Goal: Answer question/provide support: Share knowledge or assist other users

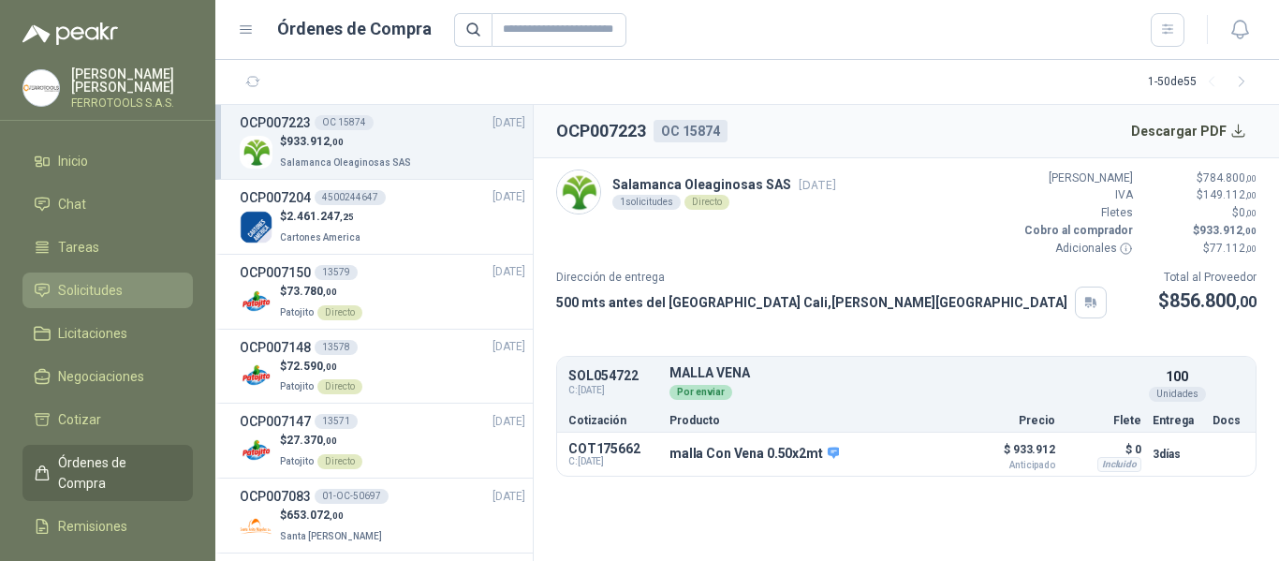
click at [95, 282] on span "Solicitudes" at bounding box center [90, 290] width 65 height 21
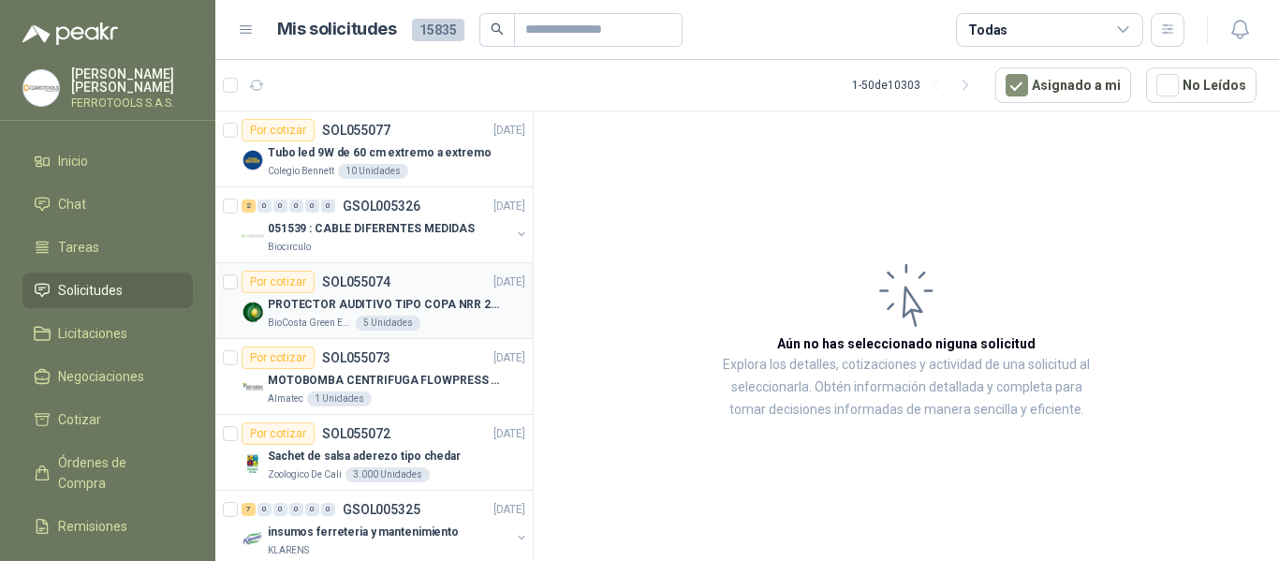
click at [433, 317] on div "BioCosta Green Energy S.A.S 5 Unidades" at bounding box center [396, 322] width 257 height 15
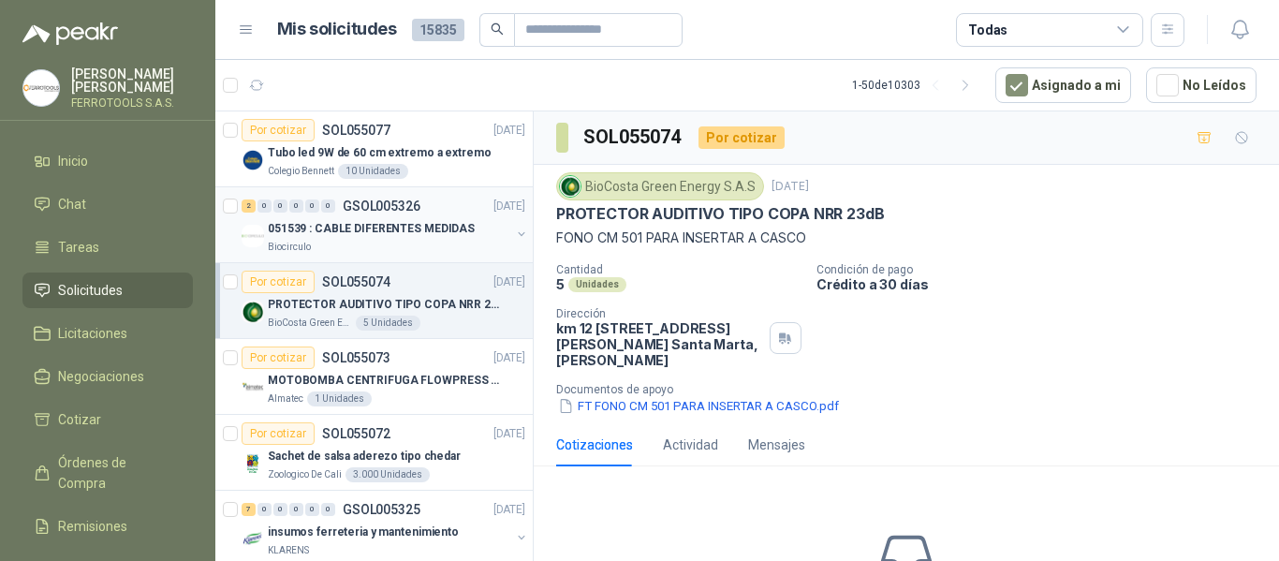
click at [416, 249] on div "Biocirculo" at bounding box center [389, 247] width 242 height 15
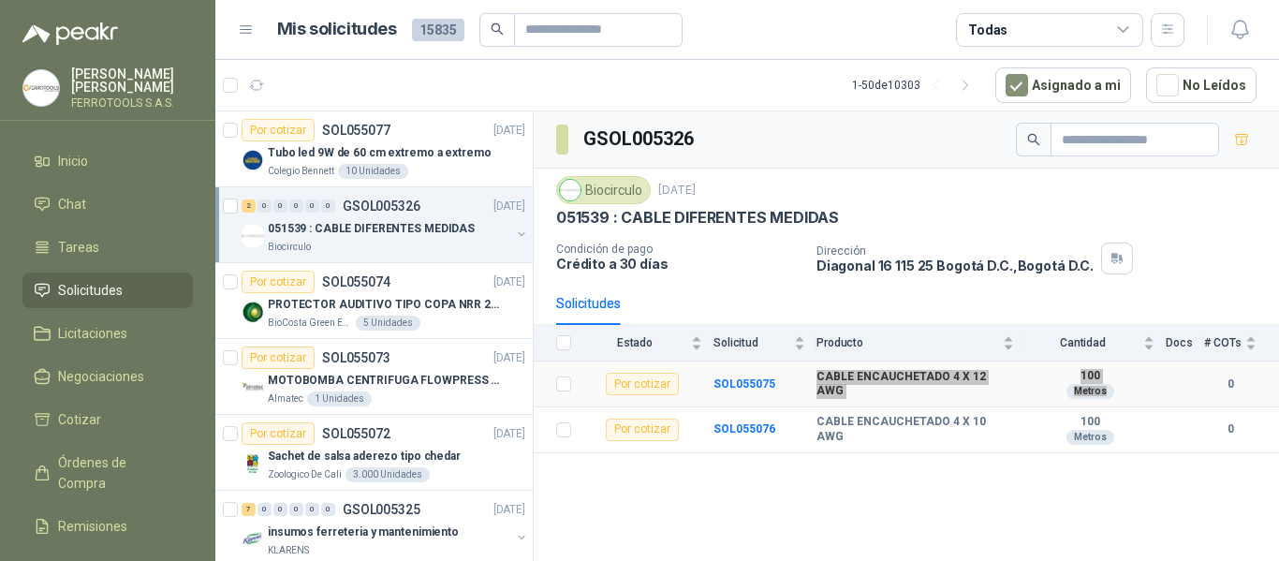
drag, startPoint x: 815, startPoint y: 387, endPoint x: 1129, endPoint y: 400, distance: 313.8
click at [1129, 400] on tr "Por cotizar SOL055075 CABLE ENCAUCHETADO 4 X 12 AWG 100 Metros 0" at bounding box center [906, 384] width 745 height 46
click at [901, 452] on div "GSOL005326 Biocirculo 8 sept, 2025 051539 : CABLE DIFERENTES MEDIDAS Condición …" at bounding box center [906, 339] width 745 height 456
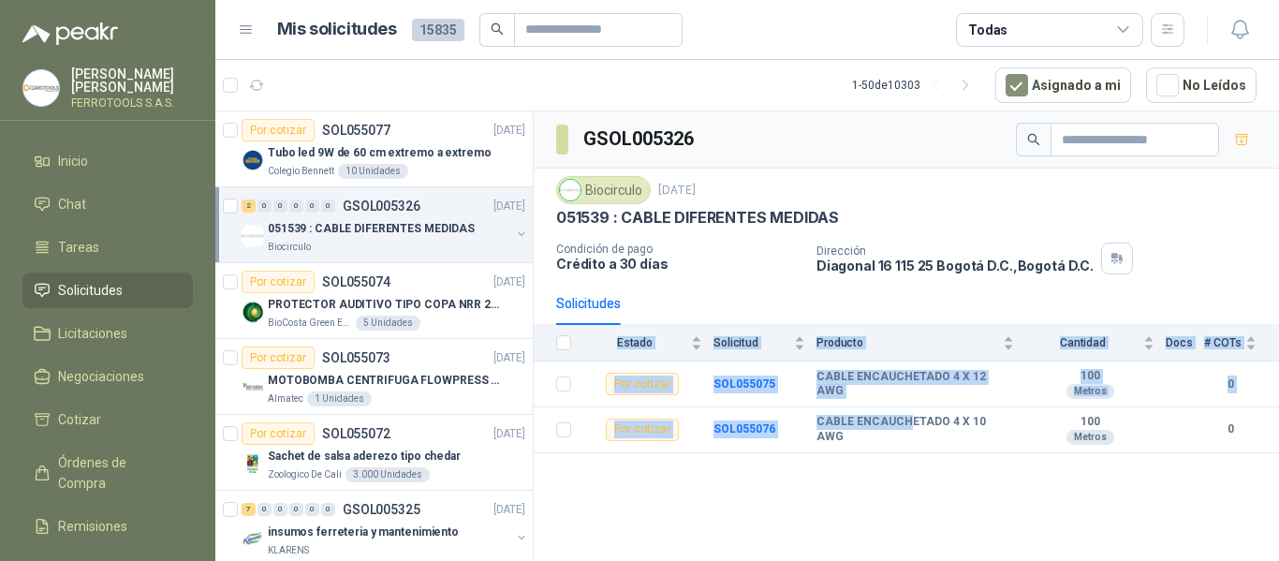
drag, startPoint x: 840, startPoint y: 478, endPoint x: 837, endPoint y: 463, distance: 15.2
click at [841, 478] on div "GSOL005326 Biocirculo 8 sept, 2025 051539 : CABLE DIFERENTES MEDIDAS Condición …" at bounding box center [906, 339] width 745 height 456
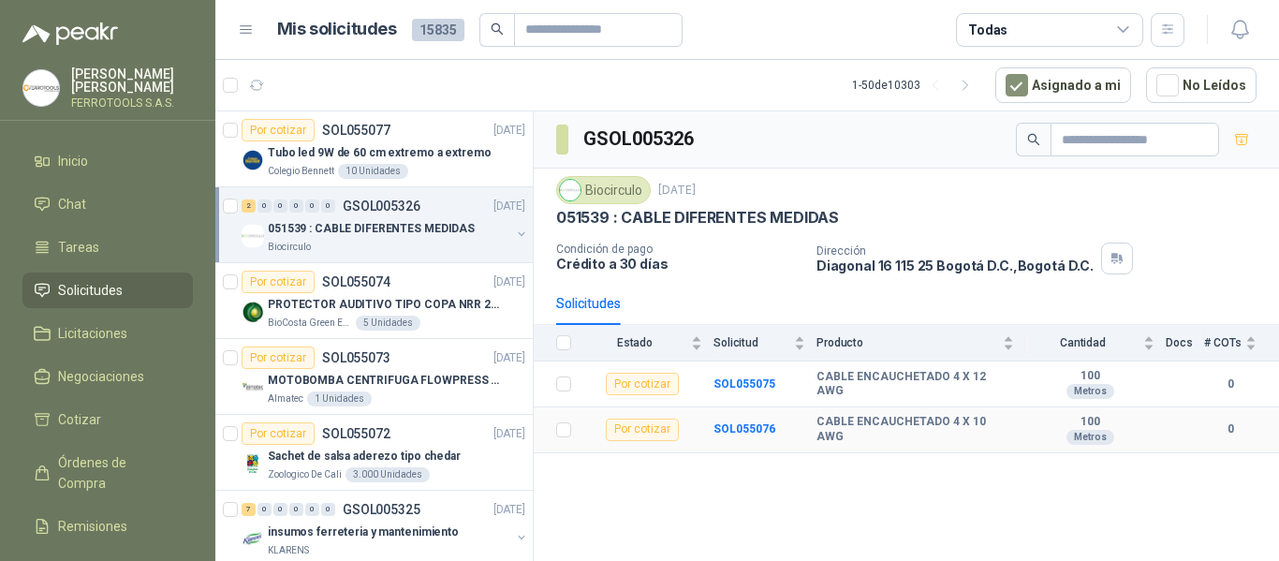
click at [936, 442] on td "CABLE ENCAUCHETADO 4 X 10 AWG" at bounding box center [920, 430] width 209 height 46
drag, startPoint x: 816, startPoint y: 385, endPoint x: 1100, endPoint y: 399, distance: 284.0
click at [1100, 399] on tr "Por cotizar SOL055075 CABLE ENCAUCHETADO 4 X 12 AWG 100 Metros 0" at bounding box center [906, 384] width 745 height 46
copy tr "CABLE ENCAUCHETADO 4 X 12 AWG 100 Metros"
drag, startPoint x: 816, startPoint y: 425, endPoint x: 1132, endPoint y: 446, distance: 316.2
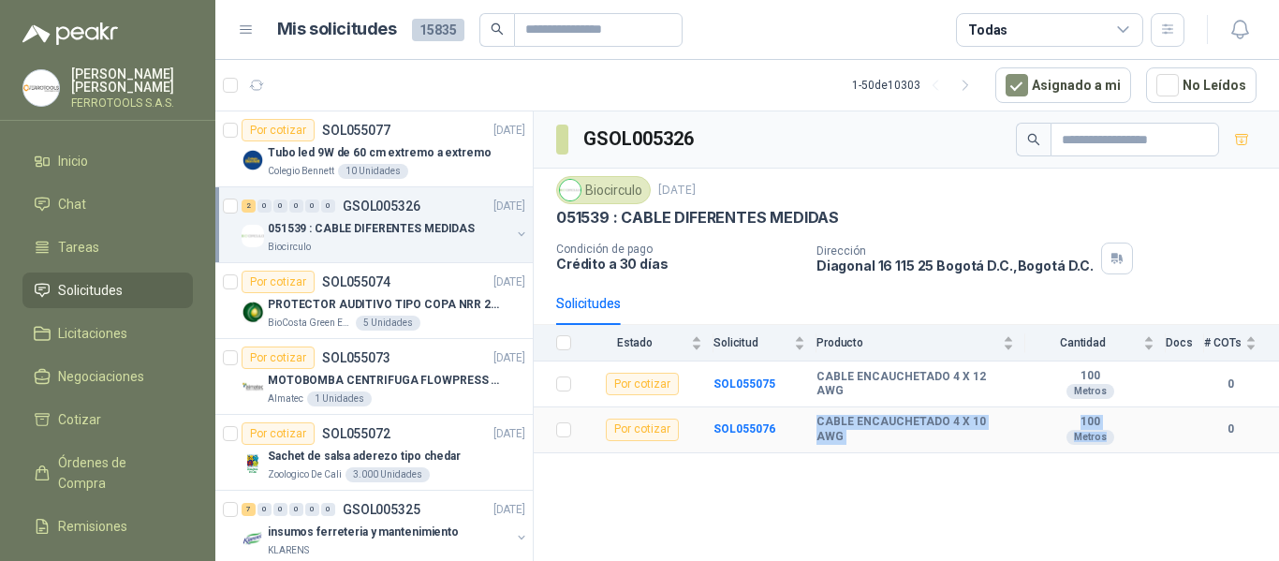
click at [1132, 446] on tr "Por cotizar SOL055076 CABLE ENCAUCHETADO 4 X 10 AWG 100 Metros 0" at bounding box center [906, 430] width 745 height 46
copy tr "CABLE ENCAUCHETADO 4 X 10 AWG 100 Metros"
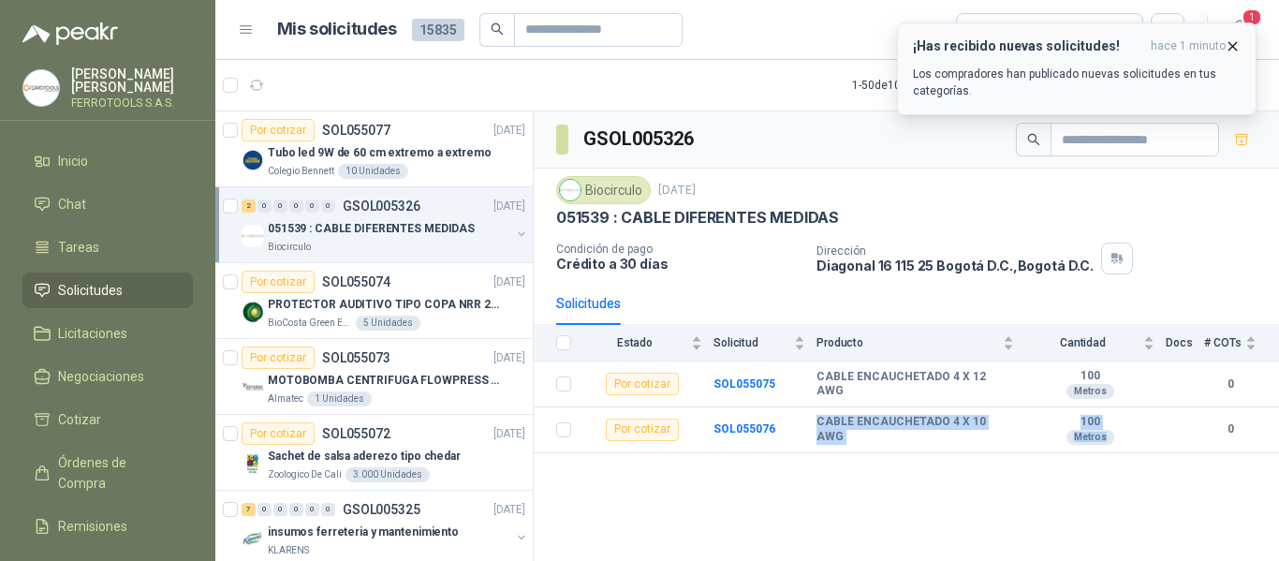
click at [991, 65] on div "¡Has recibido nuevas solicitudes! hace 1 minuto Los compradores han publicado n…" at bounding box center [1077, 68] width 328 height 61
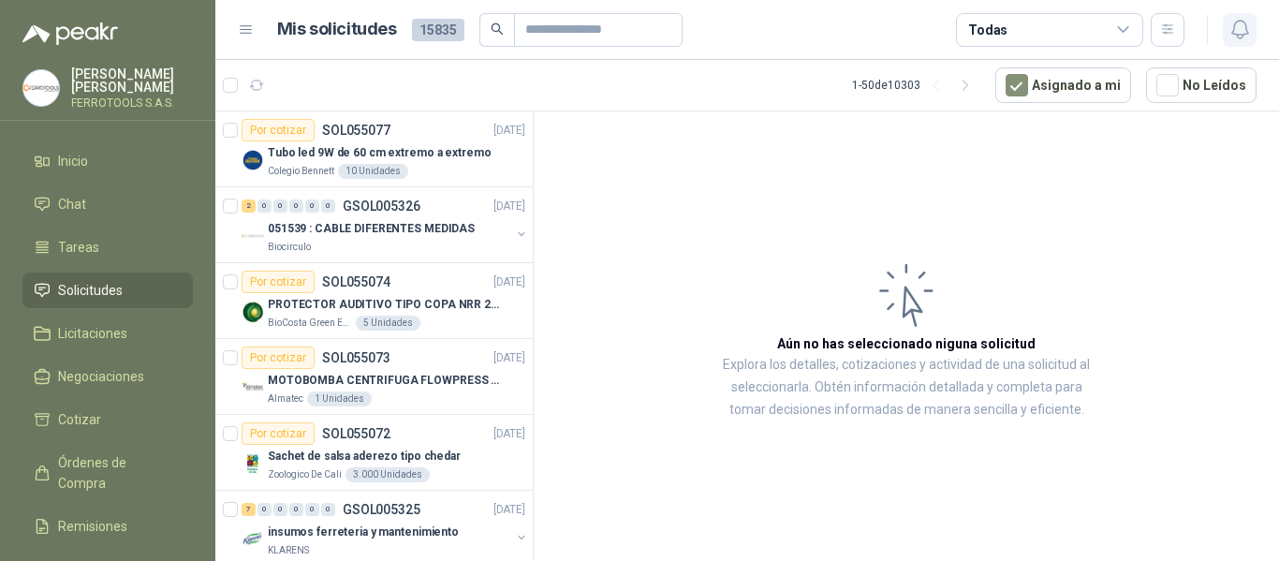
click at [1241, 35] on icon "button" at bounding box center [1239, 30] width 16 height 18
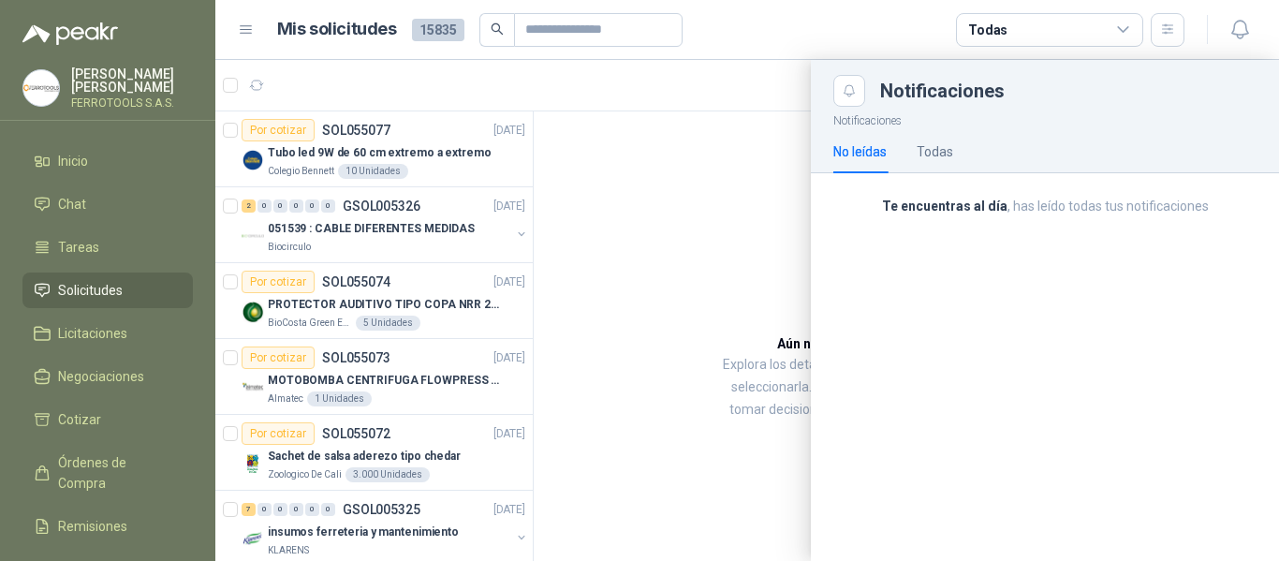
click at [690, 178] on div at bounding box center [746, 310] width 1063 height 501
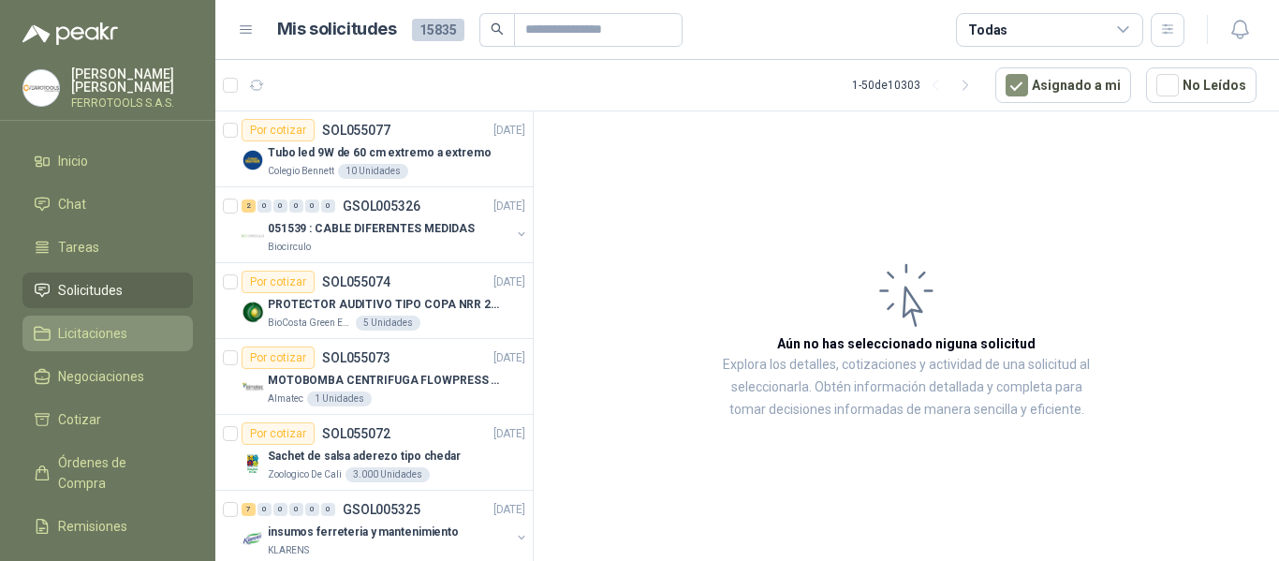
click at [126, 333] on span "Licitaciones" at bounding box center [92, 333] width 69 height 21
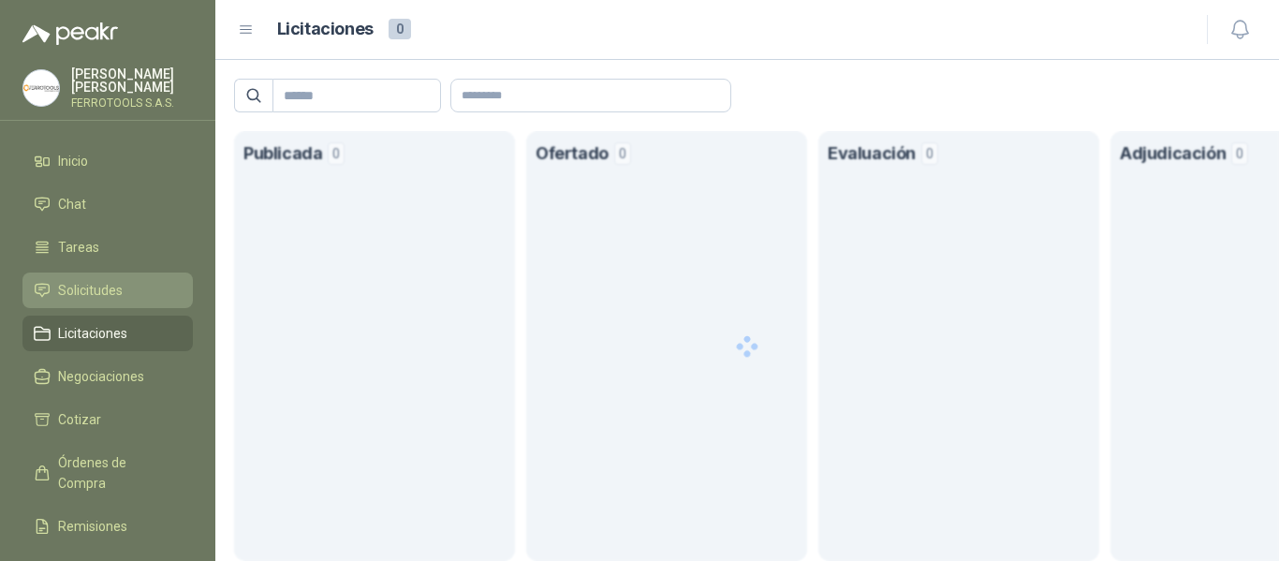
click at [113, 285] on span "Solicitudes" at bounding box center [90, 290] width 65 height 21
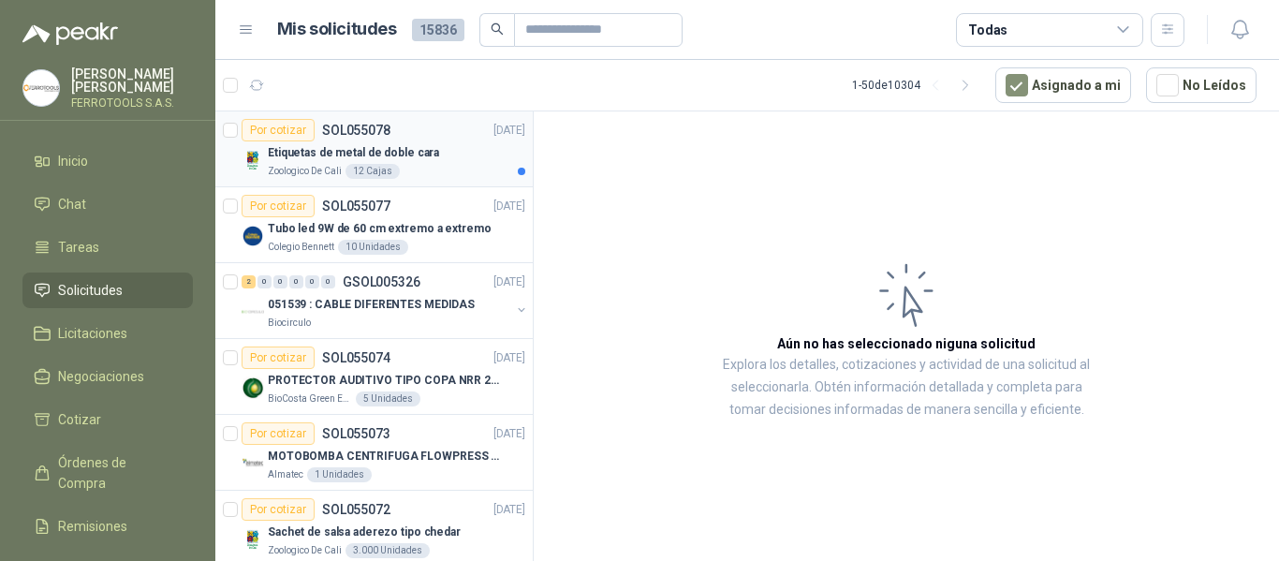
click at [441, 147] on div "Etiquetas de metal de doble cara" at bounding box center [396, 152] width 257 height 22
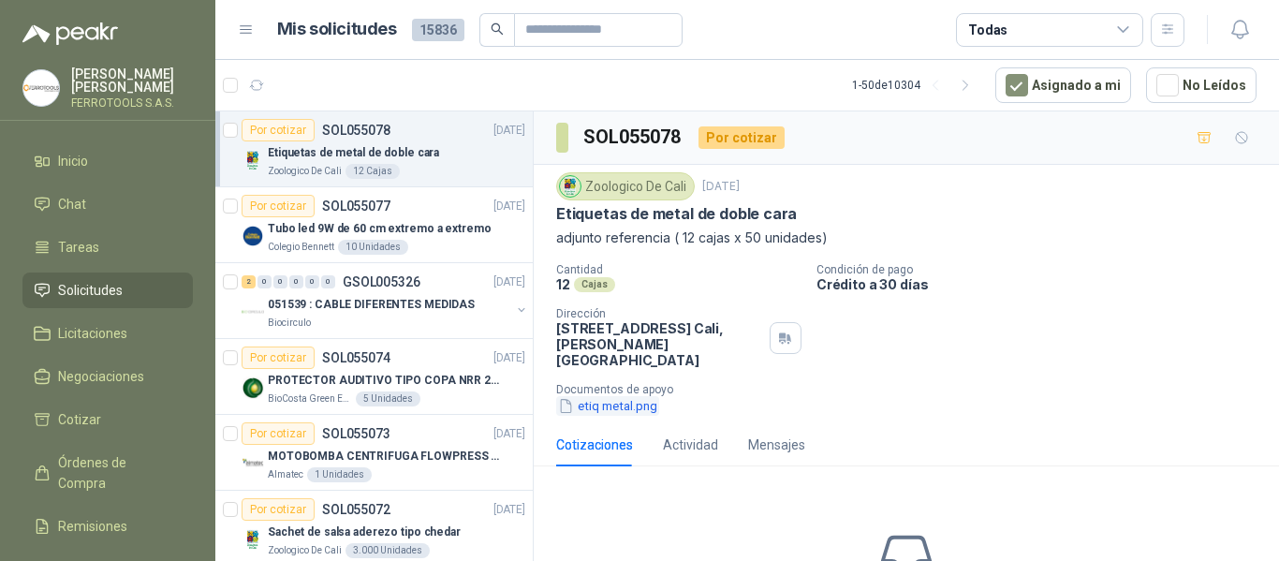
click at [642, 396] on button "etiq metal.png" at bounding box center [607, 406] width 103 height 20
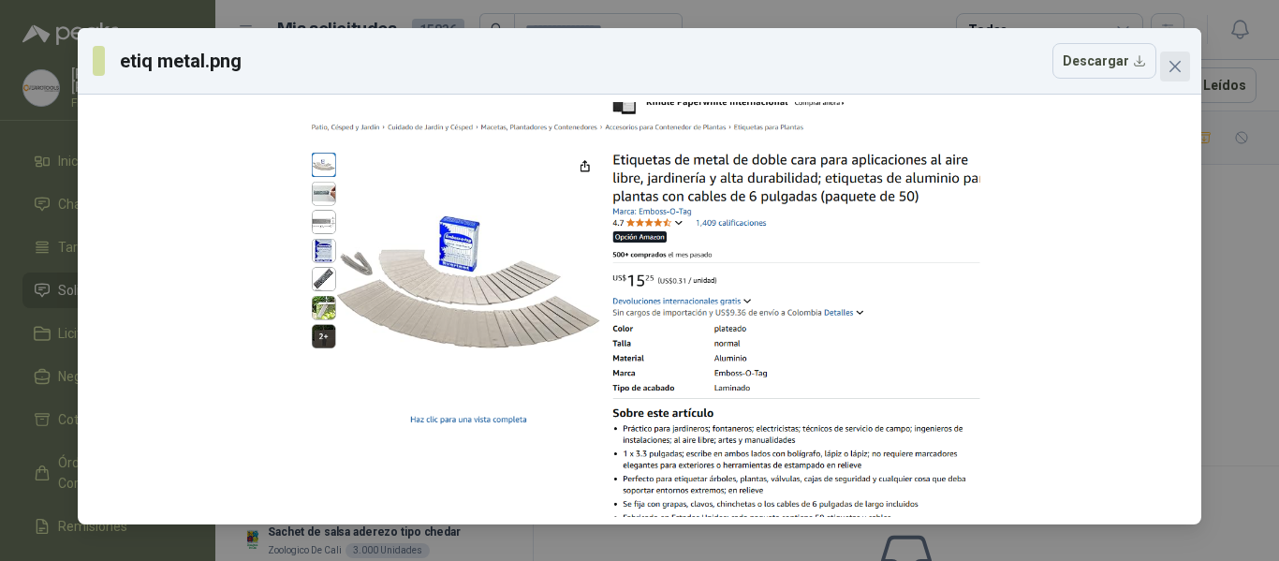
click at [1168, 61] on icon "close" at bounding box center [1174, 66] width 15 height 15
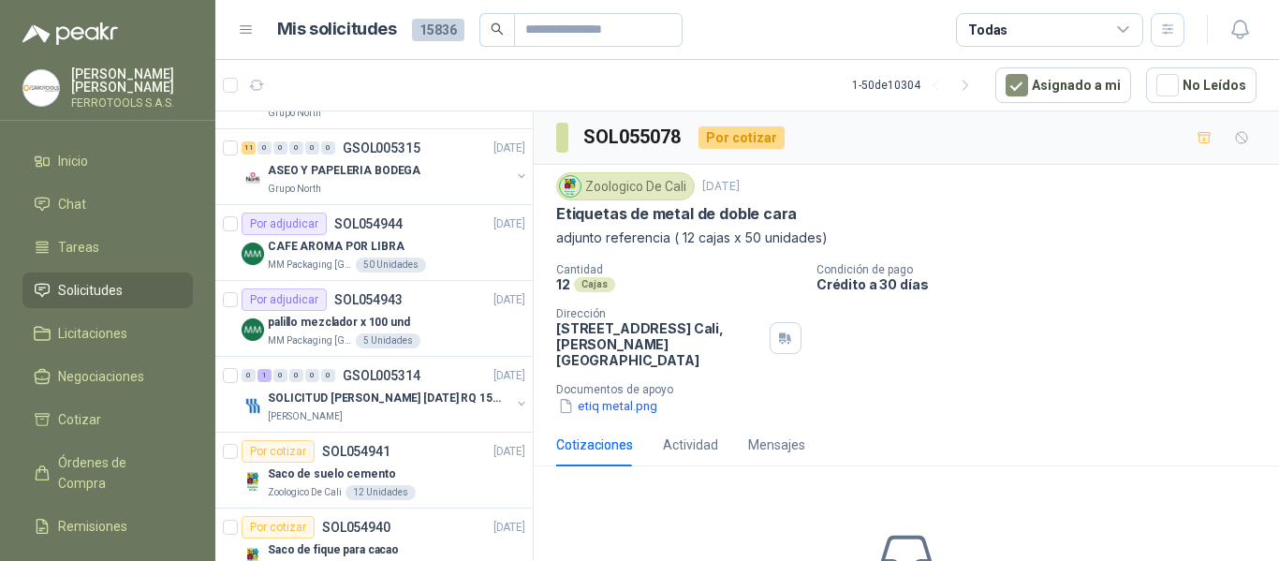
scroll to position [1591, 0]
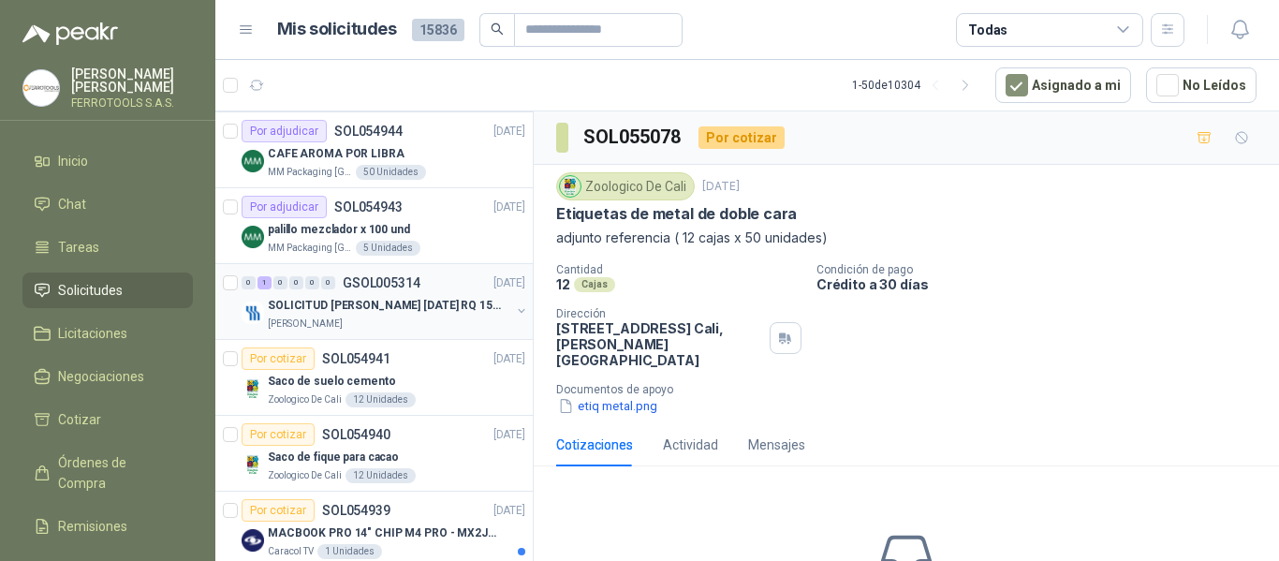
click at [396, 314] on div "SOLICITUD [PERSON_NAME] [DATE] RQ 15250" at bounding box center [389, 305] width 242 height 22
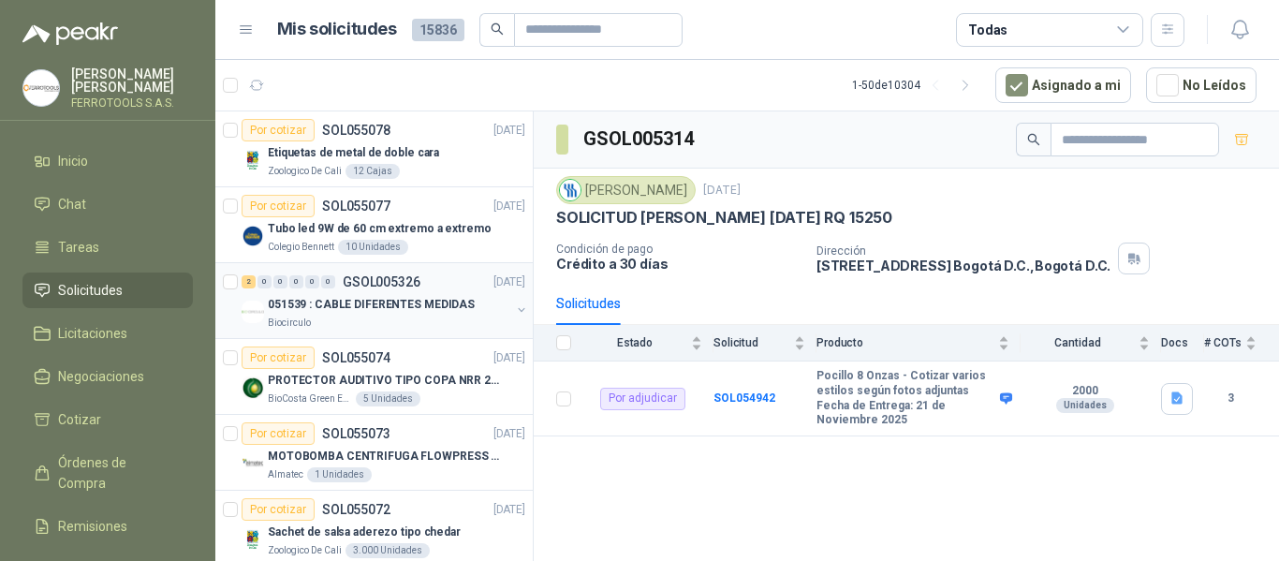
click at [435, 314] on div "051539 : CABLE DIFERENTES MEDIDAS" at bounding box center [389, 304] width 242 height 22
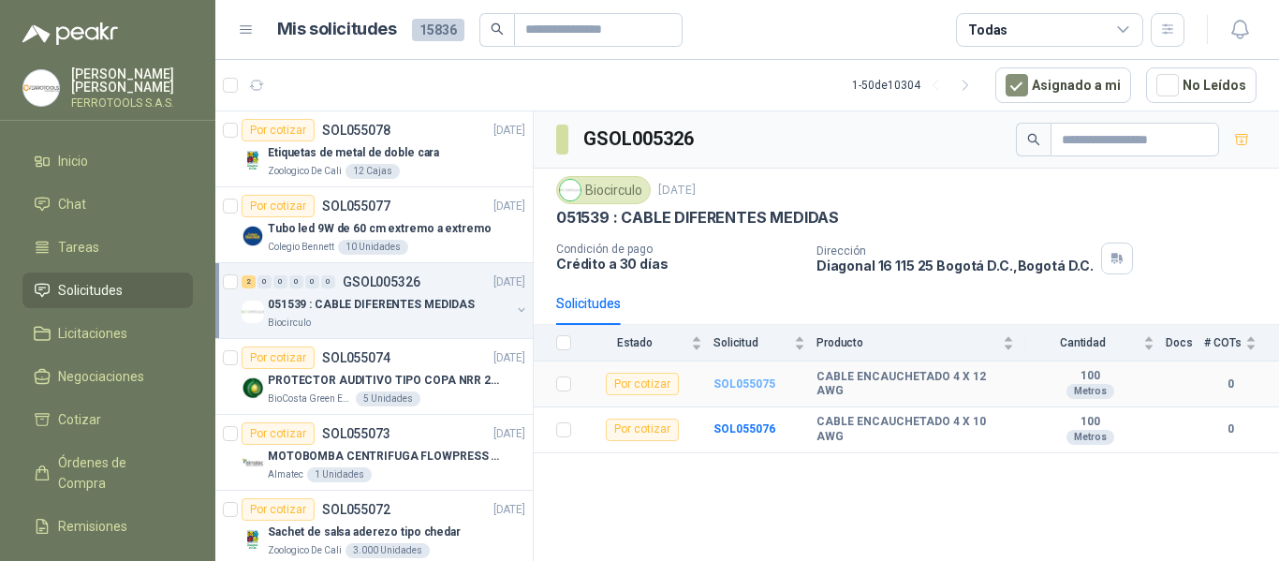
click at [743, 378] on b "SOL055075" at bounding box center [744, 383] width 62 height 13
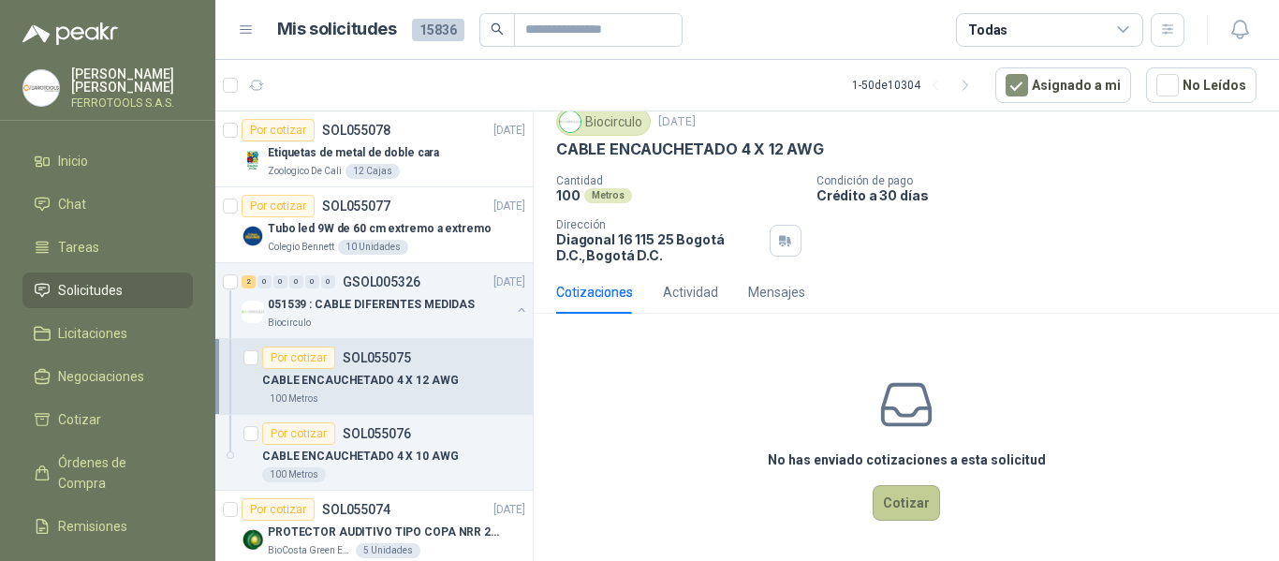
click at [912, 498] on button "Cotizar" at bounding box center [905, 503] width 67 height 36
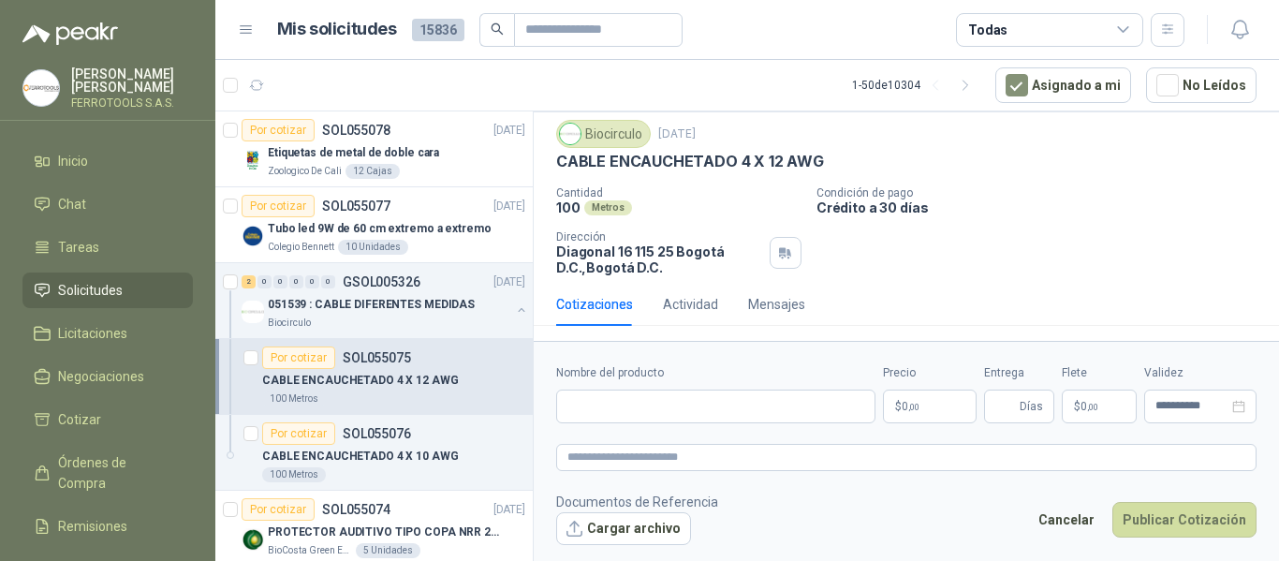
scroll to position [52, 0]
click at [653, 412] on input "Nombre del producto" at bounding box center [715, 406] width 319 height 34
paste input "**********"
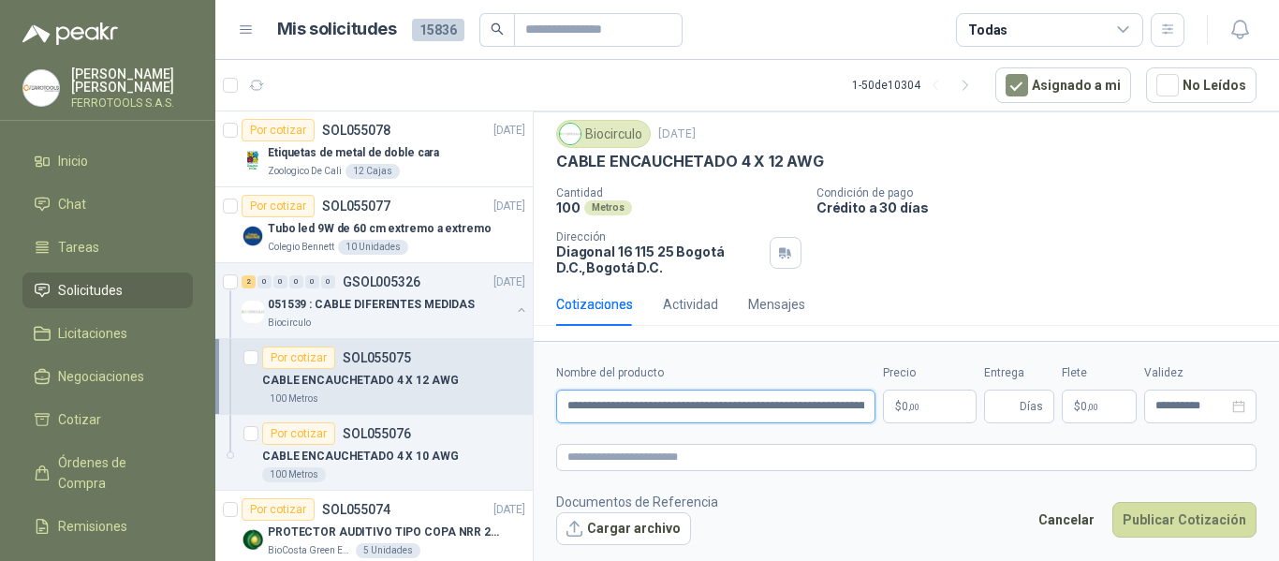
scroll to position [0, 148]
type input "**********"
click at [701, 457] on textarea at bounding box center [906, 457] width 700 height 27
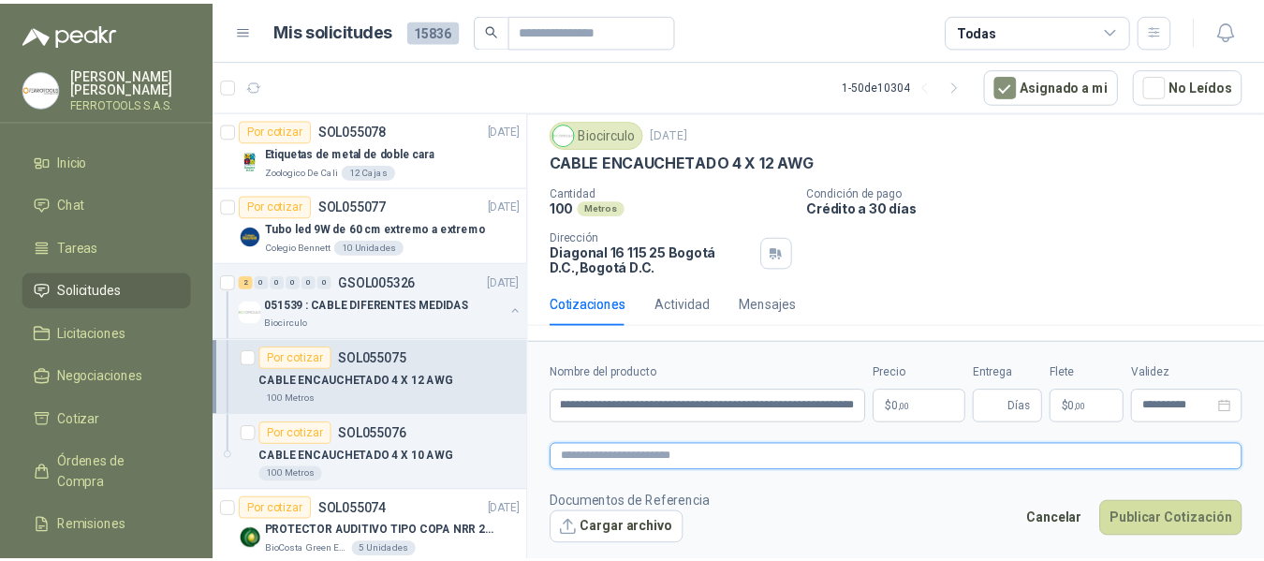
scroll to position [0, 0]
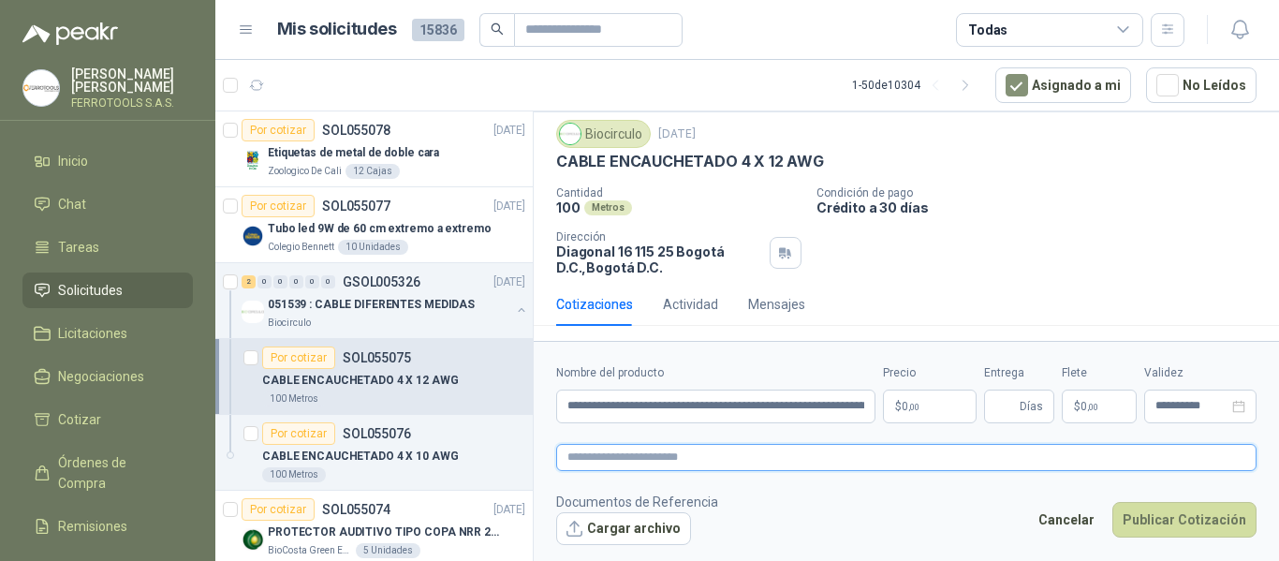
paste textarea "**********"
type textarea "**********"
click at [919, 410] on body "HERNAN RUALES FERROTOOLS S.A.S. Inicio Chat Tareas Solicitudes Licitaciones Neg…" at bounding box center [639, 280] width 1279 height 561
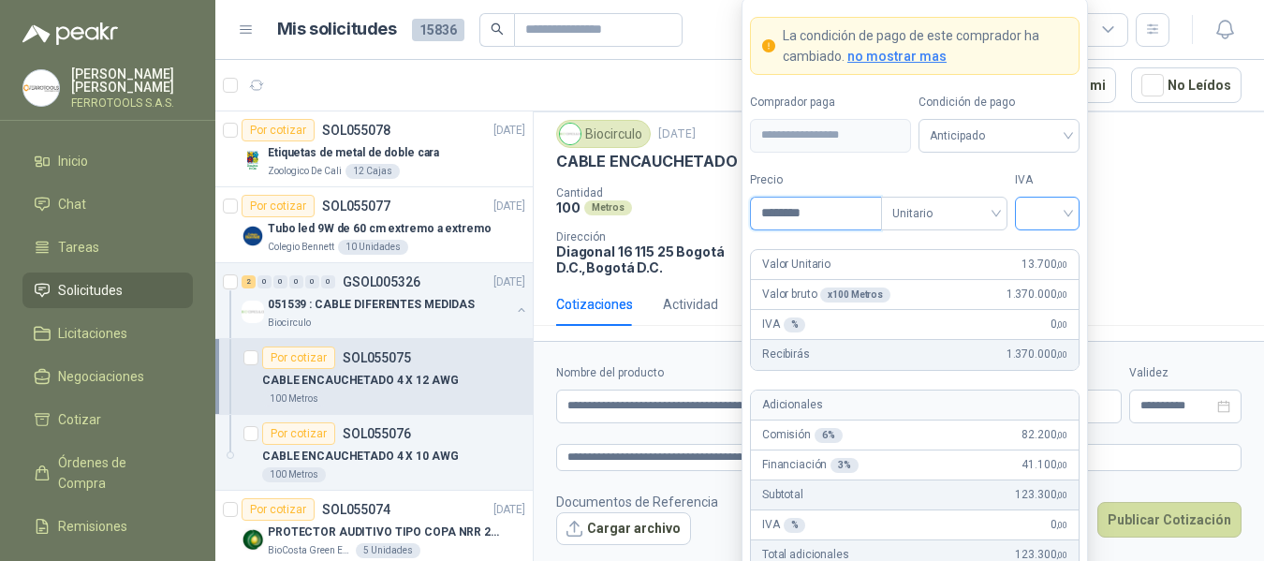
type input "********"
click at [1035, 204] on input "search" at bounding box center [1047, 211] width 42 height 28
click at [1044, 248] on div "19%" at bounding box center [1047, 251] width 35 height 21
click at [1053, 171] on label "IVA" at bounding box center [1047, 180] width 65 height 18
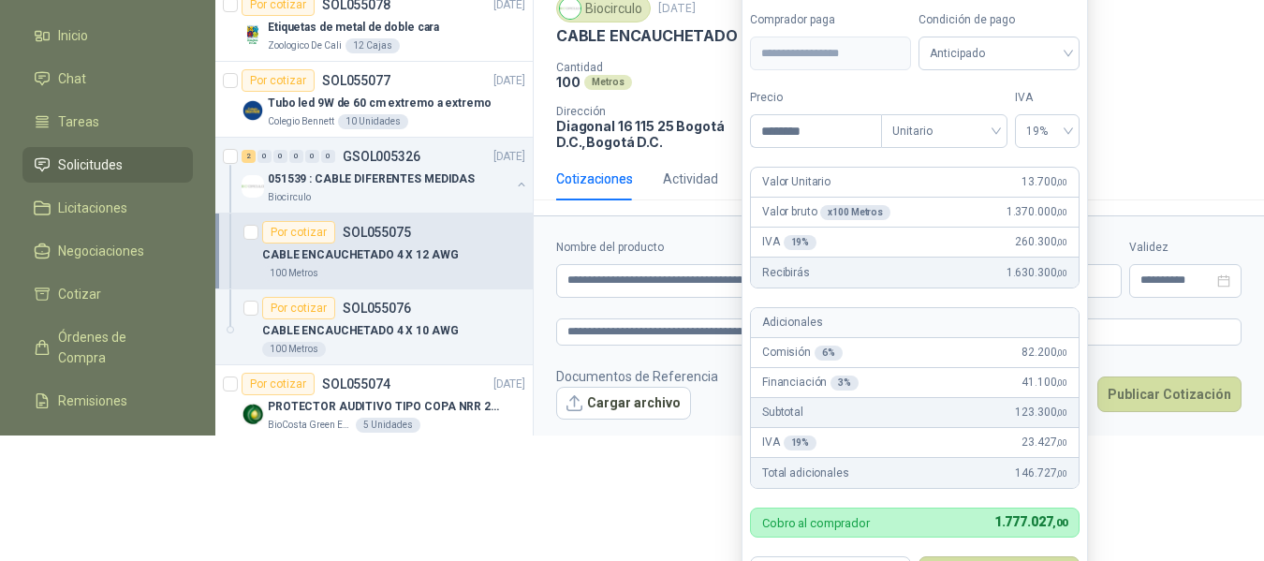
scroll to position [235, 0]
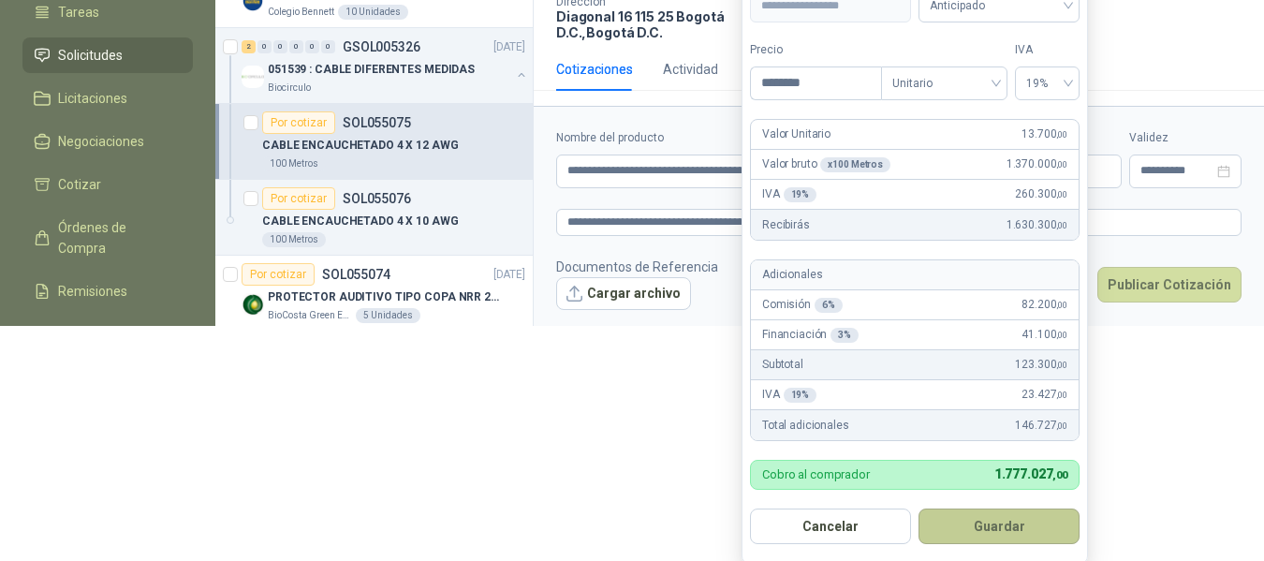
click at [1019, 523] on button "Guardar" at bounding box center [998, 526] width 161 height 36
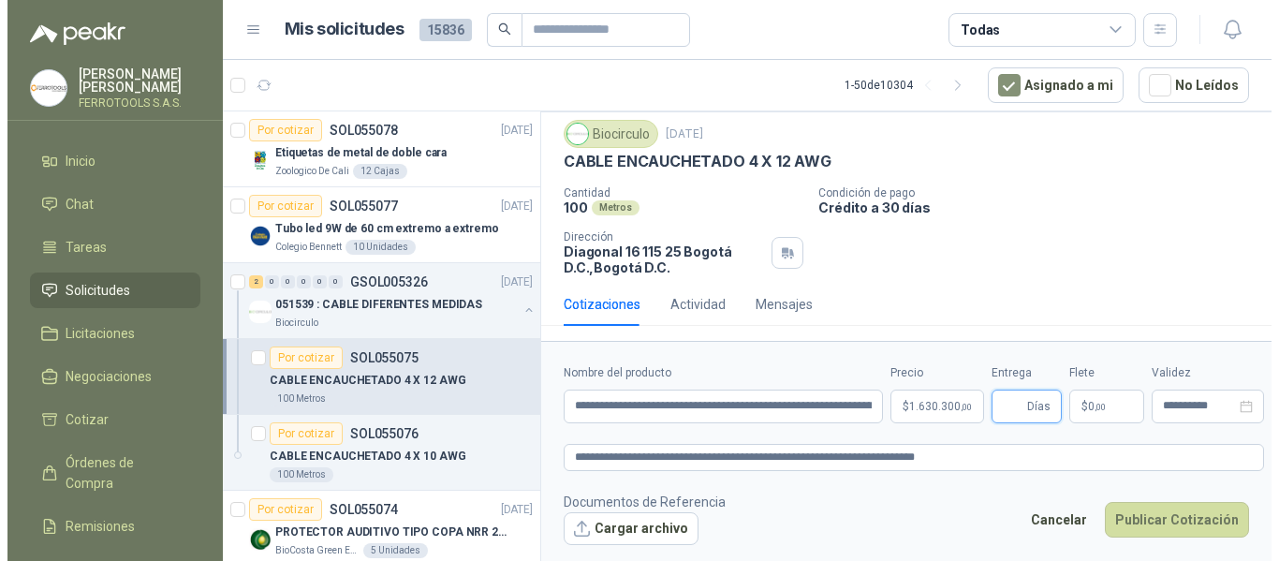
scroll to position [0, 0]
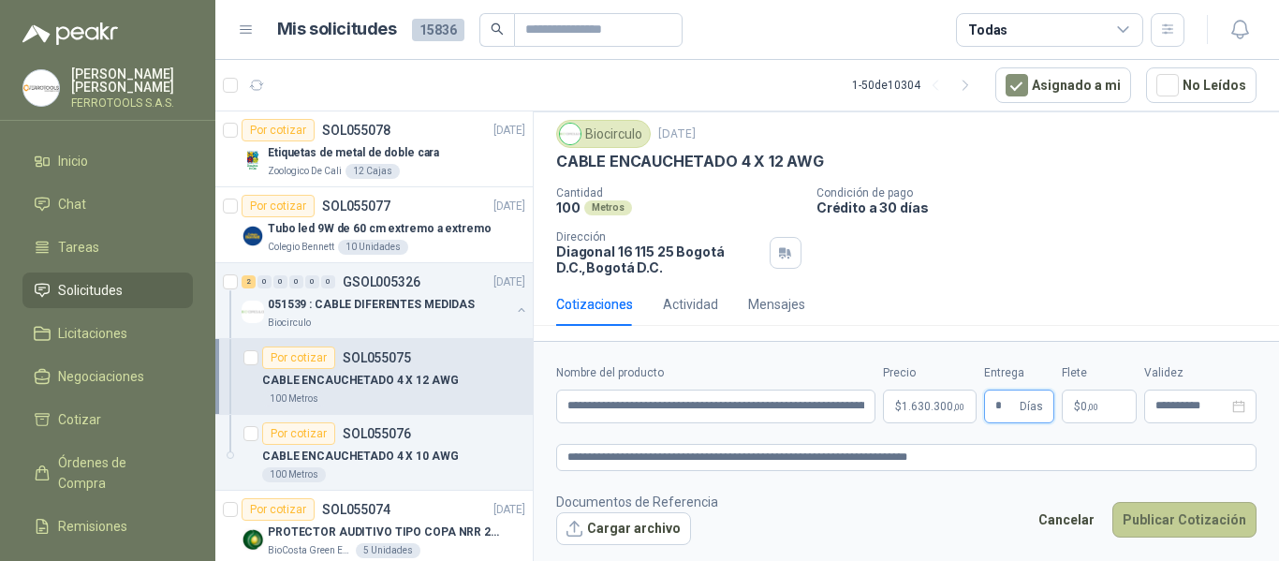
type input "*"
click at [1197, 524] on button "Publicar Cotización" at bounding box center [1184, 520] width 144 height 36
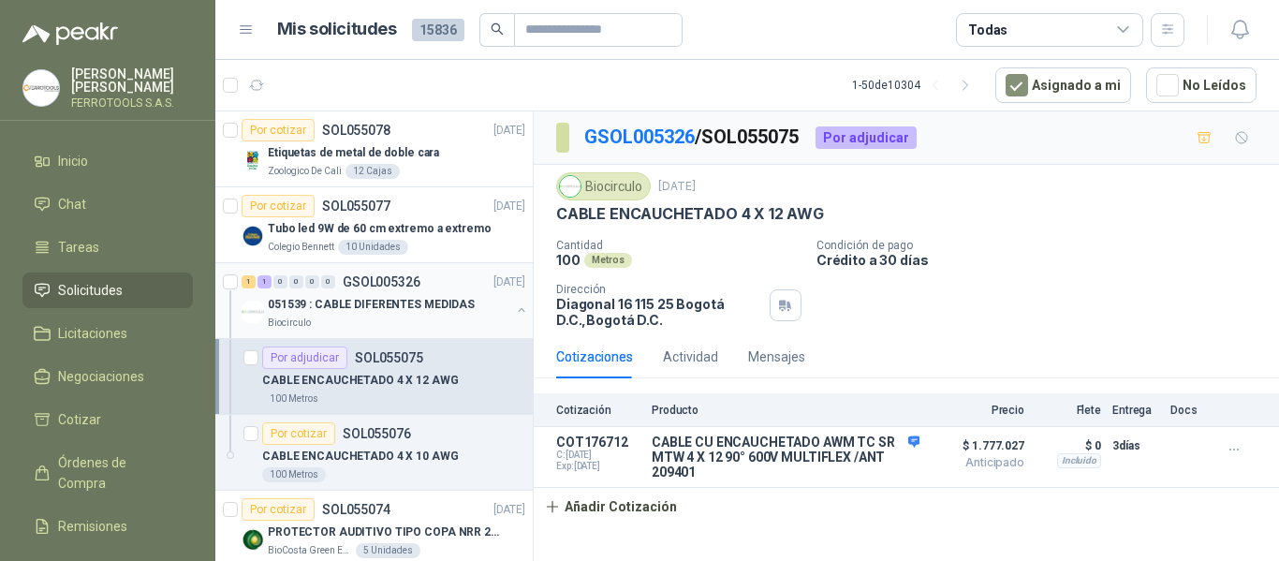
click at [435, 310] on p "051539 : CABLE DIFERENTES MEDIDAS" at bounding box center [371, 305] width 207 height 18
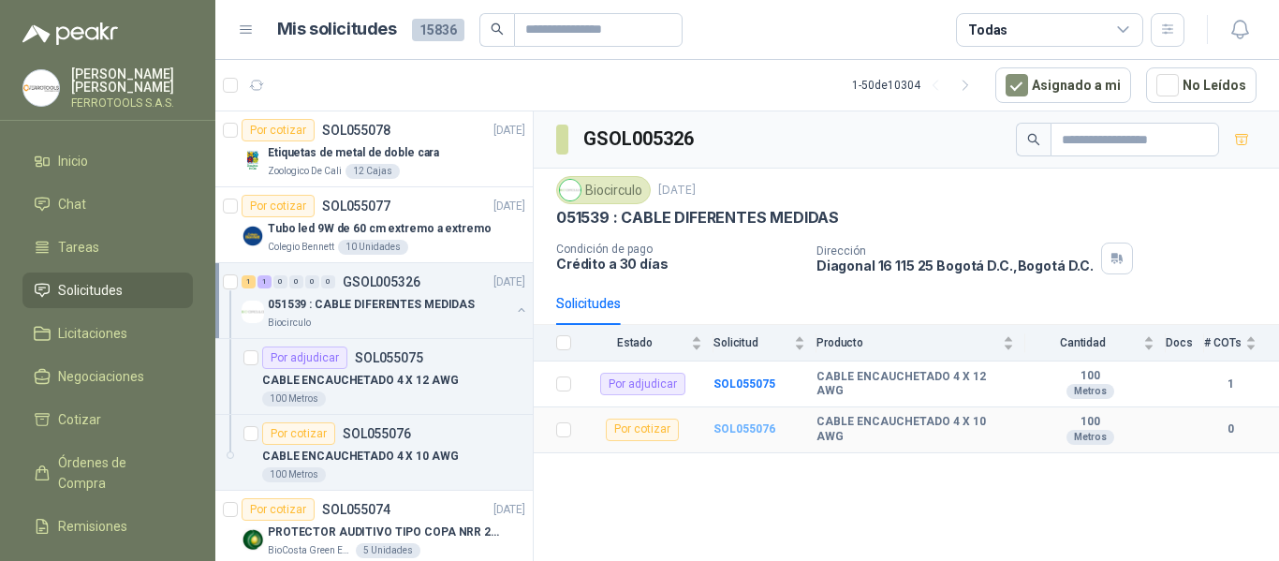
click at [753, 428] on b "SOL055076" at bounding box center [744, 428] width 62 height 13
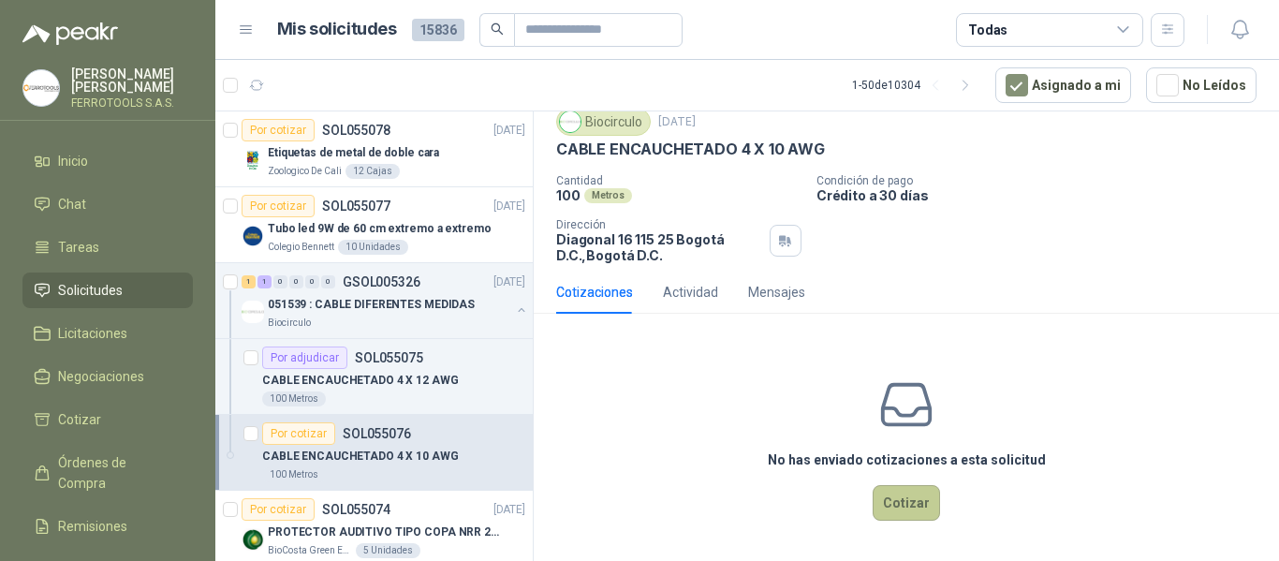
click at [909, 493] on button "Cotizar" at bounding box center [905, 503] width 67 height 36
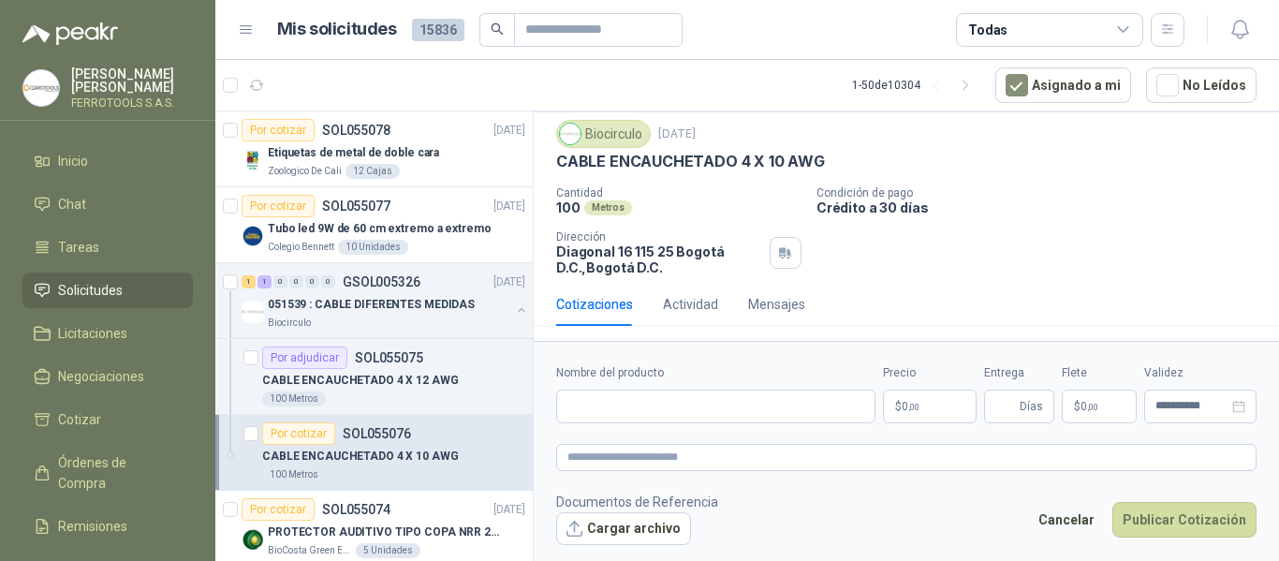
scroll to position [52, 0]
click at [776, 402] on input "Nombre del producto" at bounding box center [715, 406] width 319 height 34
paste input "**********"
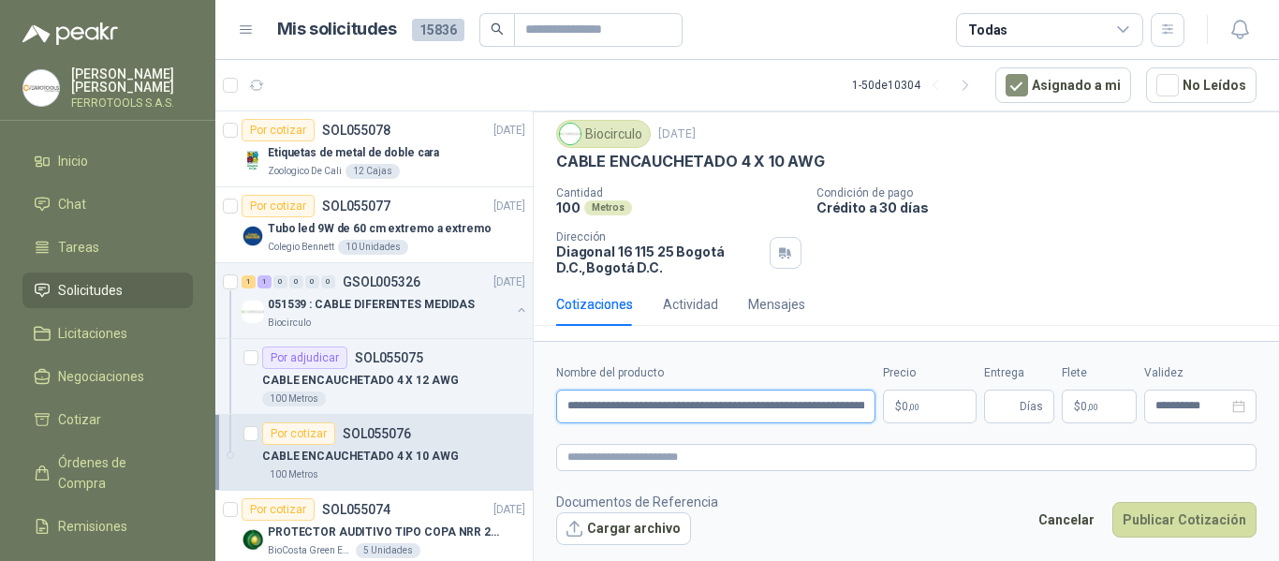
scroll to position [0, 148]
type input "**********"
click at [793, 450] on textarea at bounding box center [906, 457] width 700 height 27
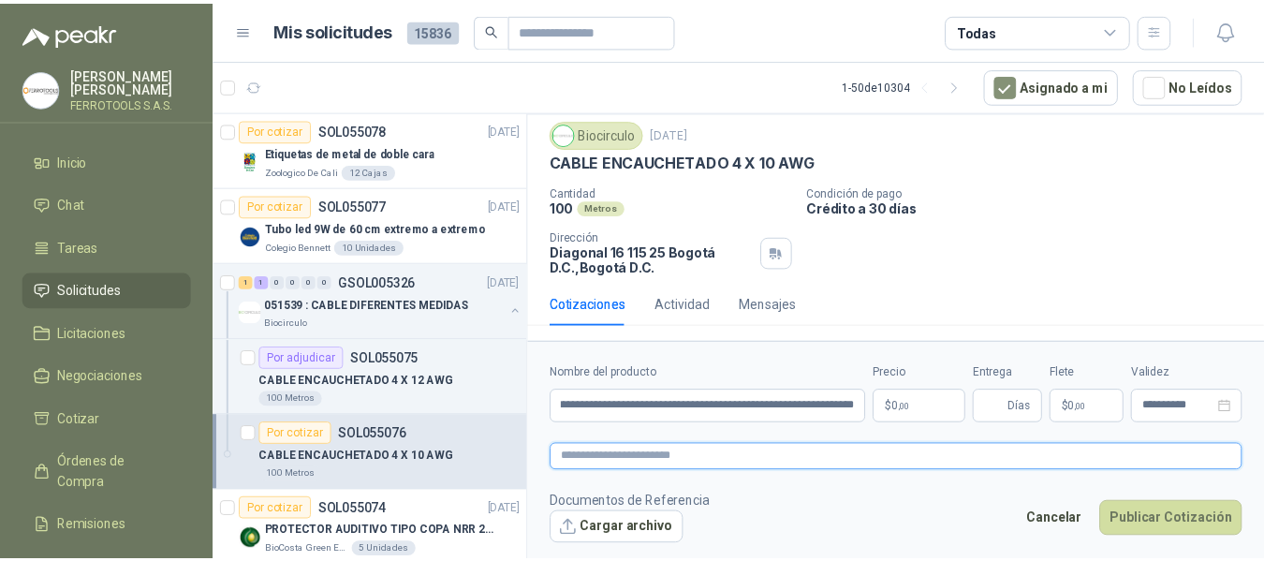
scroll to position [0, 0]
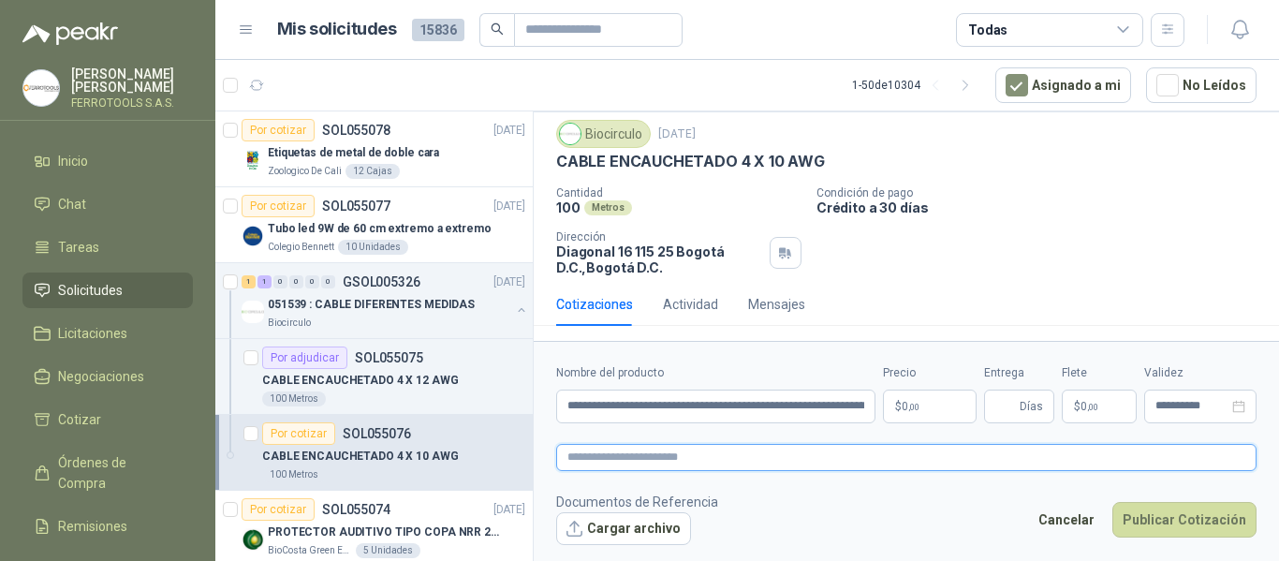
paste textarea "**********"
type textarea "**********"
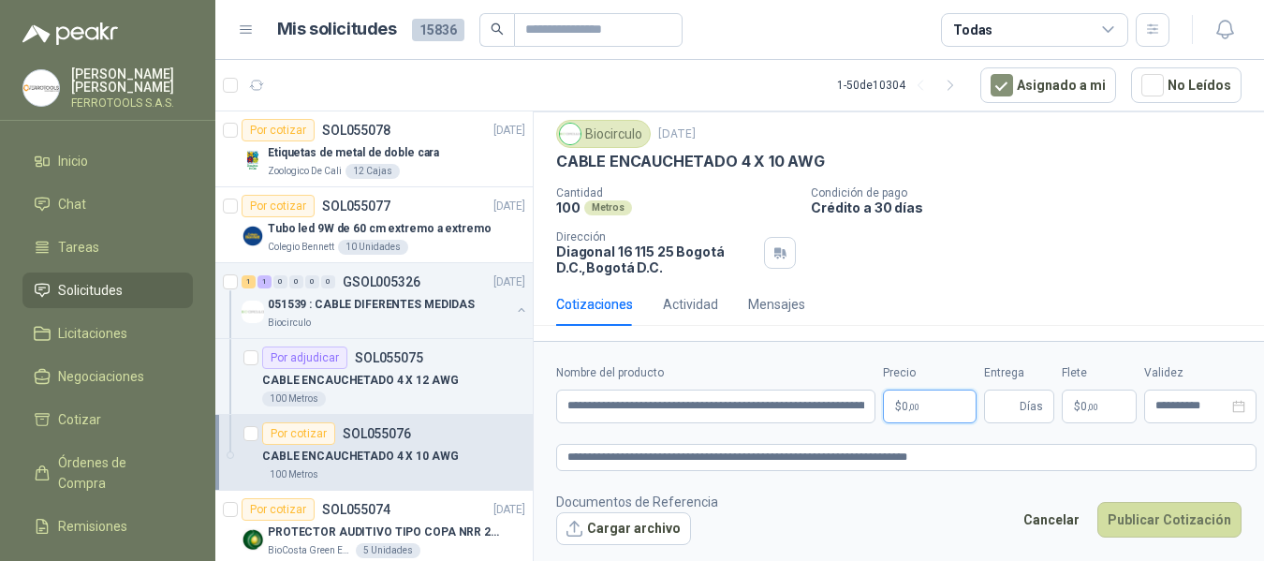
click at [902, 401] on body "HERNAN RUALES FERROTOOLS S.A.S. Inicio Chat Tareas Solicitudes Licitaciones Neg…" at bounding box center [632, 280] width 1264 height 561
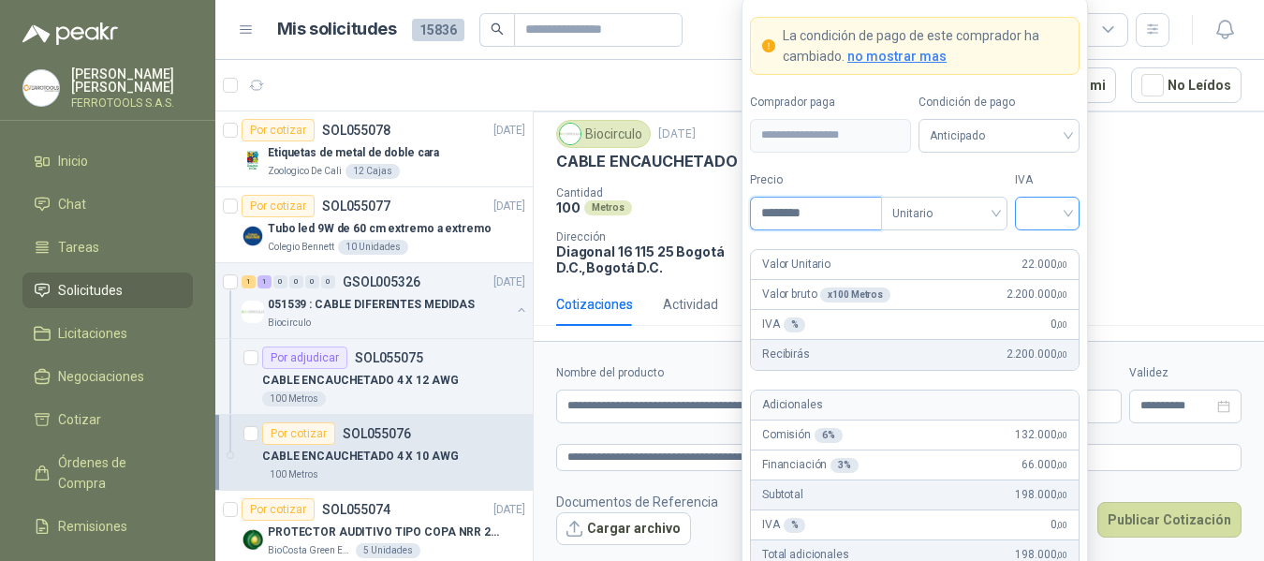
type input "********"
click at [1050, 217] on input "search" at bounding box center [1047, 211] width 42 height 28
click at [1052, 256] on div "19%" at bounding box center [1047, 251] width 35 height 21
click at [1053, 177] on label "IVA" at bounding box center [1047, 180] width 65 height 18
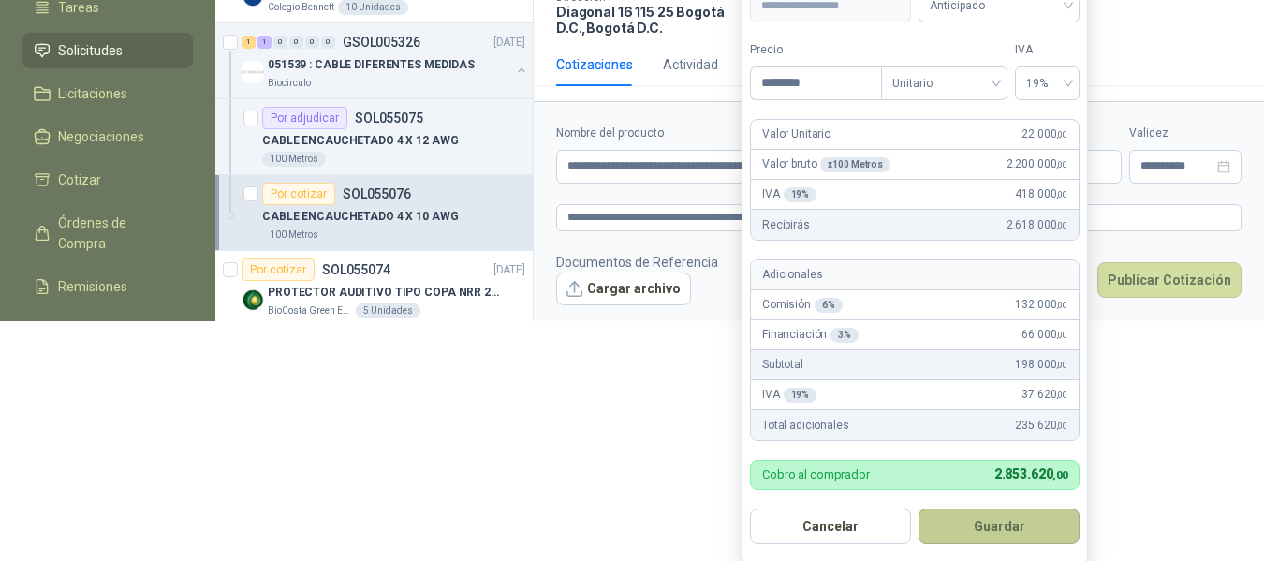
click at [1034, 531] on button "Guardar" at bounding box center [998, 526] width 161 height 36
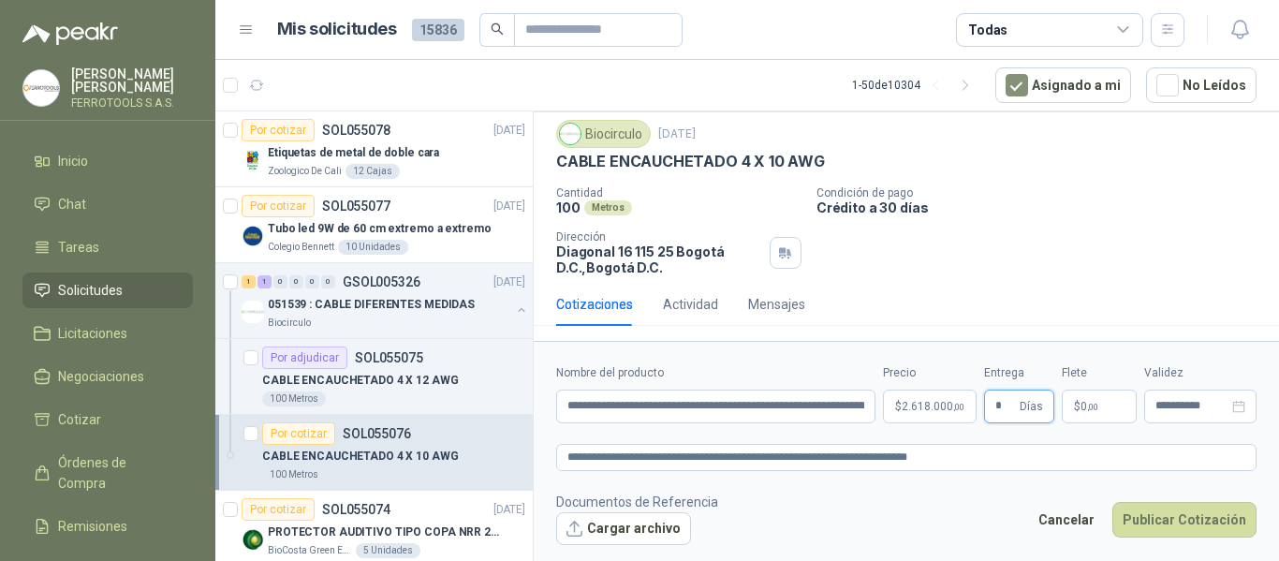
type input "*"
click at [983, 508] on footer "Documentos de Referencia Cargar archivo Cancelar Publicar Cotización" at bounding box center [906, 518] width 700 height 54
click at [1206, 523] on button "Publicar Cotización" at bounding box center [1184, 520] width 144 height 36
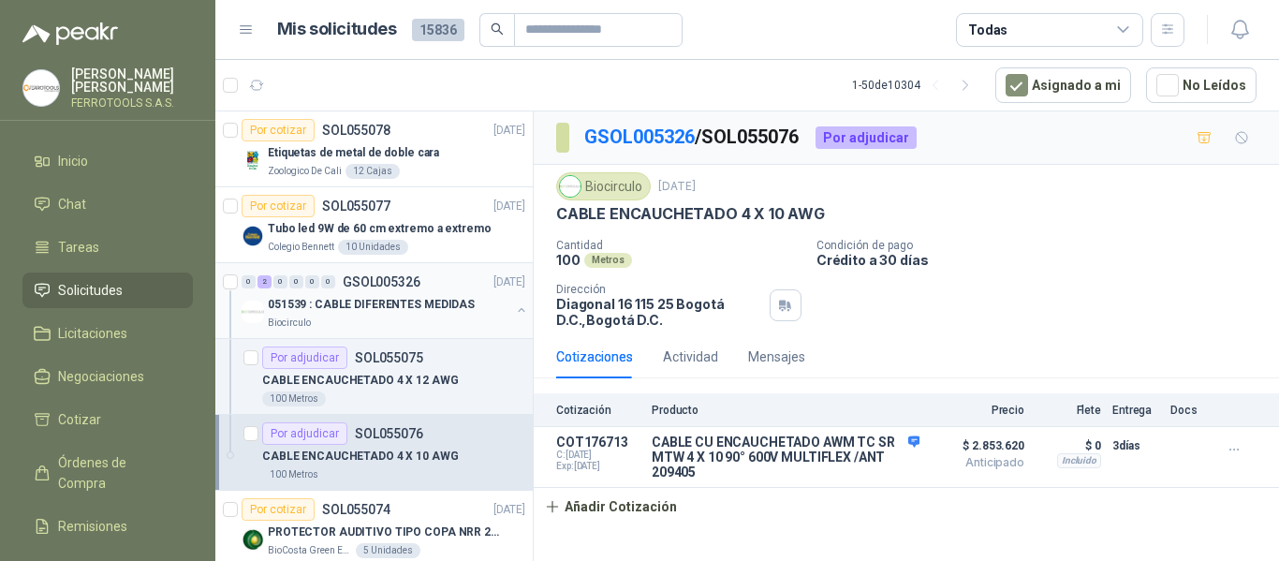
click at [493, 311] on div "051539 : CABLE DIFERENTES MEDIDAS" at bounding box center [389, 304] width 242 height 22
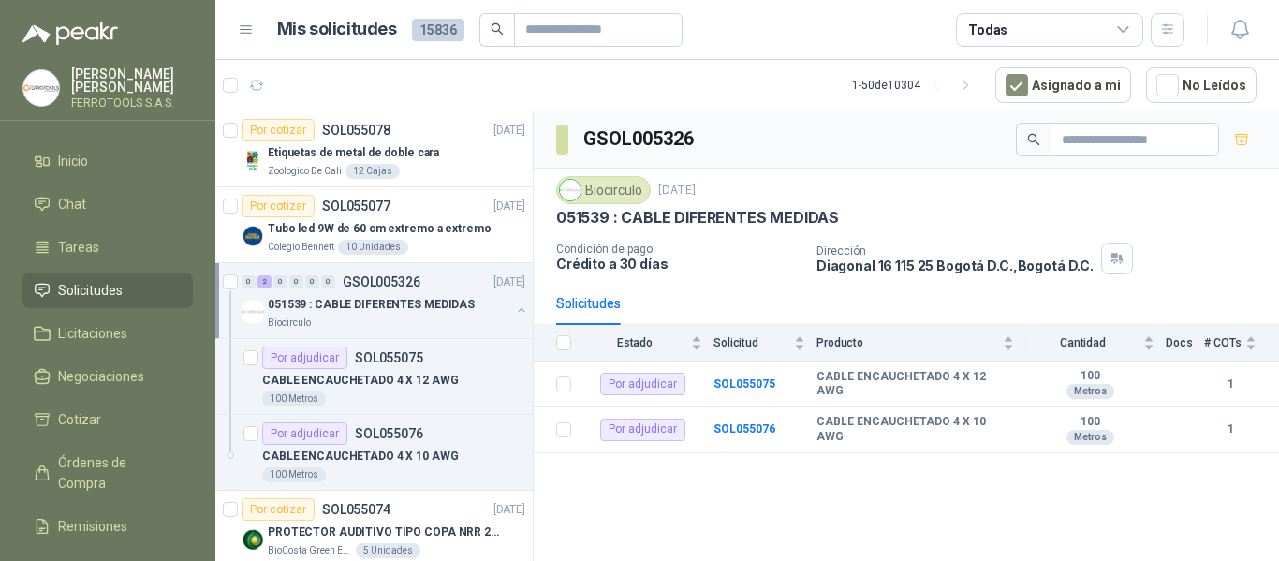
click at [742, 78] on article "1 - 50 de 10304 Asignado a mi No Leídos" at bounding box center [746, 85] width 1063 height 51
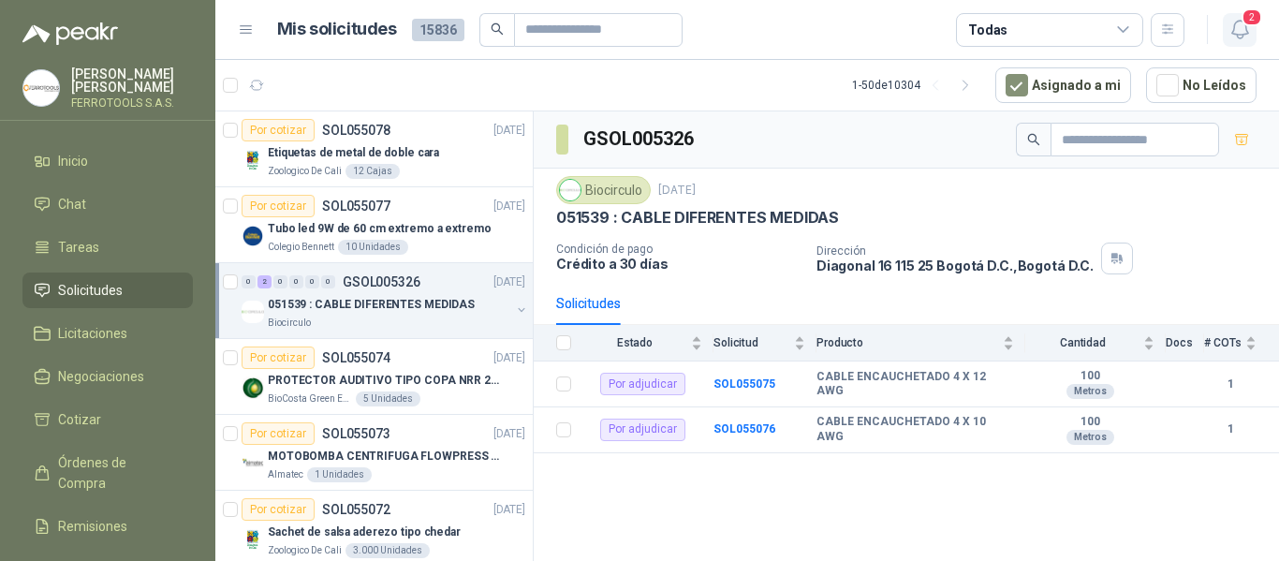
click at [1236, 34] on icon "button" at bounding box center [1239, 29] width 23 height 23
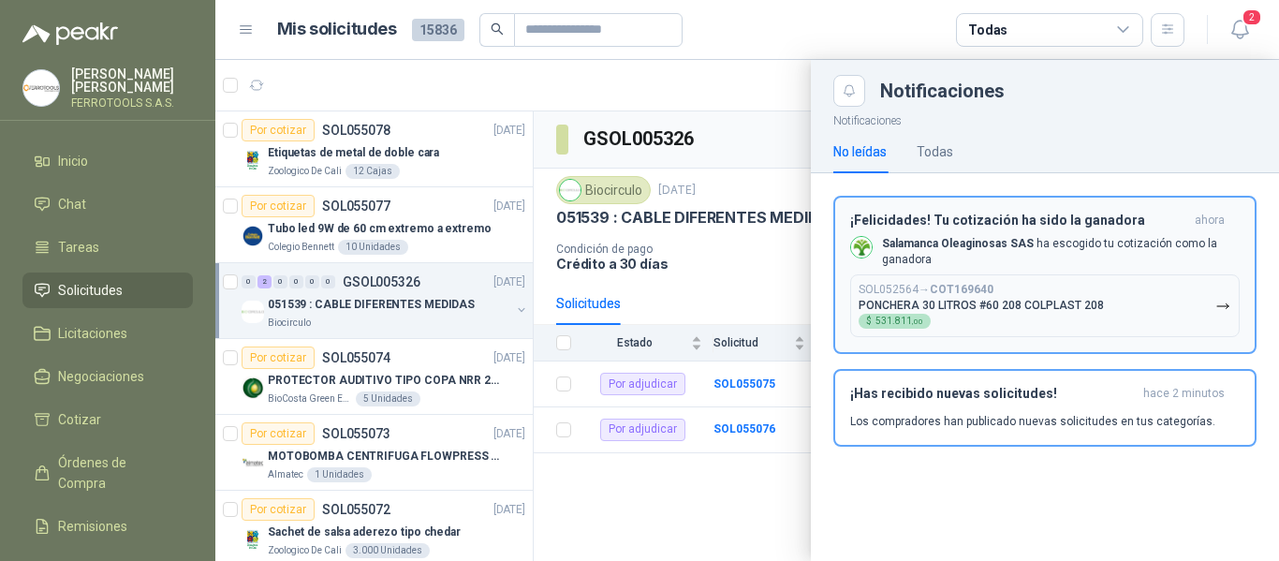
click at [1100, 306] on button "SOL052564 → COT169640 PONCHERA 30 LITROS #60 208 COLPLAST 208 $ 531.811 ,00" at bounding box center [1044, 305] width 389 height 63
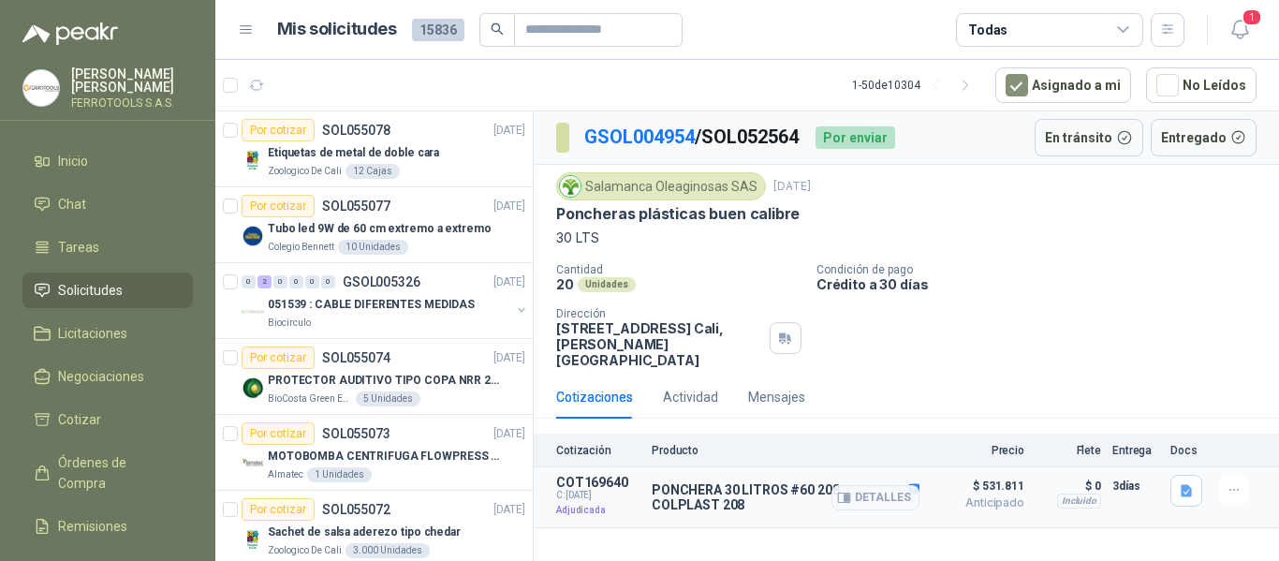
click at [753, 509] on article "COT169640 C: 19/08/2025 Adjudicada PONCHERA 30 LITROS #60 208 COLPLAST 208 Deta…" at bounding box center [906, 497] width 745 height 61
click at [1186, 485] on icon "button" at bounding box center [1185, 491] width 11 height 12
click at [1152, 441] on button "image.png" at bounding box center [1148, 434] width 81 height 20
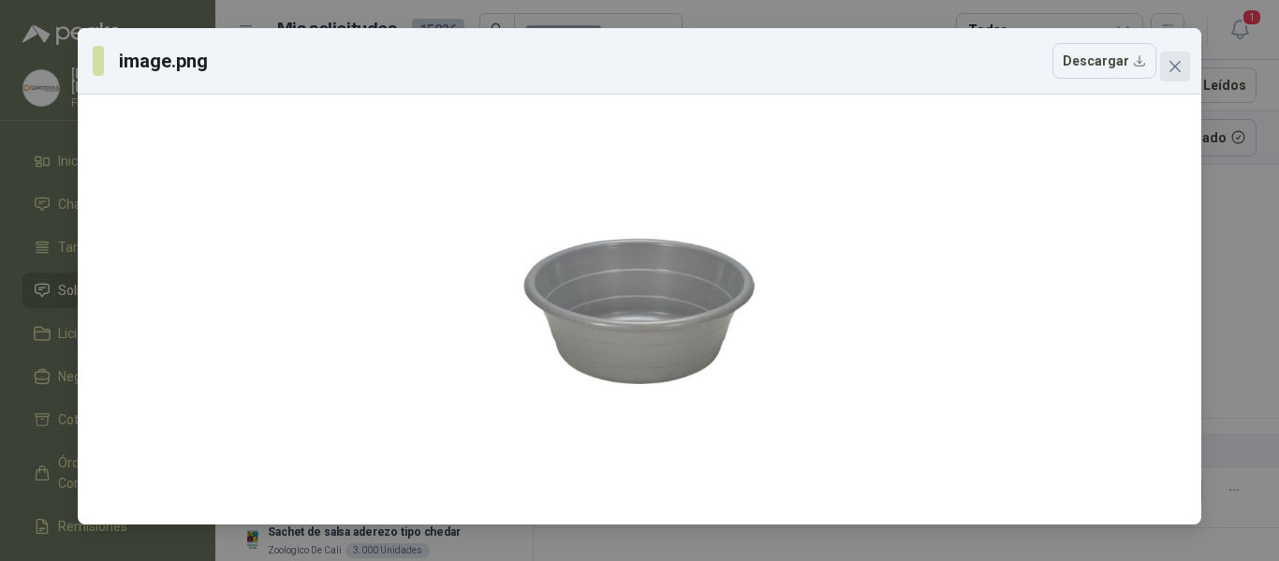
click at [1174, 76] on button "Close" at bounding box center [1175, 66] width 30 height 30
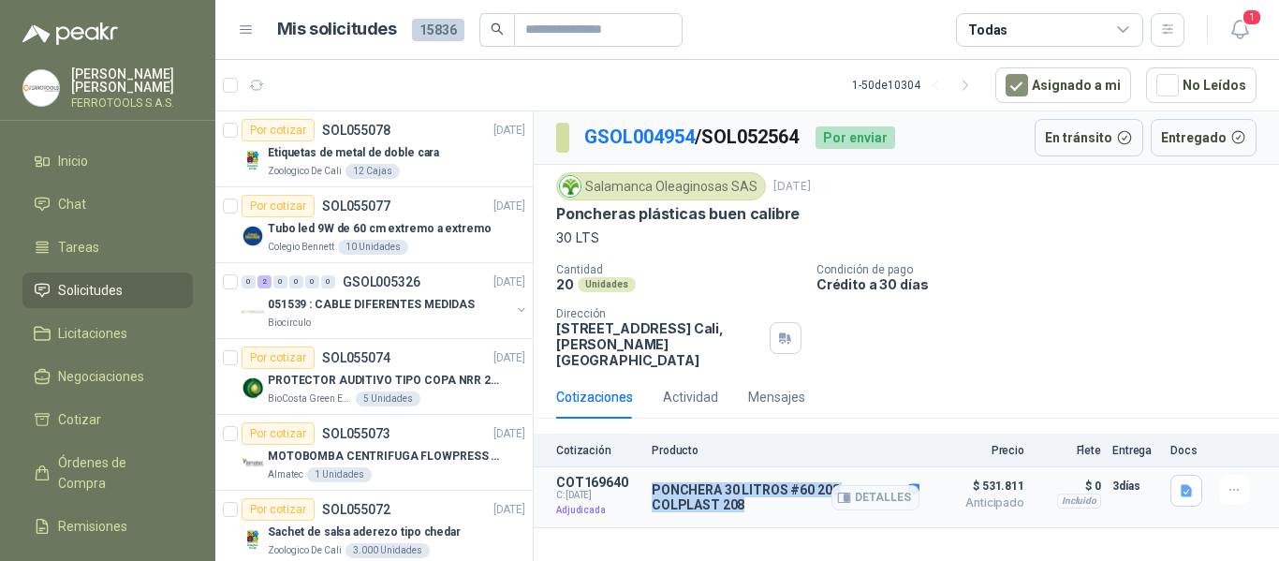
drag, startPoint x: 651, startPoint y: 474, endPoint x: 781, endPoint y: 497, distance: 131.3
click at [781, 497] on p "PONCHERA 30 LITROS #60 208 COLPLAST 208" at bounding box center [785, 497] width 268 height 30
copy p "PONCHERA 30 LITROS #60 208 COLPLAST 208"
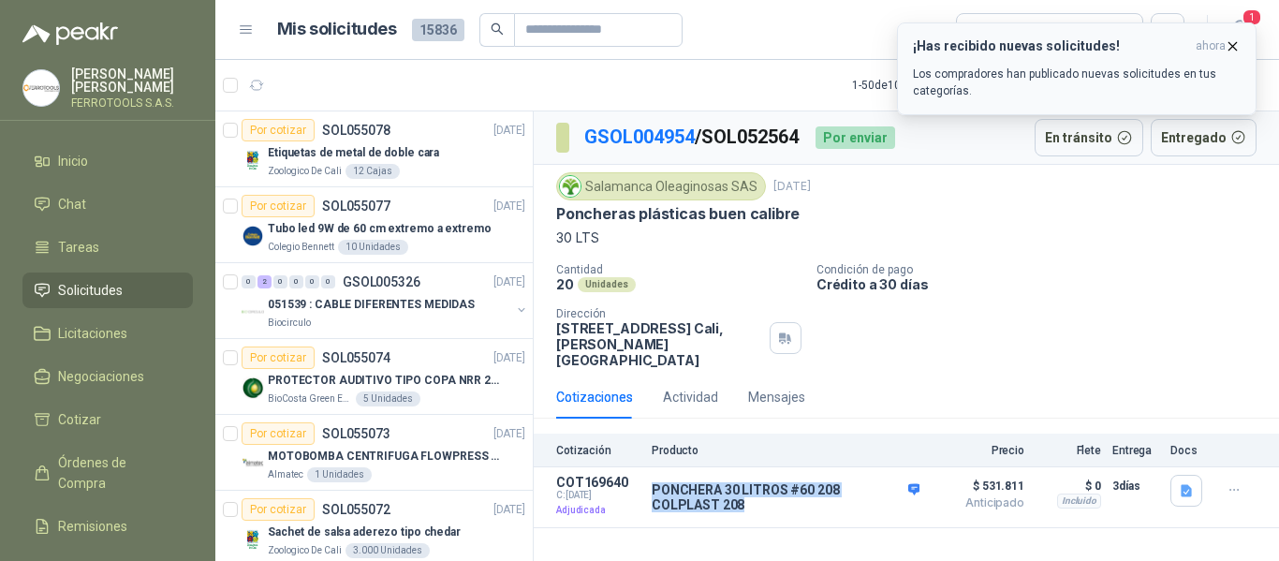
click at [1142, 76] on p "Los compradores han publicado nuevas solicitudes en tus categorías." at bounding box center [1077, 83] width 328 height 34
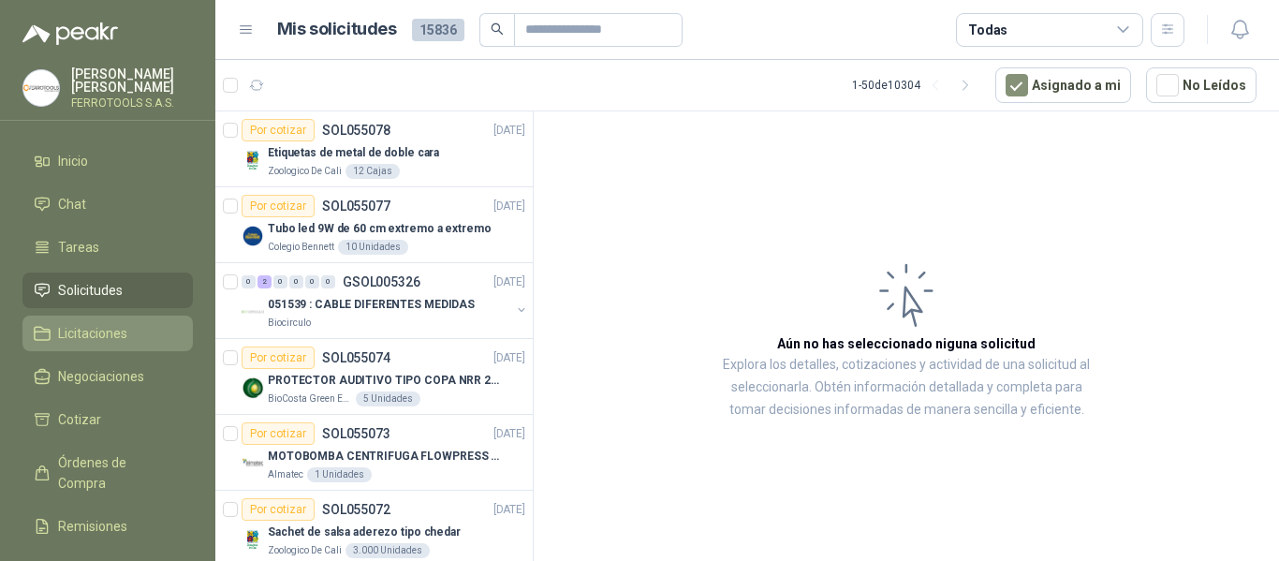
click at [73, 324] on span "Licitaciones" at bounding box center [92, 333] width 69 height 21
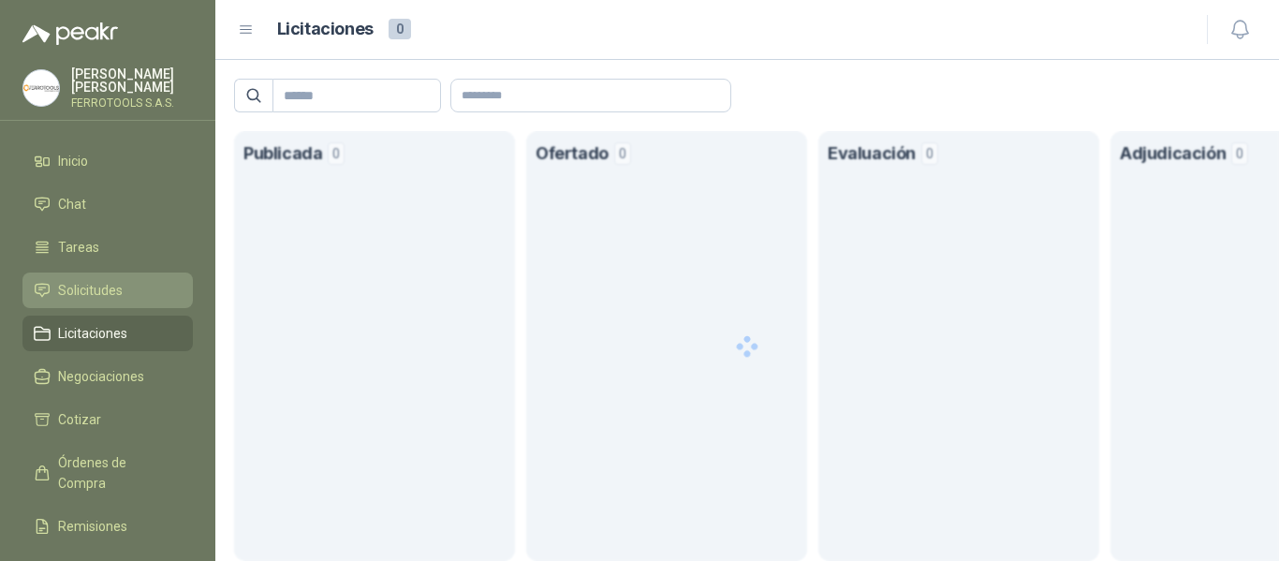
click at [73, 282] on span "Solicitudes" at bounding box center [90, 290] width 65 height 21
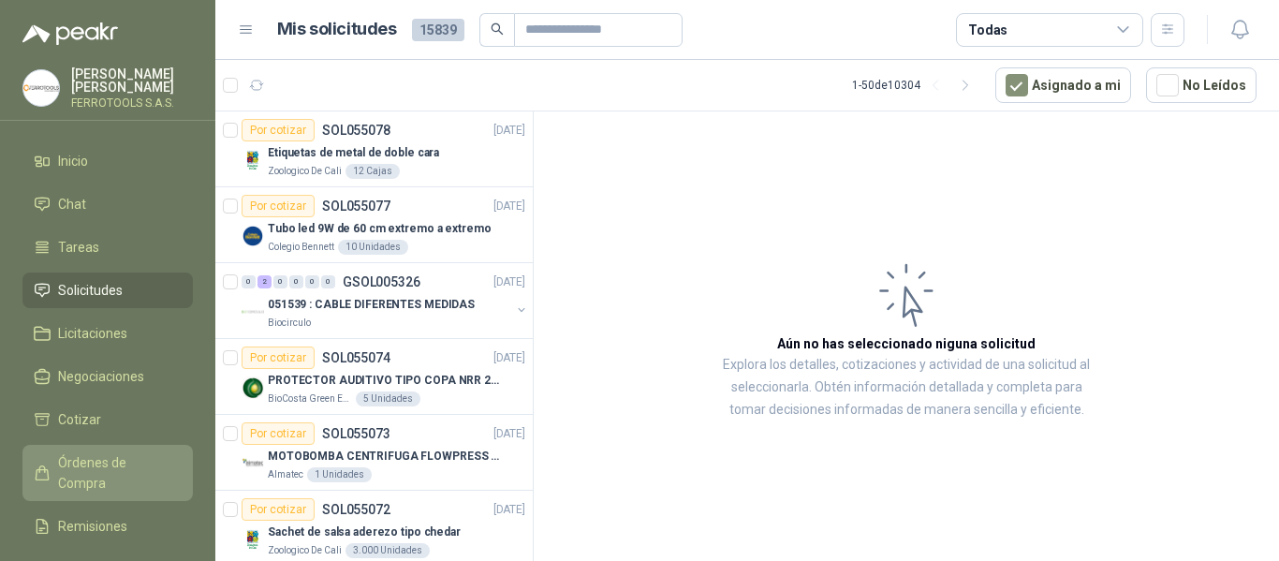
click at [149, 455] on span "Órdenes de Compra" at bounding box center [116, 472] width 117 height 41
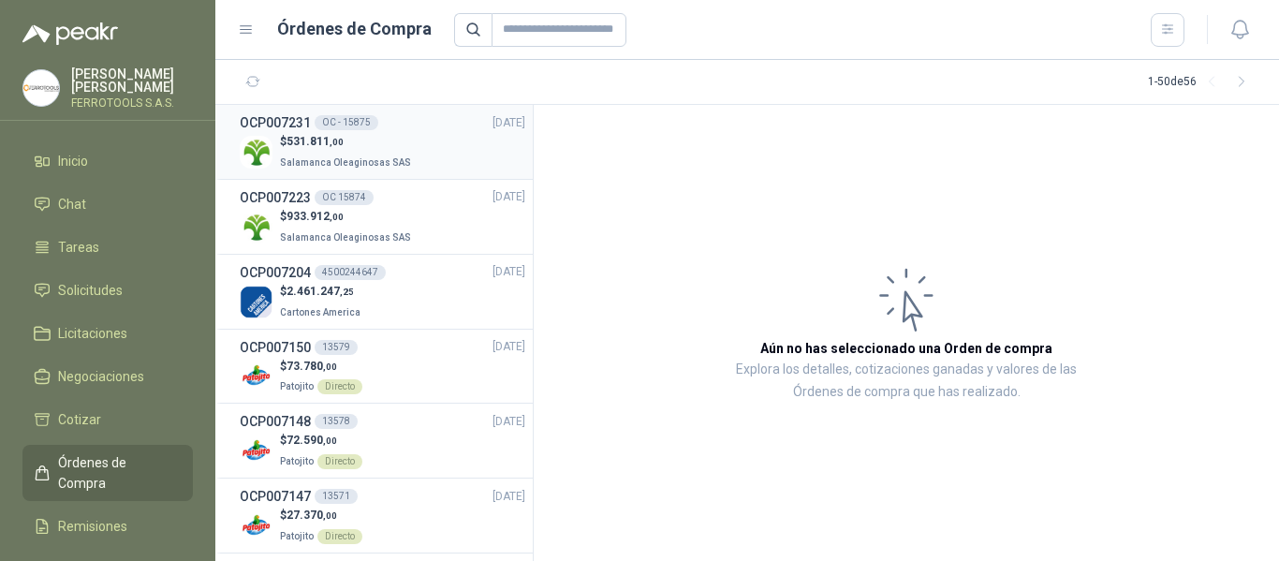
click at [371, 157] on span "Salamanca Oleaginosas SAS" at bounding box center [345, 162] width 131 height 10
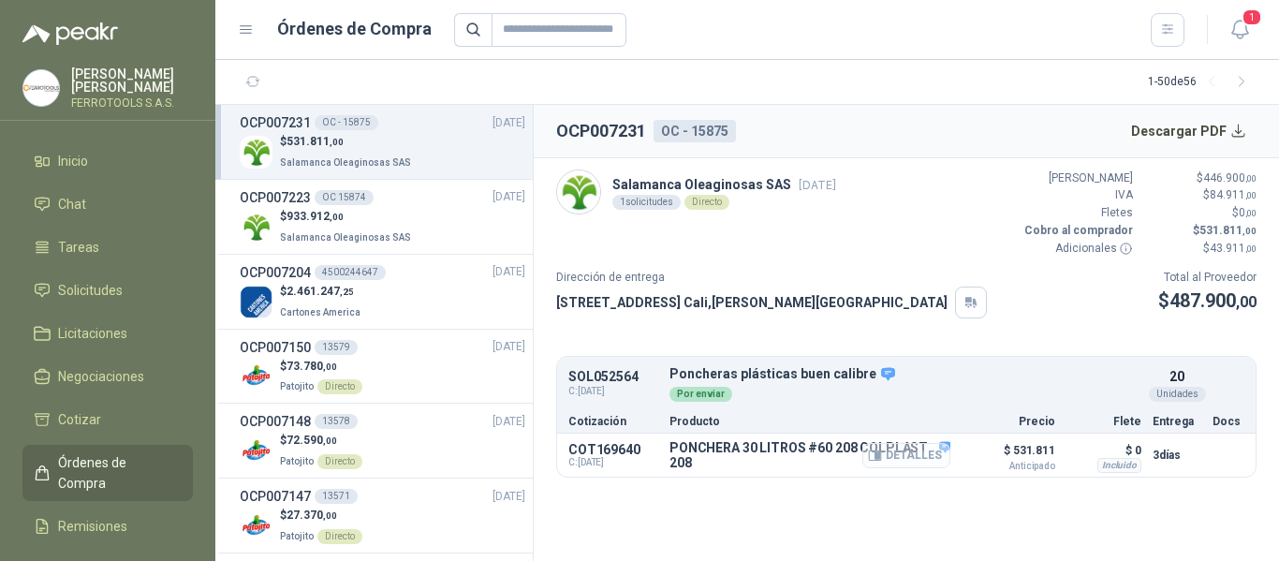
click at [905, 447] on button "Detalles" at bounding box center [906, 455] width 88 height 25
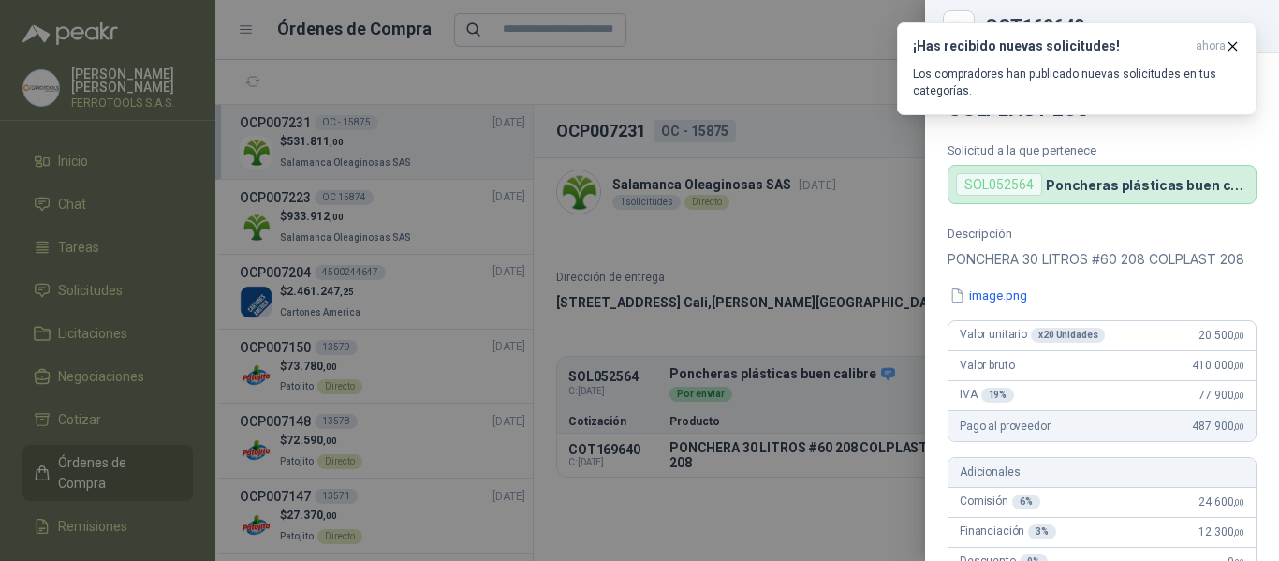
click at [649, 38] on div at bounding box center [639, 280] width 1279 height 561
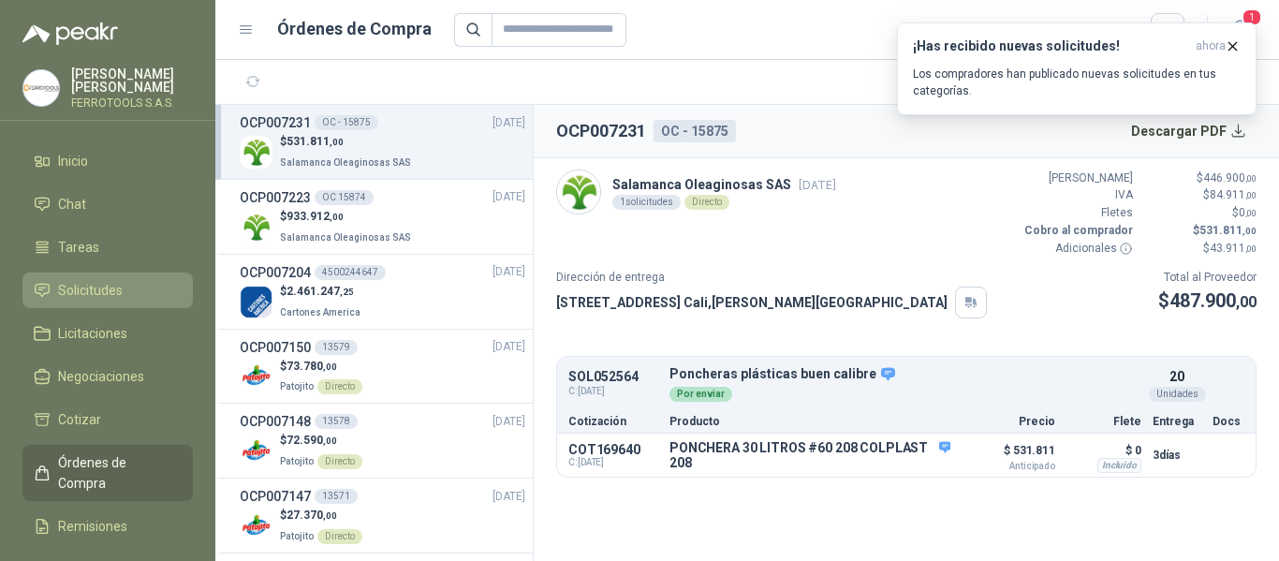
click at [94, 280] on span "Solicitudes" at bounding box center [90, 290] width 65 height 21
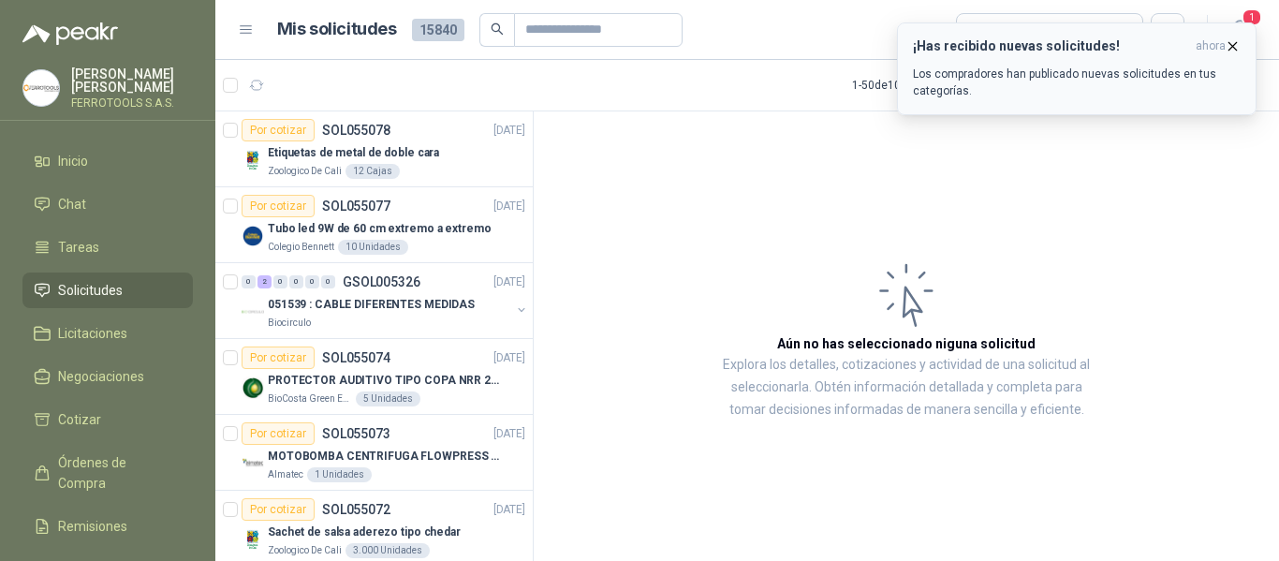
click at [1049, 88] on p "Los compradores han publicado nuevas solicitudes en tus categorías." at bounding box center [1077, 83] width 328 height 34
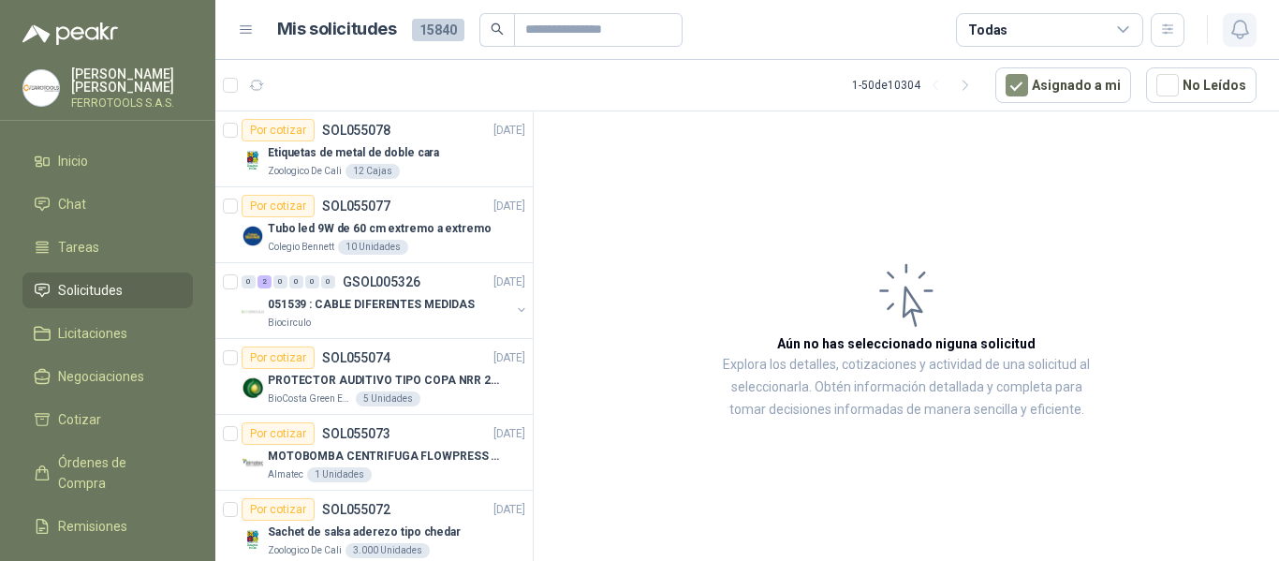
click at [1234, 26] on icon "button" at bounding box center [1239, 30] width 16 height 18
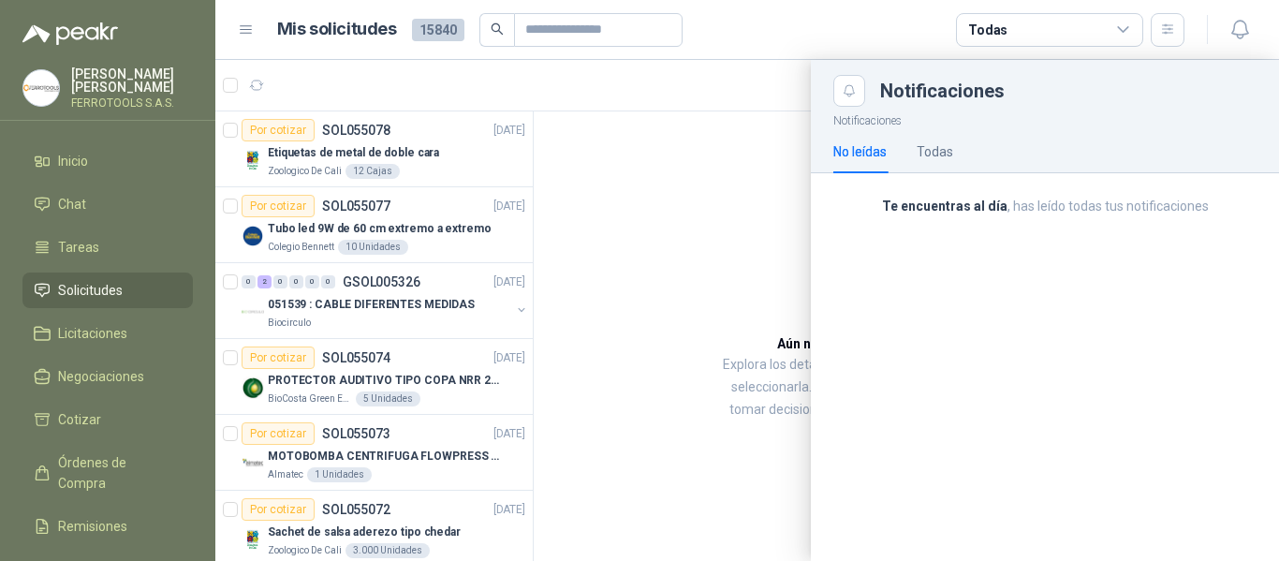
click at [643, 83] on div at bounding box center [746, 310] width 1063 height 501
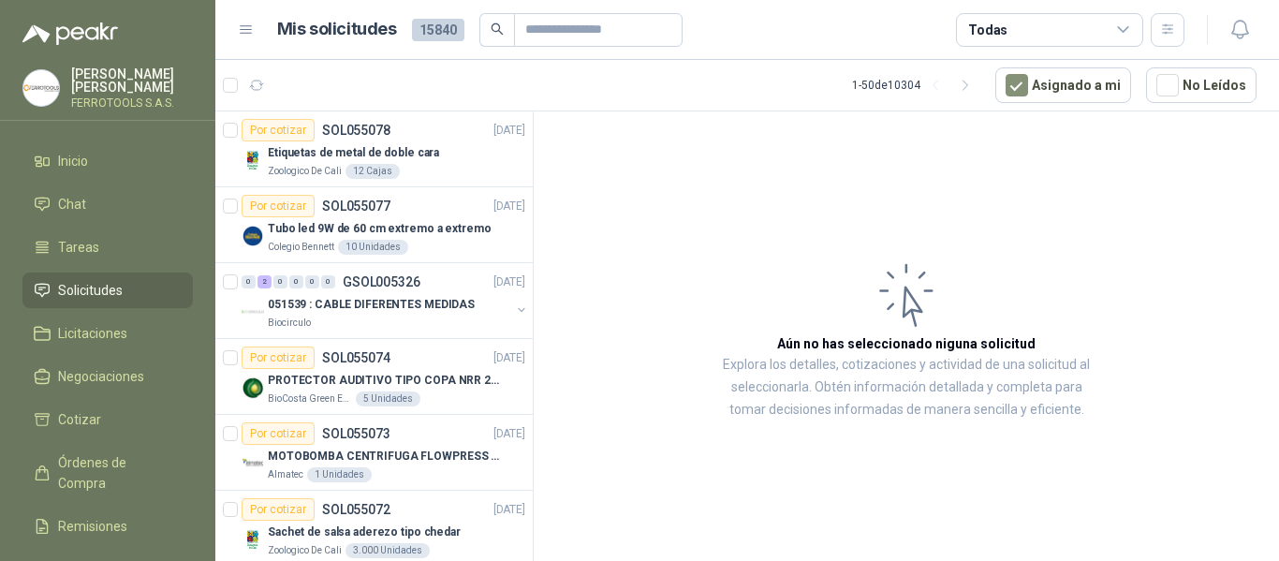
click at [98, 285] on span "Solicitudes" at bounding box center [90, 290] width 65 height 21
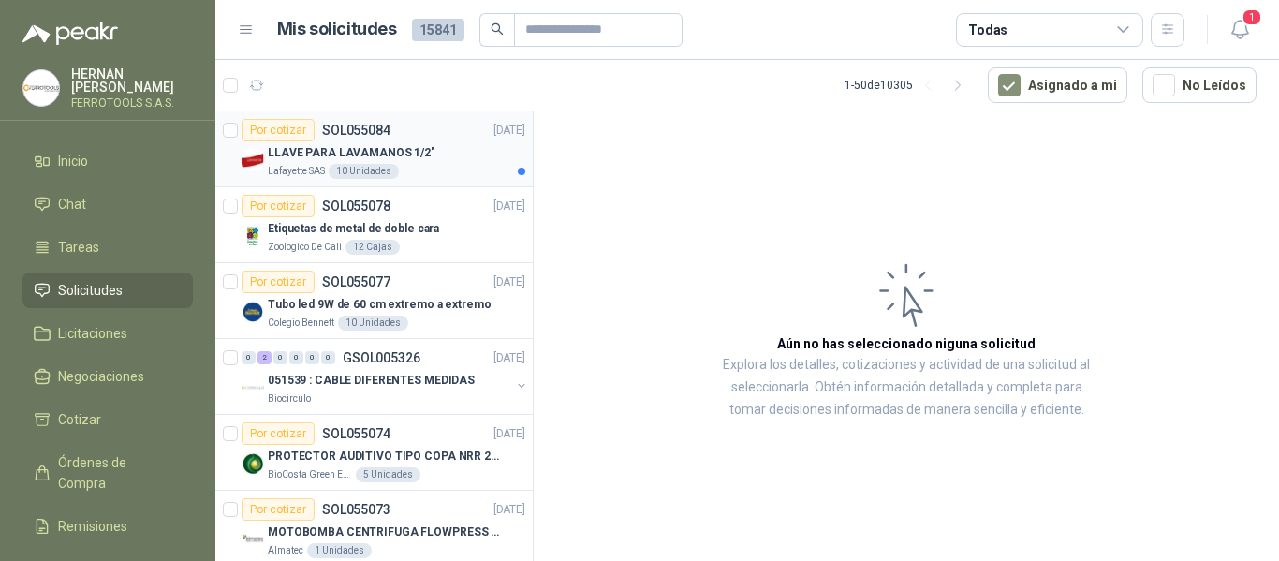
click at [405, 158] on p "LLAVE PARA LAVAMANOS 1/2"" at bounding box center [352, 153] width 168 height 18
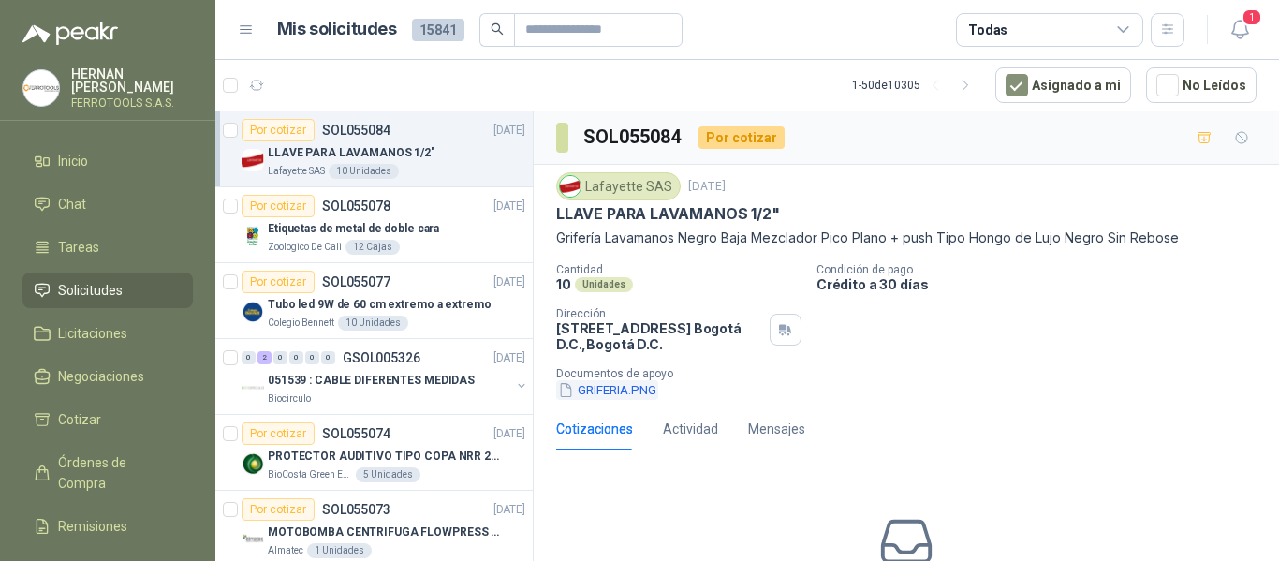
click at [626, 394] on button "GRIFERIA.PNG" at bounding box center [607, 390] width 102 height 20
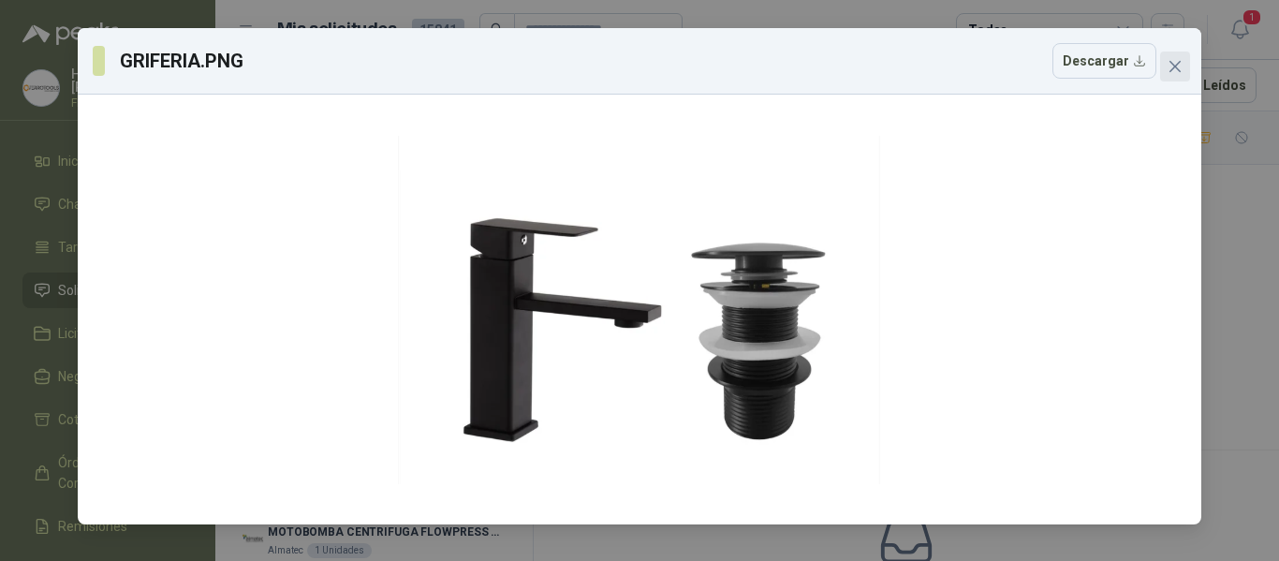
click at [1178, 61] on icon "close" at bounding box center [1174, 66] width 15 height 15
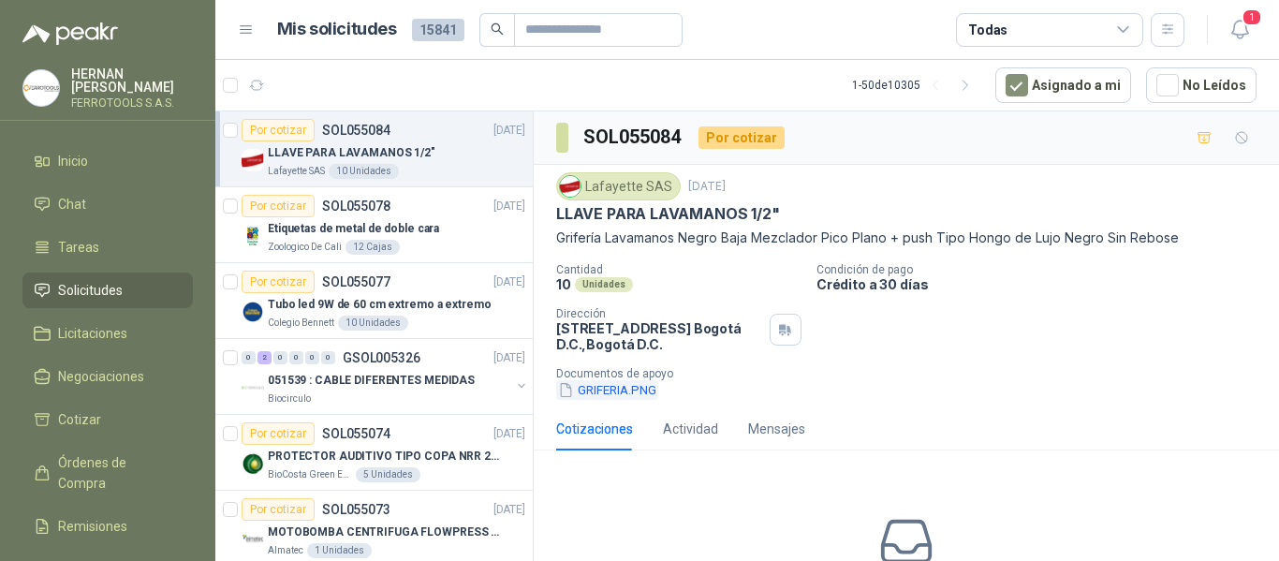
click at [640, 386] on button "GRIFERIA.PNG" at bounding box center [607, 390] width 102 height 20
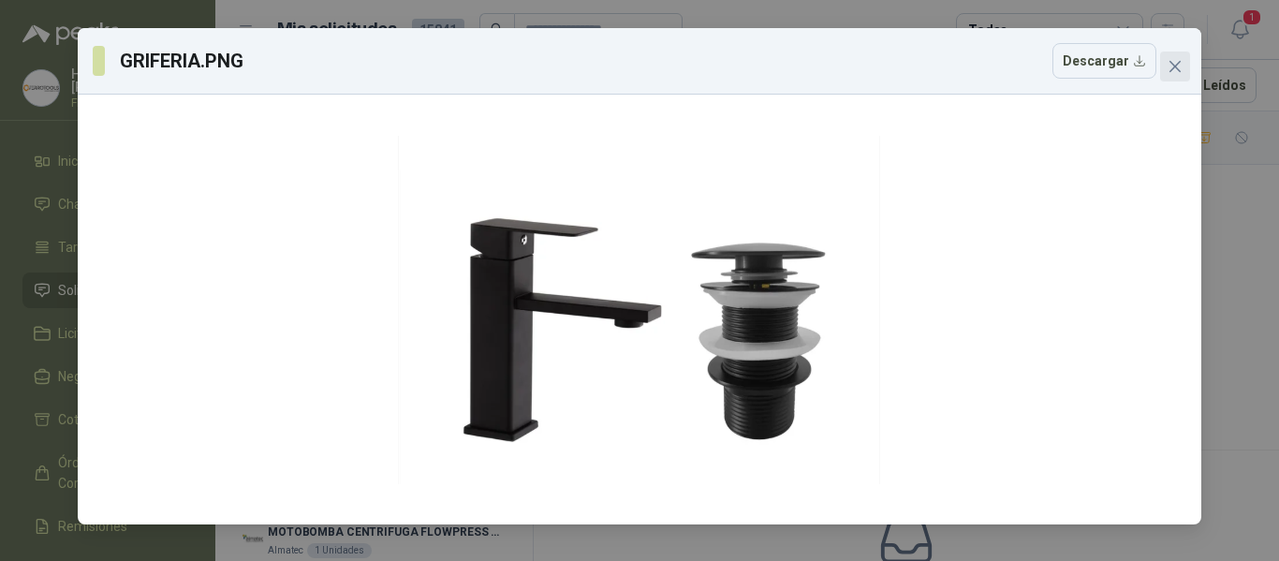
click at [1171, 66] on icon "close" at bounding box center [1174, 66] width 15 height 15
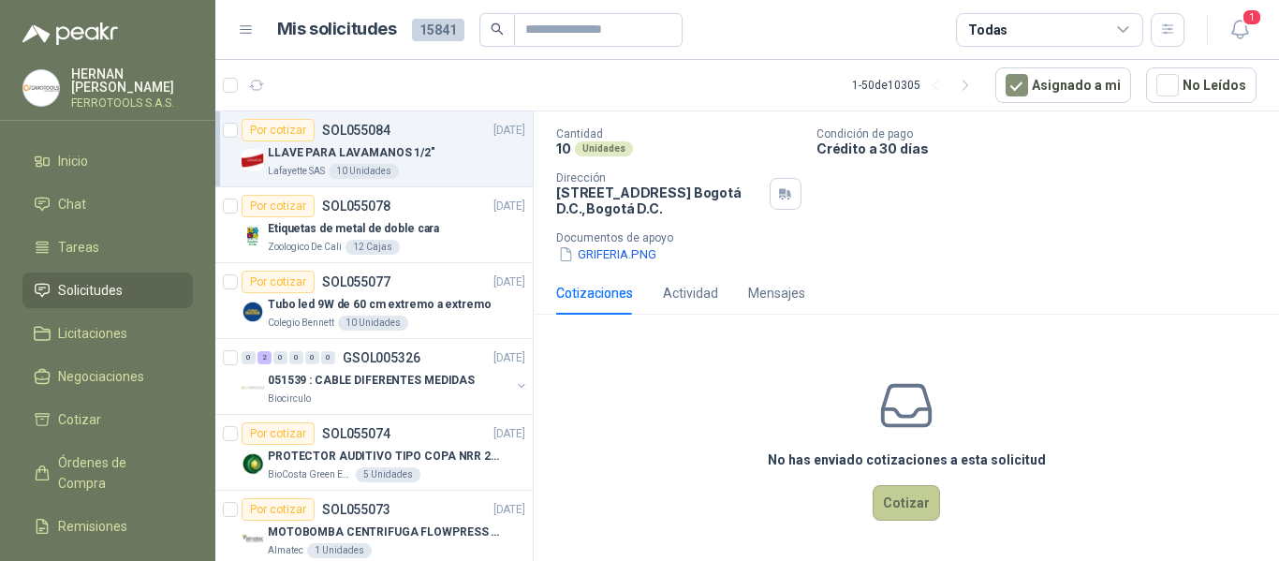
click at [881, 498] on button "Cotizar" at bounding box center [905, 503] width 67 height 36
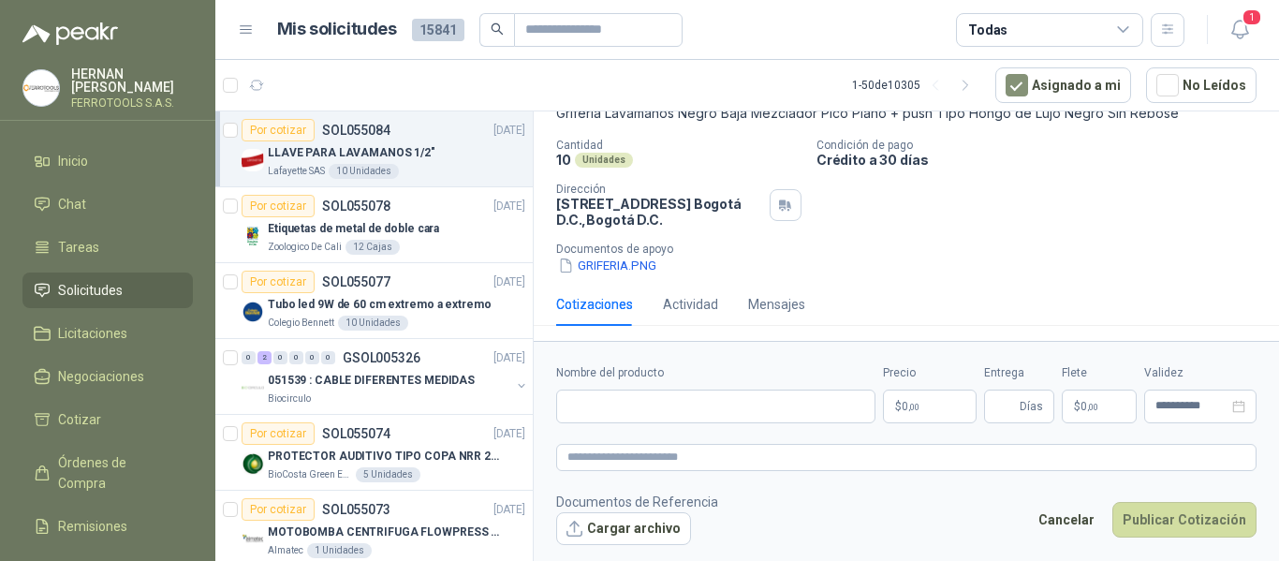
scroll to position [124, 0]
click at [714, 413] on input "Nombre del producto" at bounding box center [715, 406] width 319 height 34
paste input "**********"
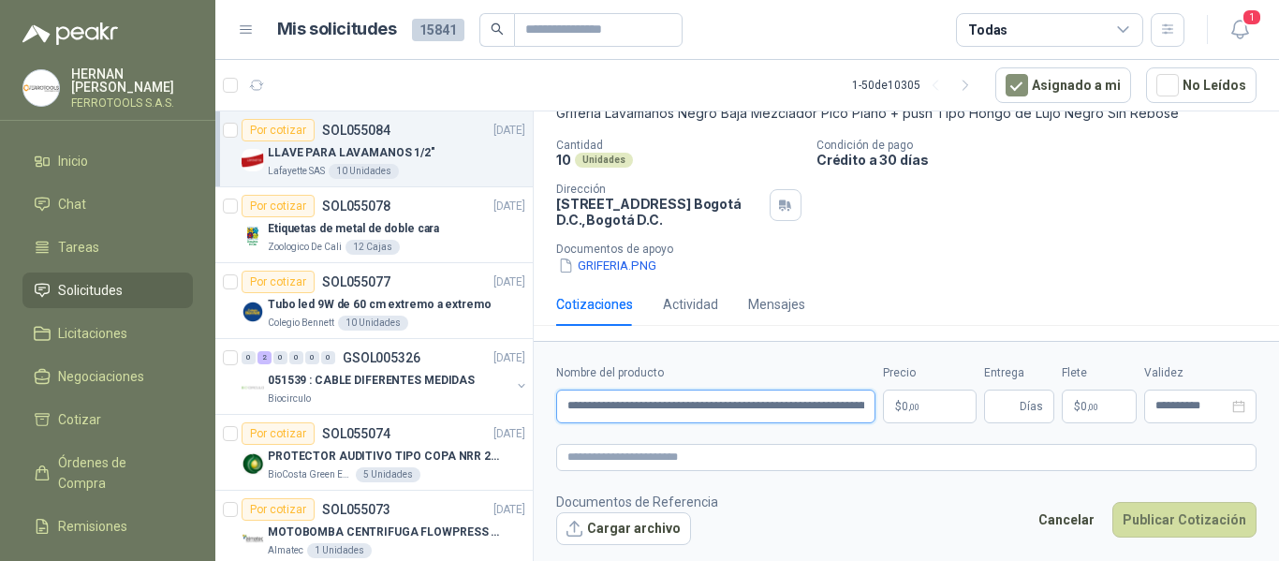
scroll to position [0, 195]
type input "**********"
click at [723, 456] on textarea at bounding box center [906, 457] width 700 height 27
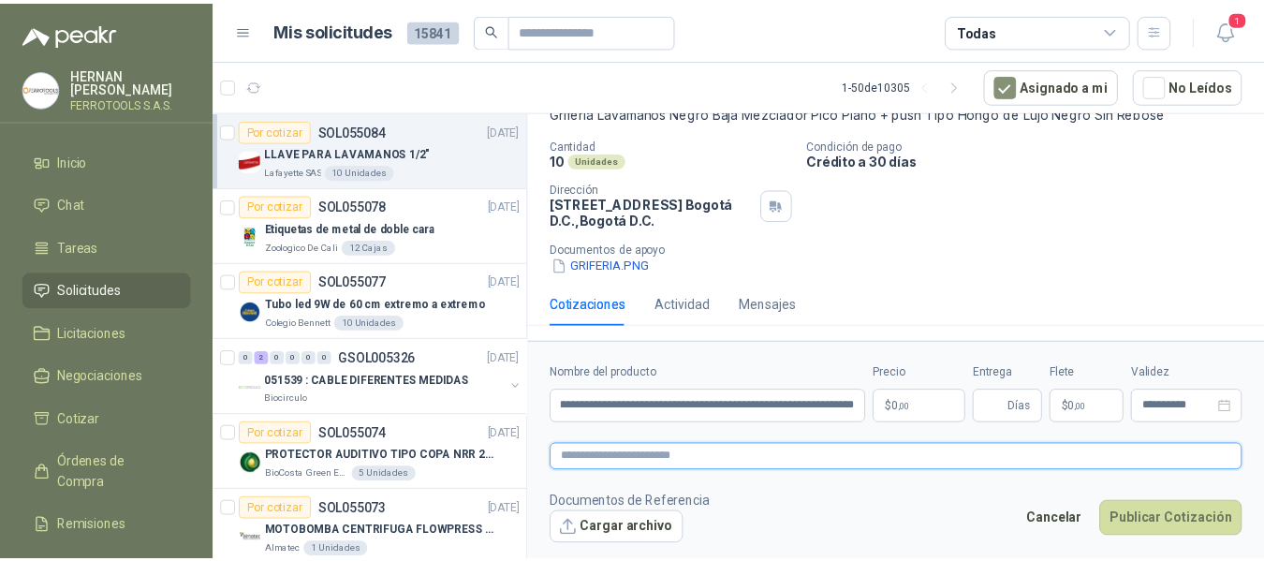
scroll to position [0, 0]
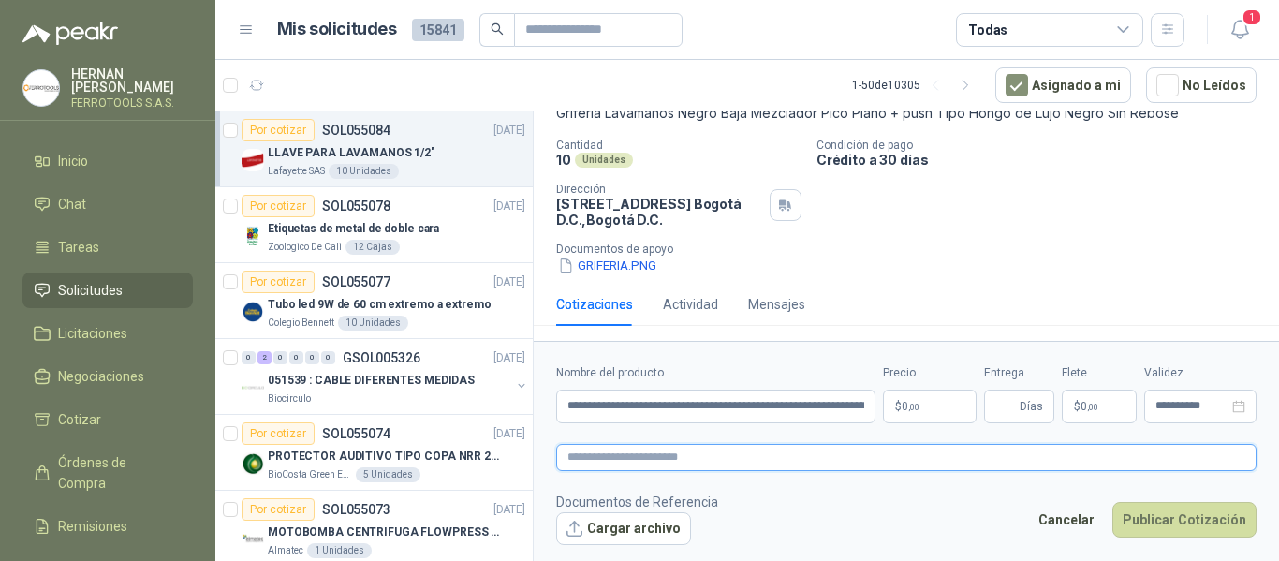
paste textarea "**********"
type textarea "**********"
click at [909, 404] on span ",00" at bounding box center [913, 407] width 11 height 10
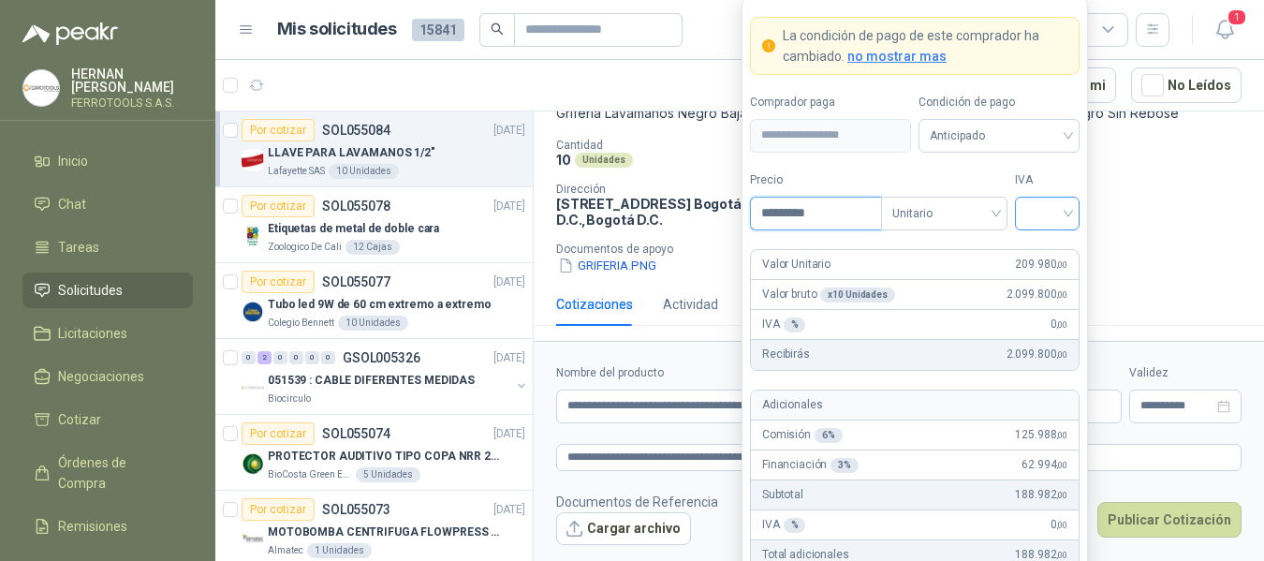
type input "*********"
click at [1052, 207] on input "search" at bounding box center [1047, 211] width 42 height 28
click at [1046, 256] on div "19%" at bounding box center [1047, 251] width 35 height 21
click at [1049, 183] on label "IVA" at bounding box center [1047, 180] width 65 height 18
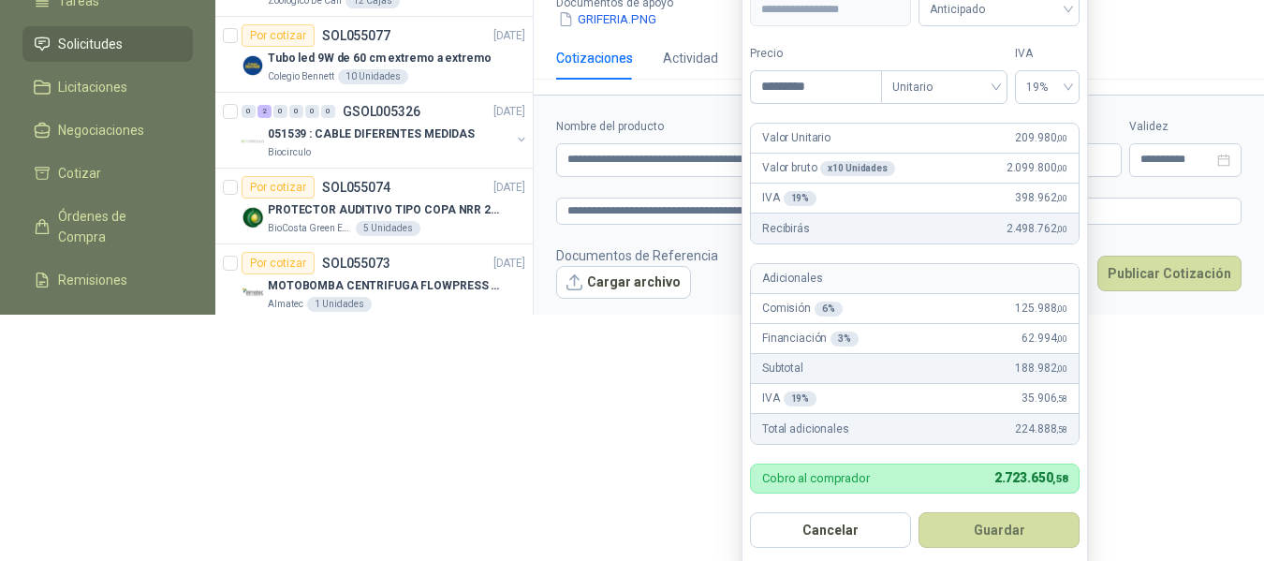
scroll to position [250, 0]
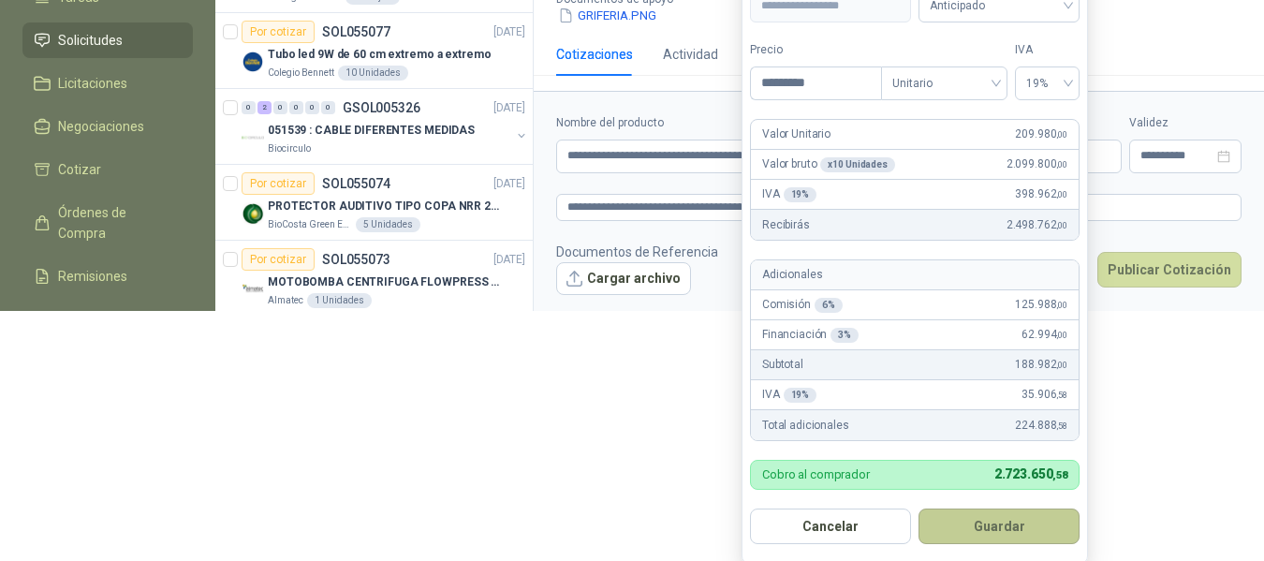
click at [1013, 529] on button "Guardar" at bounding box center [998, 526] width 161 height 36
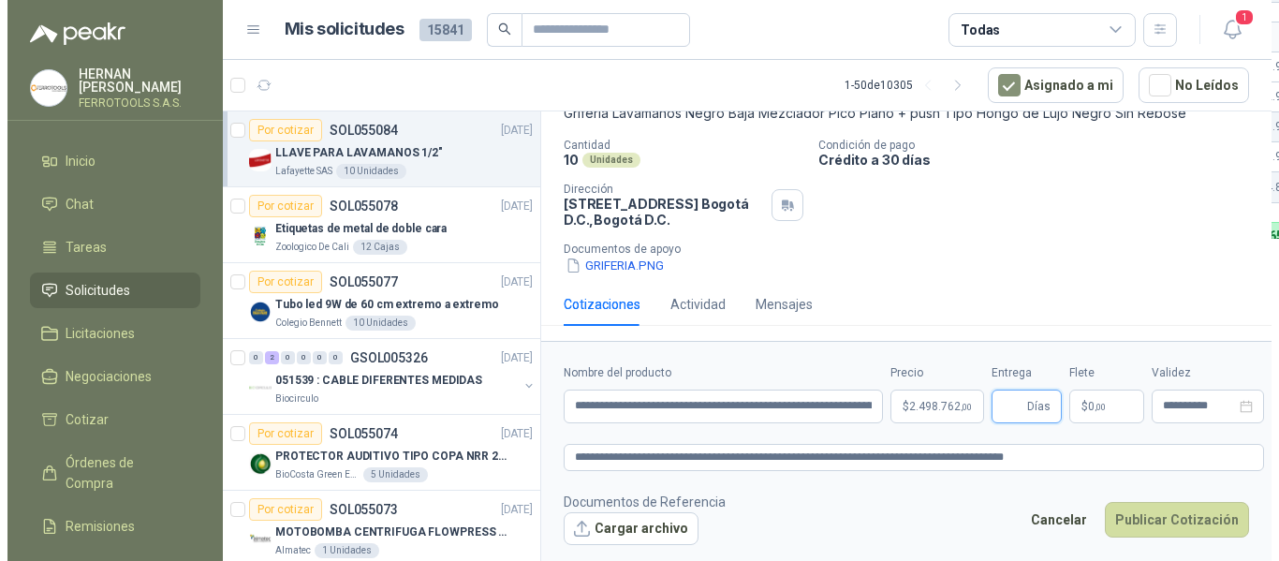
scroll to position [0, 0]
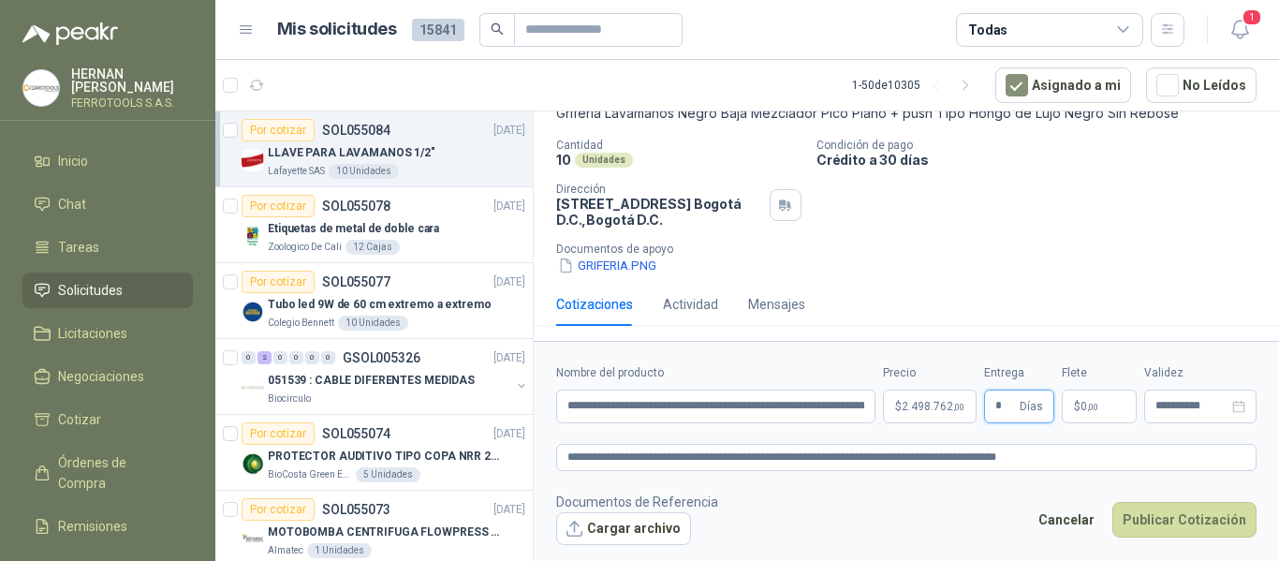
type input "*"
click at [839, 501] on footer "Documentos de Referencia Cargar archivo Cancelar Publicar Cotización" at bounding box center [906, 518] width 700 height 54
click at [1092, 456] on textarea "**********" at bounding box center [906, 457] width 700 height 27
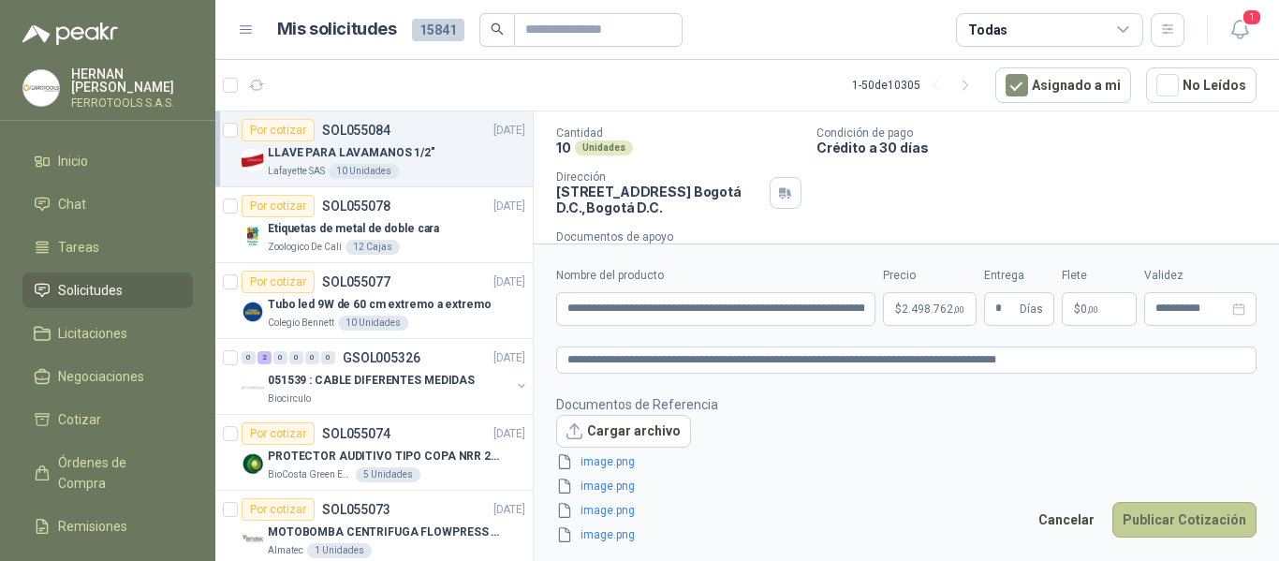
click at [1187, 517] on button "Publicar Cotización" at bounding box center [1184, 520] width 144 height 36
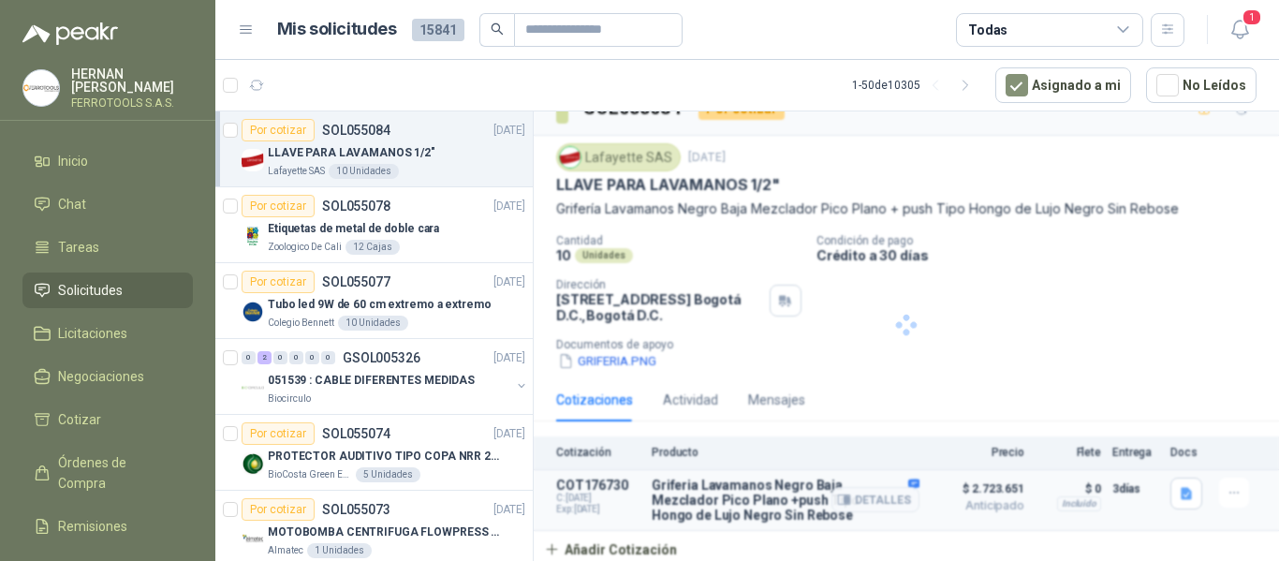
scroll to position [32, 0]
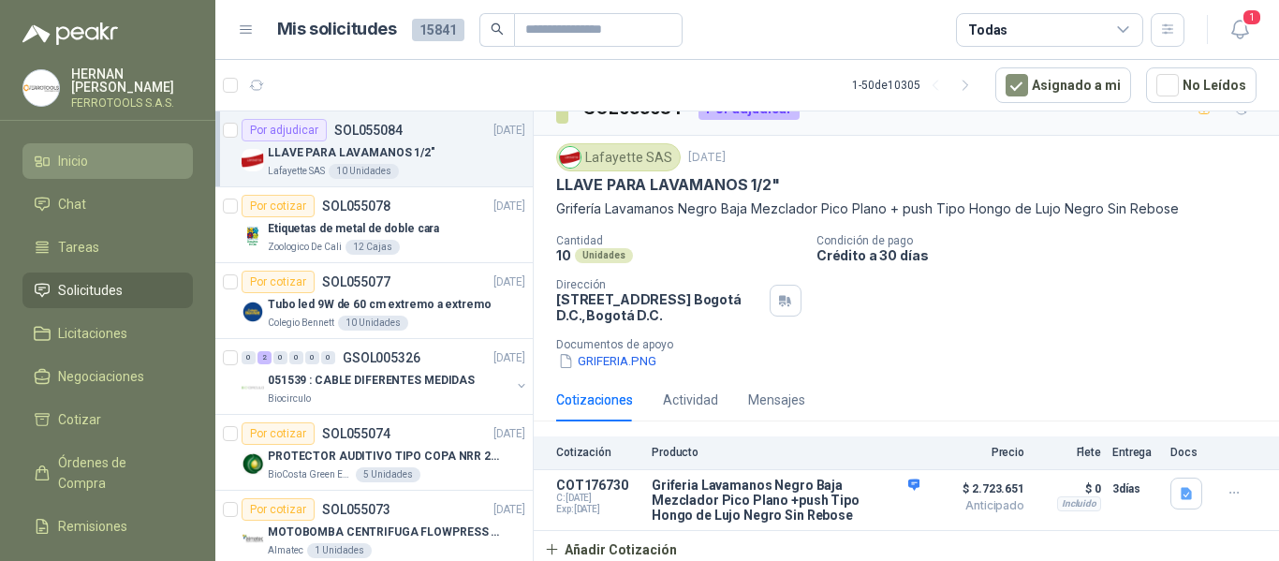
click at [66, 159] on span "Inicio" at bounding box center [73, 161] width 30 height 21
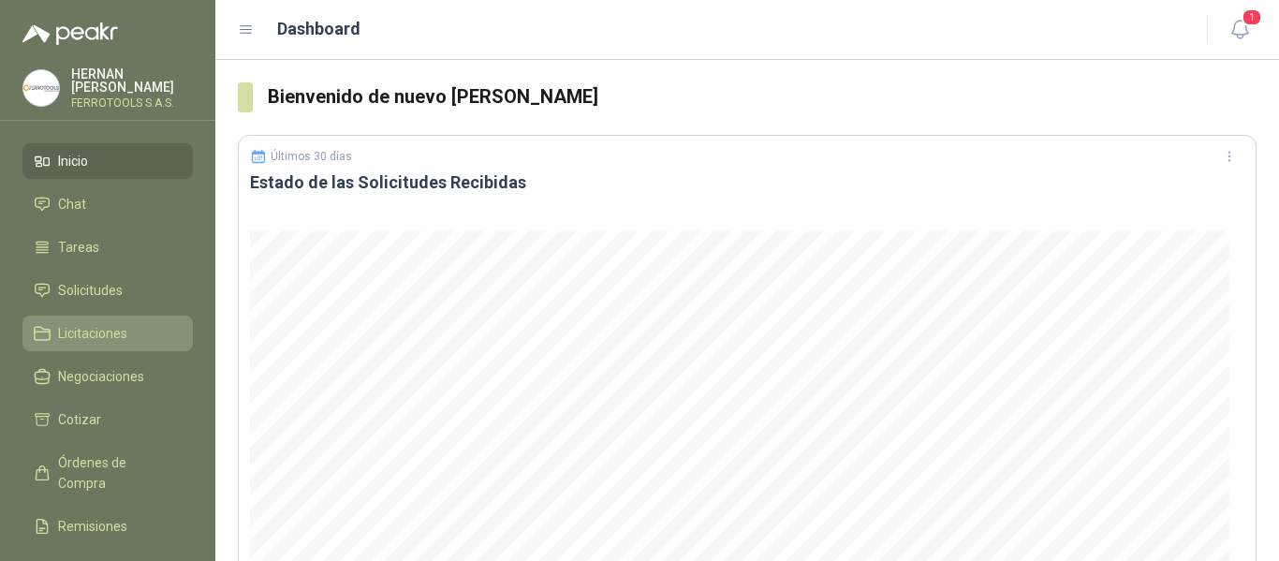
click at [114, 329] on span "Licitaciones" at bounding box center [92, 333] width 69 height 21
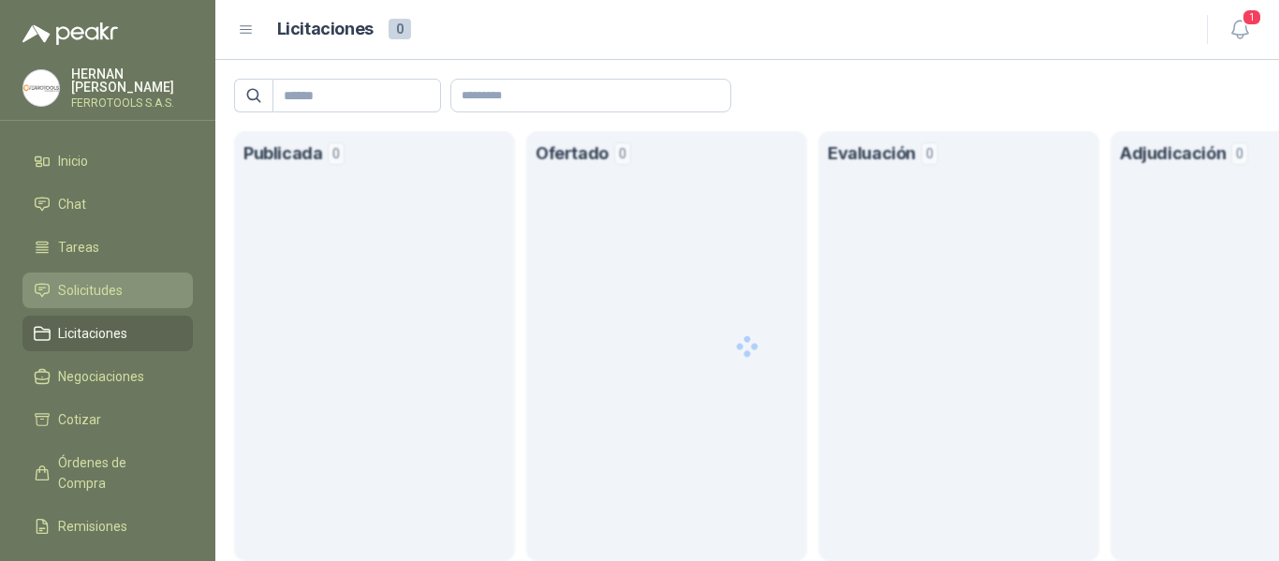
click at [90, 280] on span "Solicitudes" at bounding box center [90, 290] width 65 height 21
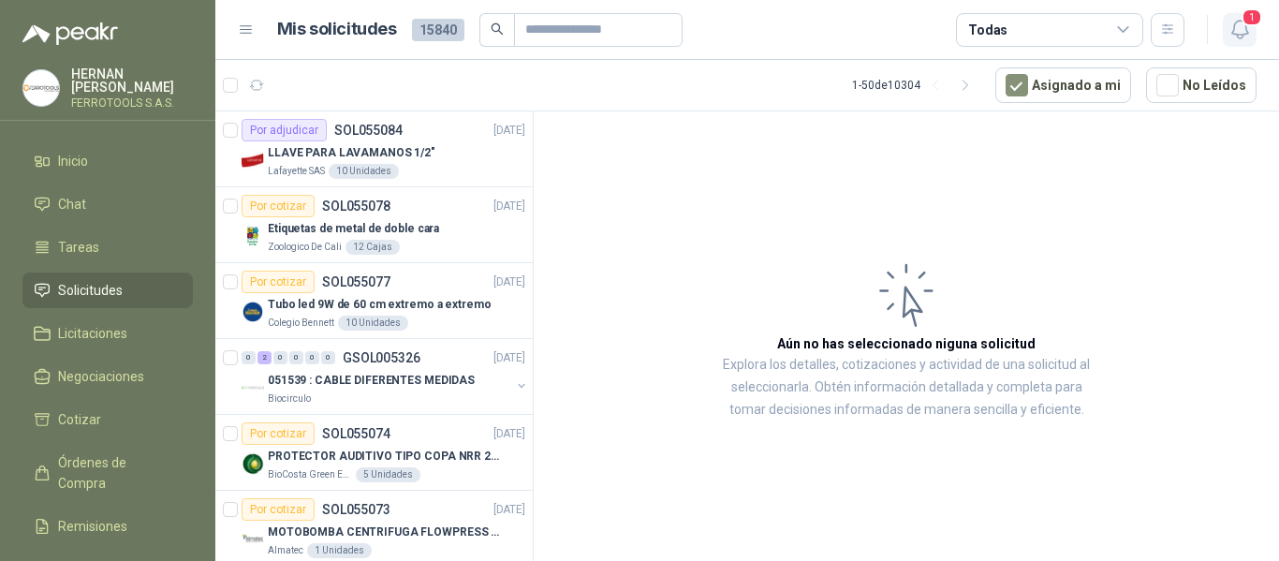
click at [1242, 36] on icon "button" at bounding box center [1239, 30] width 16 height 18
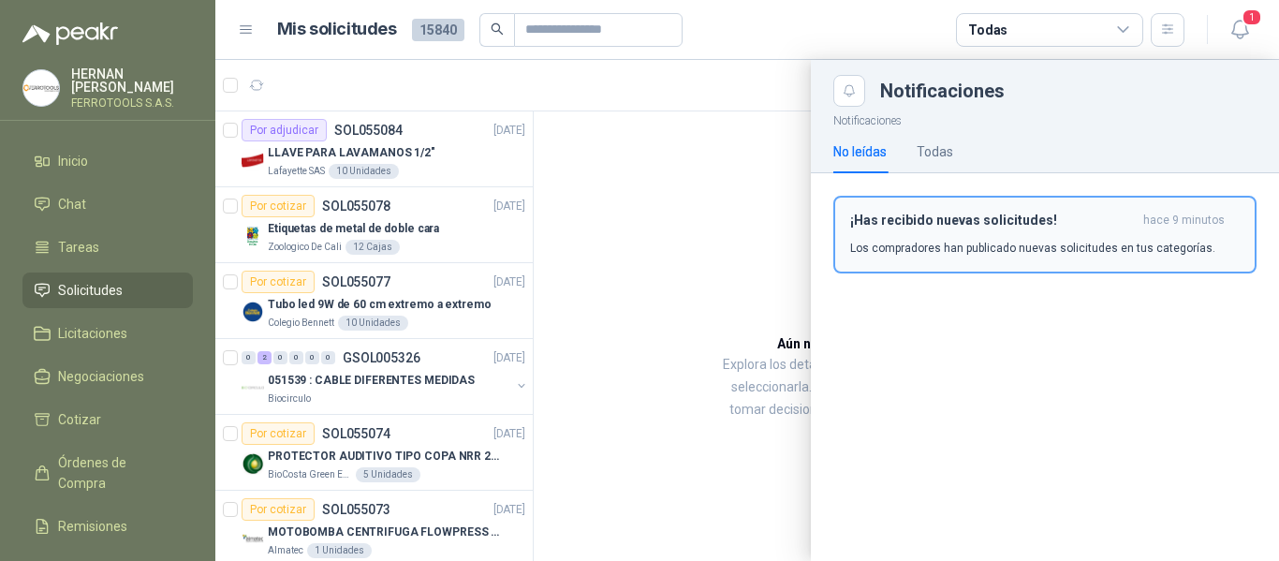
click at [976, 246] on p "Los compradores han publicado nuevas solicitudes en tus categorías." at bounding box center [1032, 248] width 365 height 17
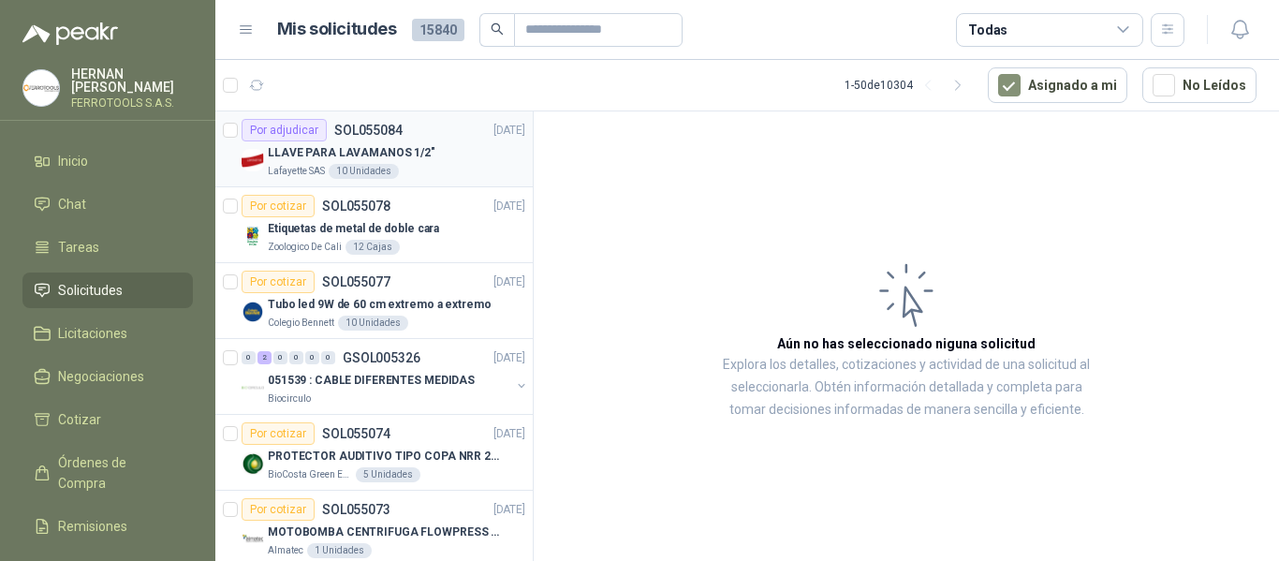
click at [430, 169] on div "Lafayette SAS 10 Unidades" at bounding box center [396, 171] width 257 height 15
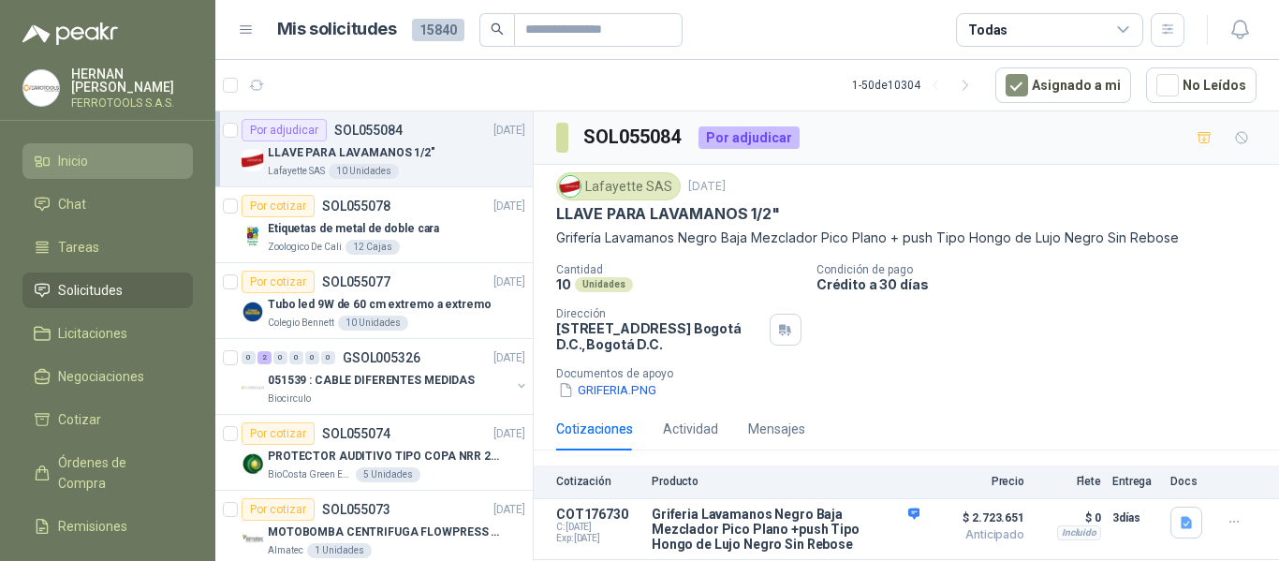
click at [90, 151] on li "Inicio" at bounding box center [108, 161] width 148 height 21
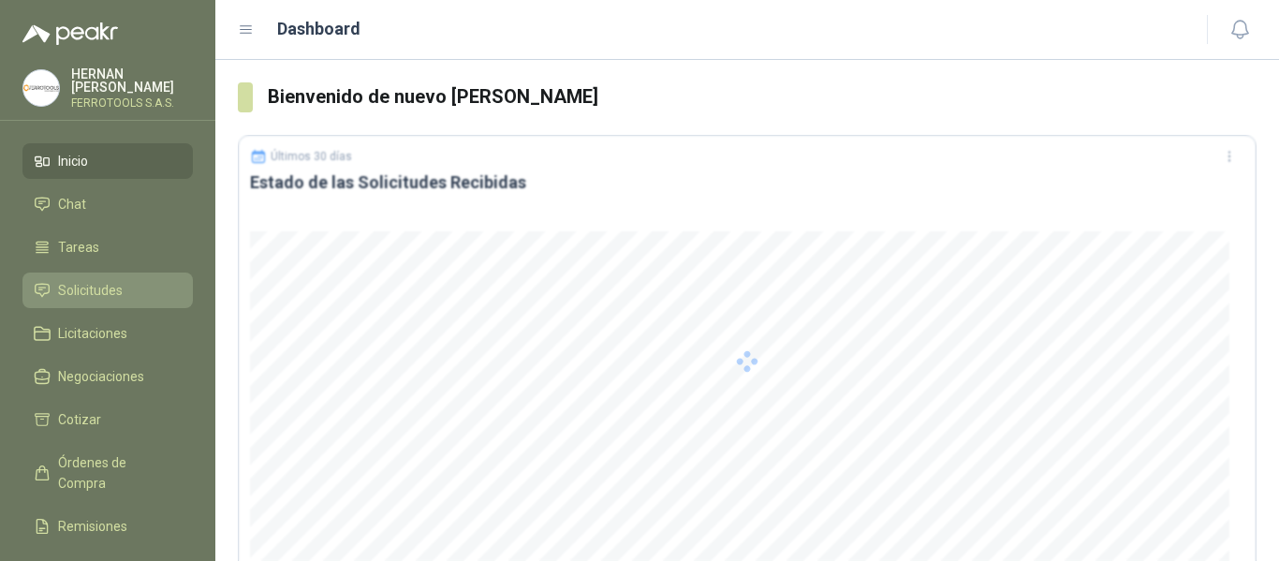
click at [82, 291] on span "Solicitudes" at bounding box center [90, 290] width 65 height 21
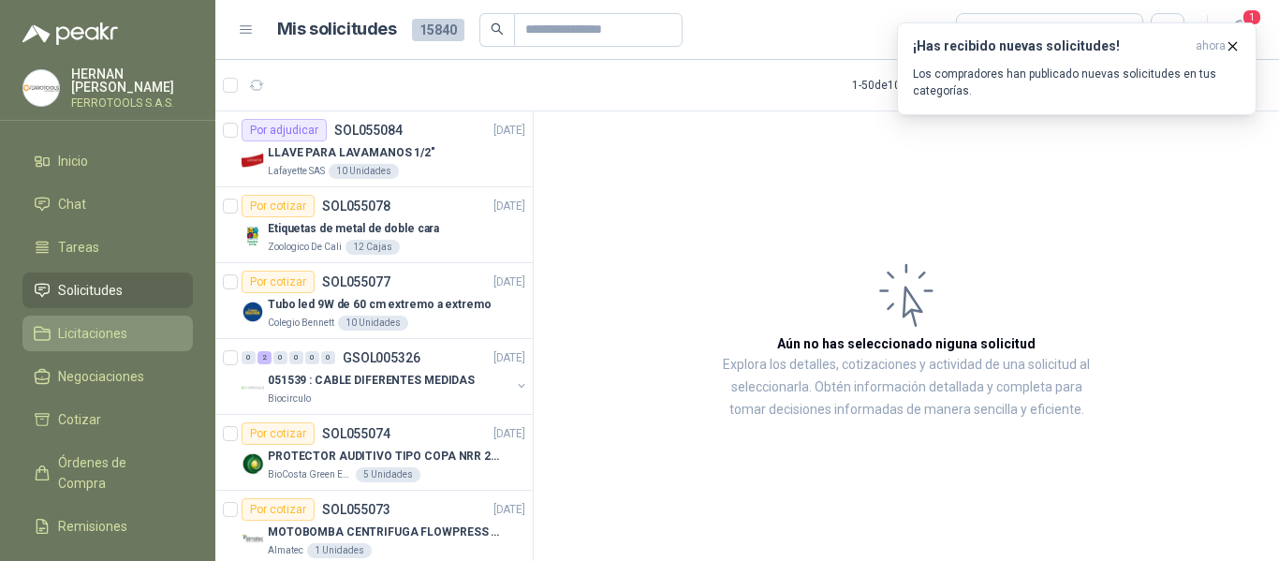
click at [112, 324] on span "Licitaciones" at bounding box center [92, 333] width 69 height 21
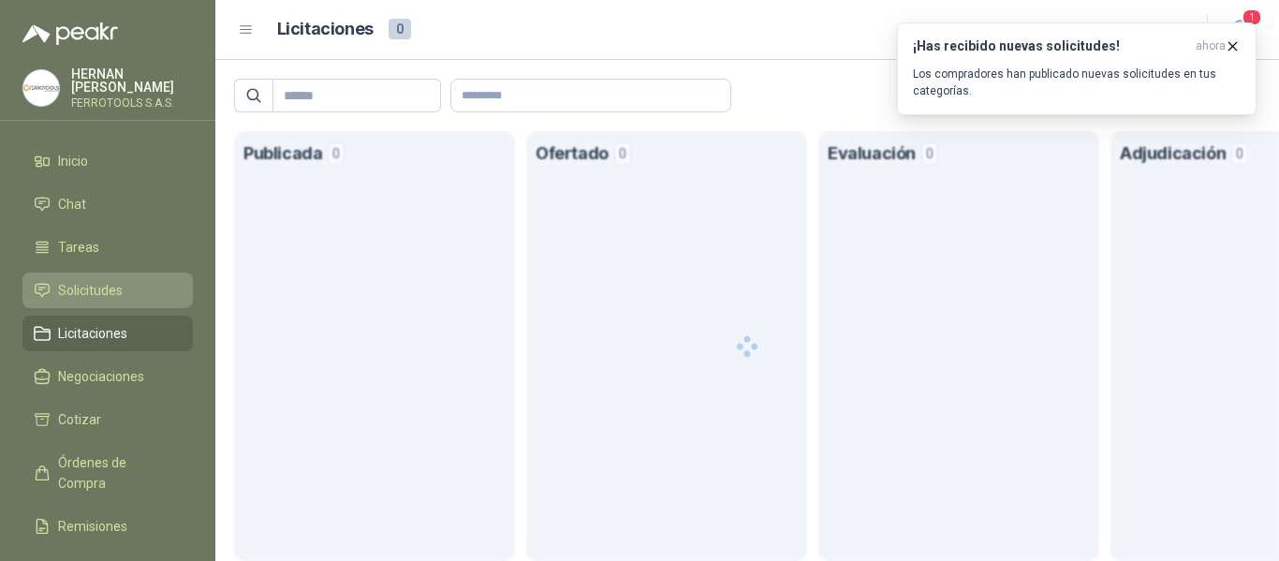
click at [104, 285] on span "Solicitudes" at bounding box center [90, 290] width 65 height 21
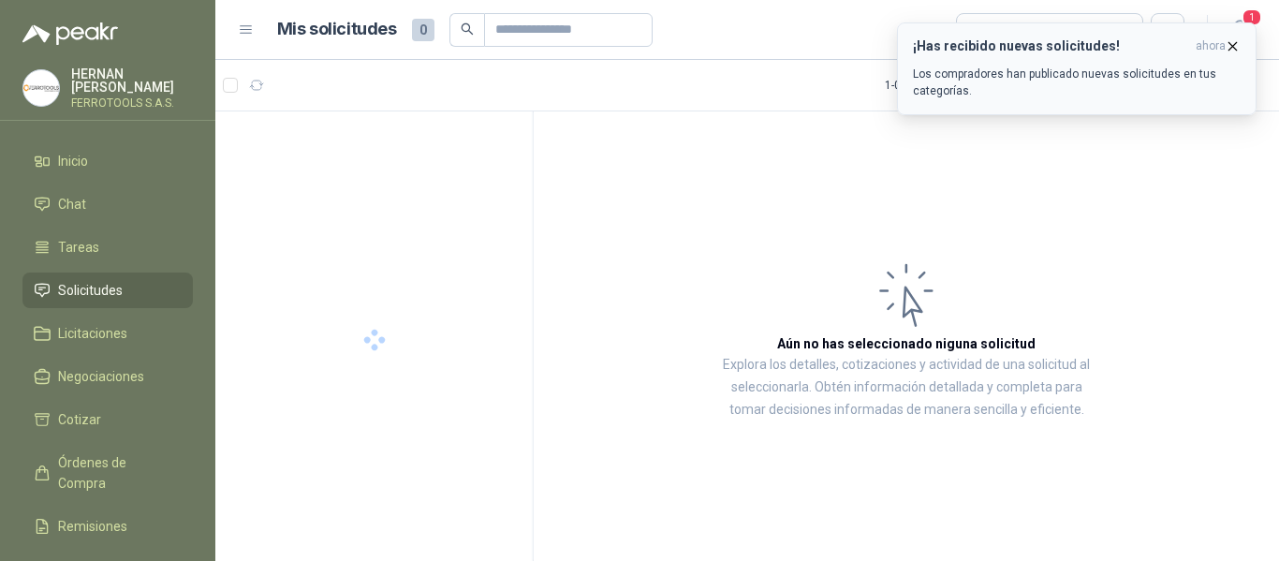
click at [1145, 80] on p "Los compradores han publicado nuevas solicitudes en tus categorías." at bounding box center [1077, 83] width 328 height 34
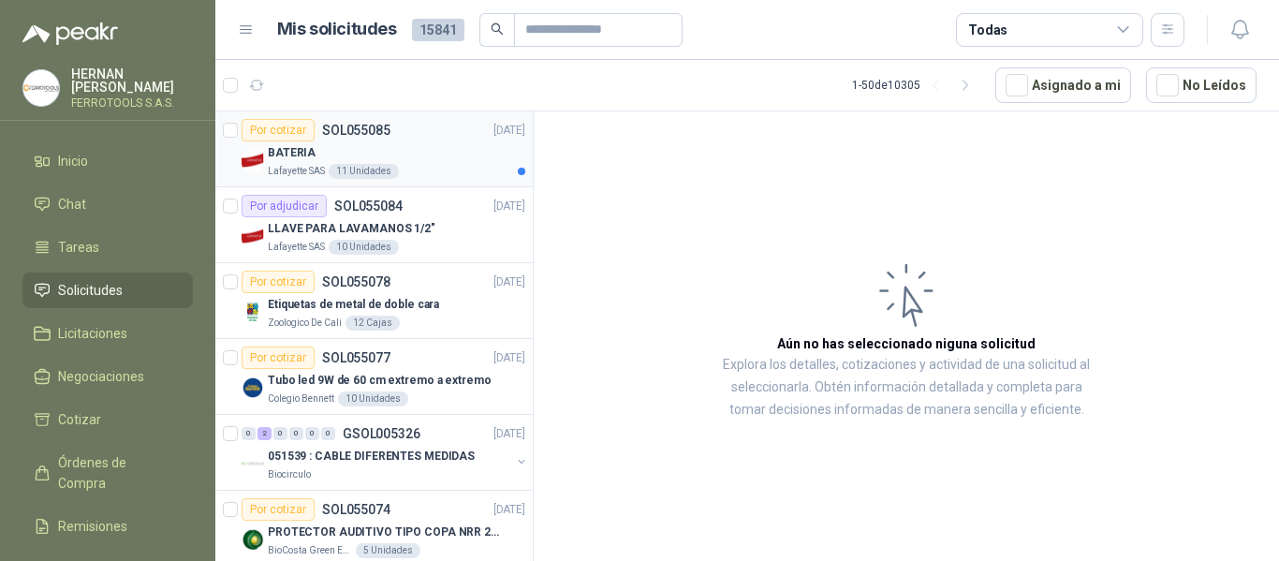
click at [432, 164] on div "Lafayette SAS 11 Unidades" at bounding box center [396, 171] width 257 height 15
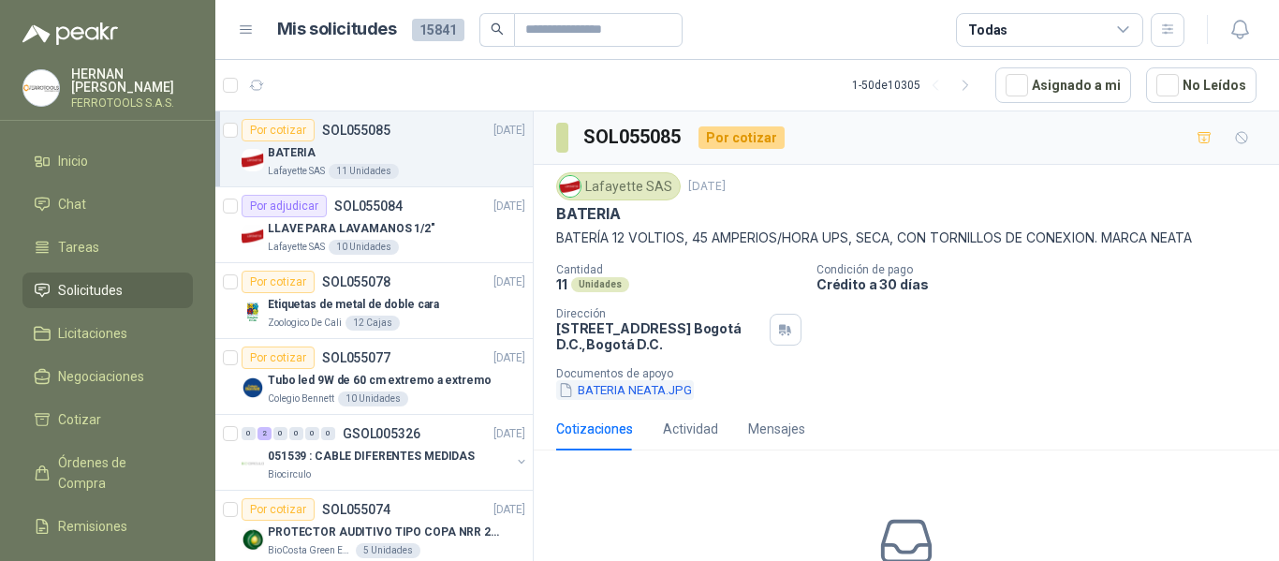
click at [639, 395] on button "BATERIA NEATA.JPG" at bounding box center [625, 390] width 138 height 20
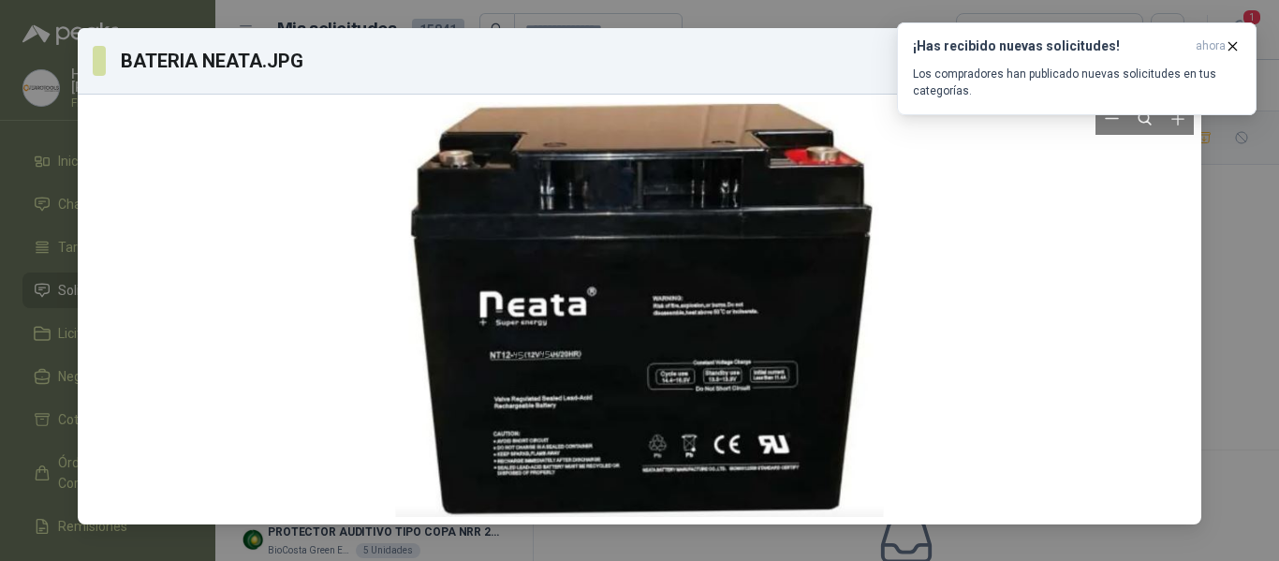
click at [1183, 305] on div at bounding box center [639, 309] width 1108 height 415
click at [1216, 303] on div "BATERIA NEATA.JPG Descargar" at bounding box center [639, 280] width 1279 height 561
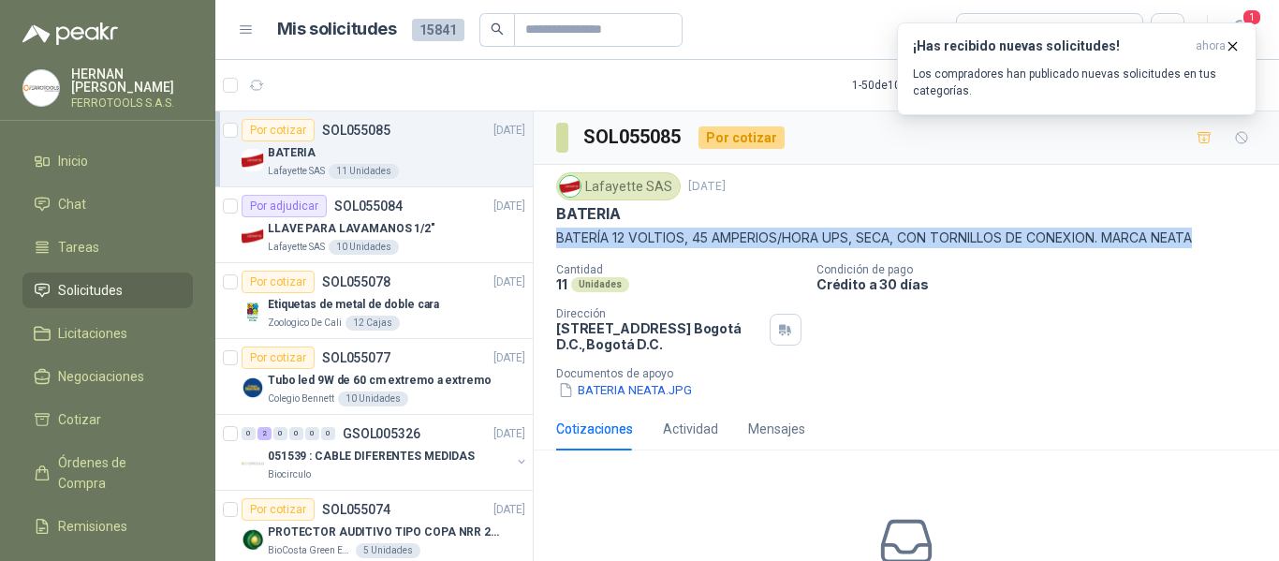
drag, startPoint x: 559, startPoint y: 240, endPoint x: 1208, endPoint y: 234, distance: 649.6
click at [1208, 234] on p "BATERÍA 12 VOLTIOS, 45 AMPERIOS/HORA UPS, SECA, CON TORNILLOS DE CONEXION. MARC…" at bounding box center [906, 237] width 700 height 21
copy p "BATERÍA 12 VOLTIOS, 45 AMPERIOS/HORA UPS, SECA, CON TORNILLOS DE CONEXION. MARC…"
click at [1116, 90] on p "Los compradores han publicado nuevas solicitudes en tus categorías." at bounding box center [1077, 83] width 328 height 34
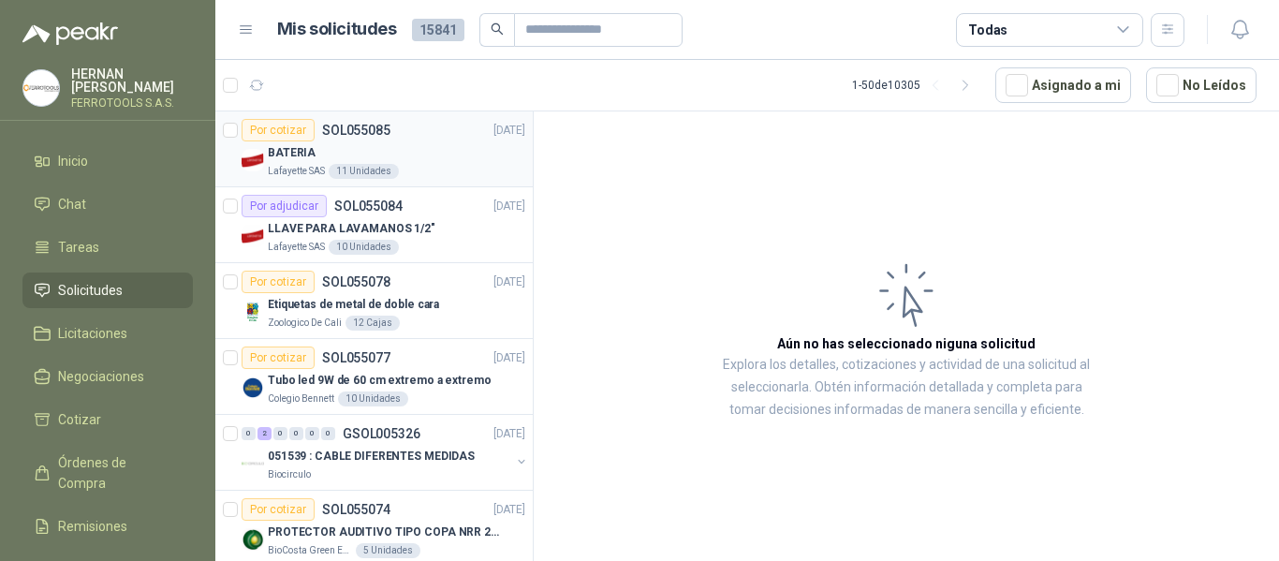
click at [435, 157] on div "BATERIA" at bounding box center [396, 152] width 257 height 22
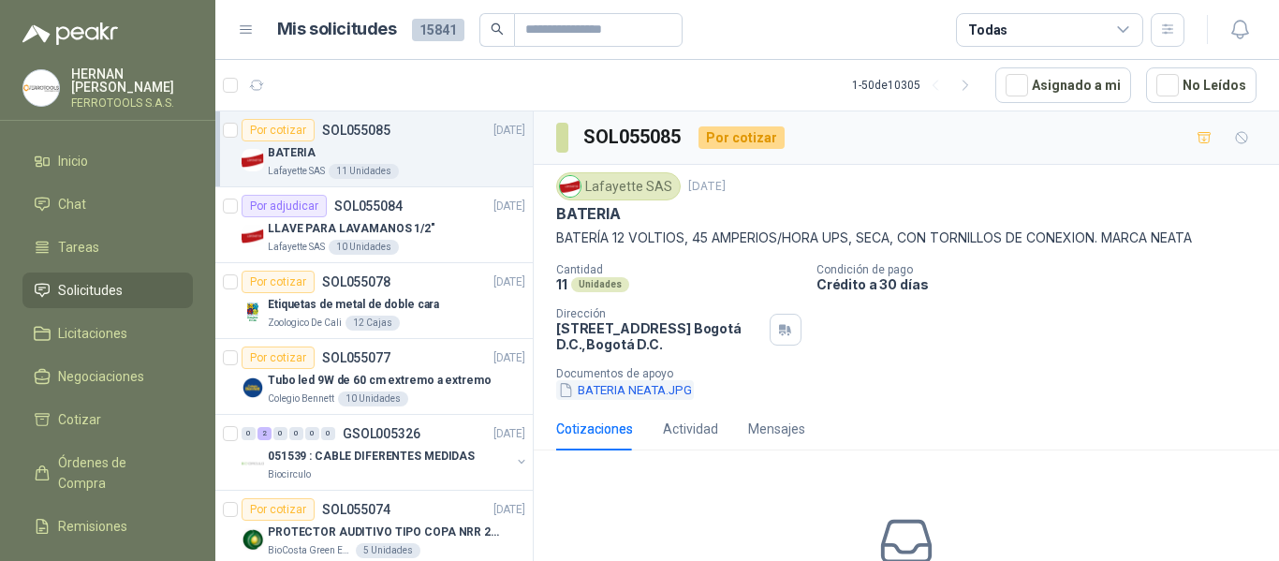
click at [625, 386] on button "BATERIA NEATA.JPG" at bounding box center [625, 390] width 138 height 20
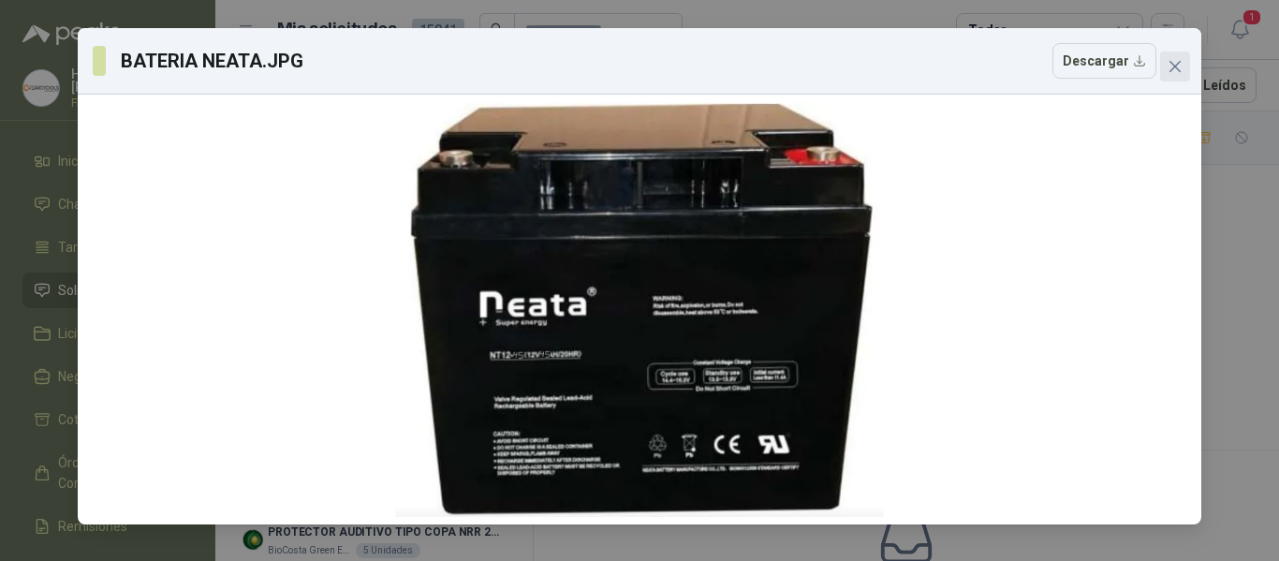
click at [1182, 68] on span "Close" at bounding box center [1175, 66] width 30 height 15
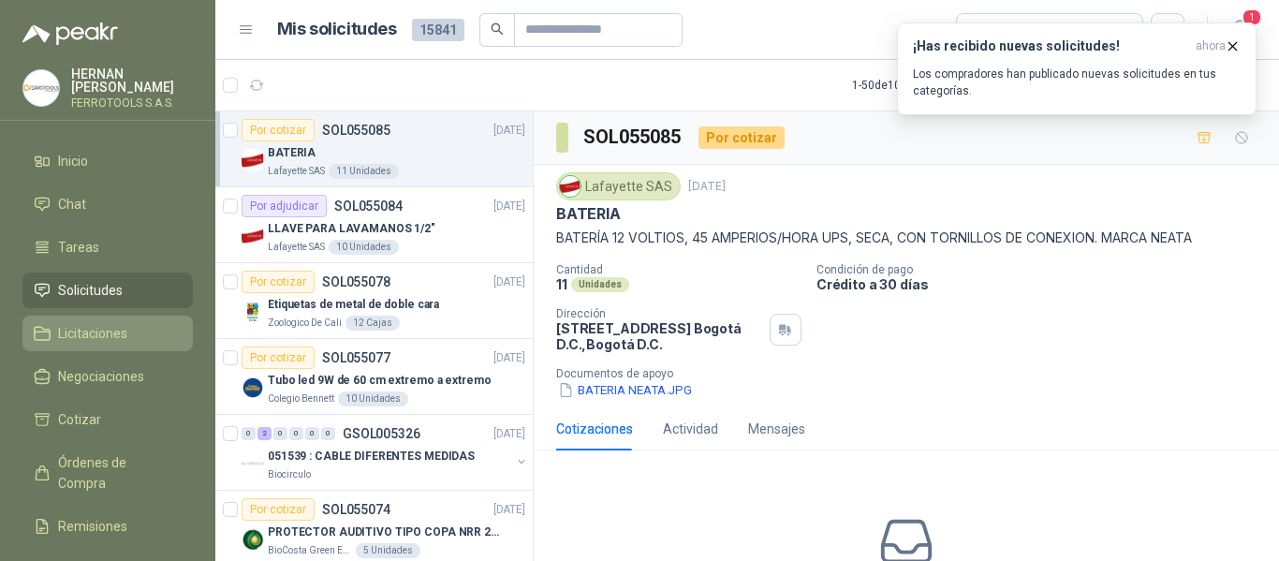
click at [113, 323] on span "Licitaciones" at bounding box center [92, 333] width 69 height 21
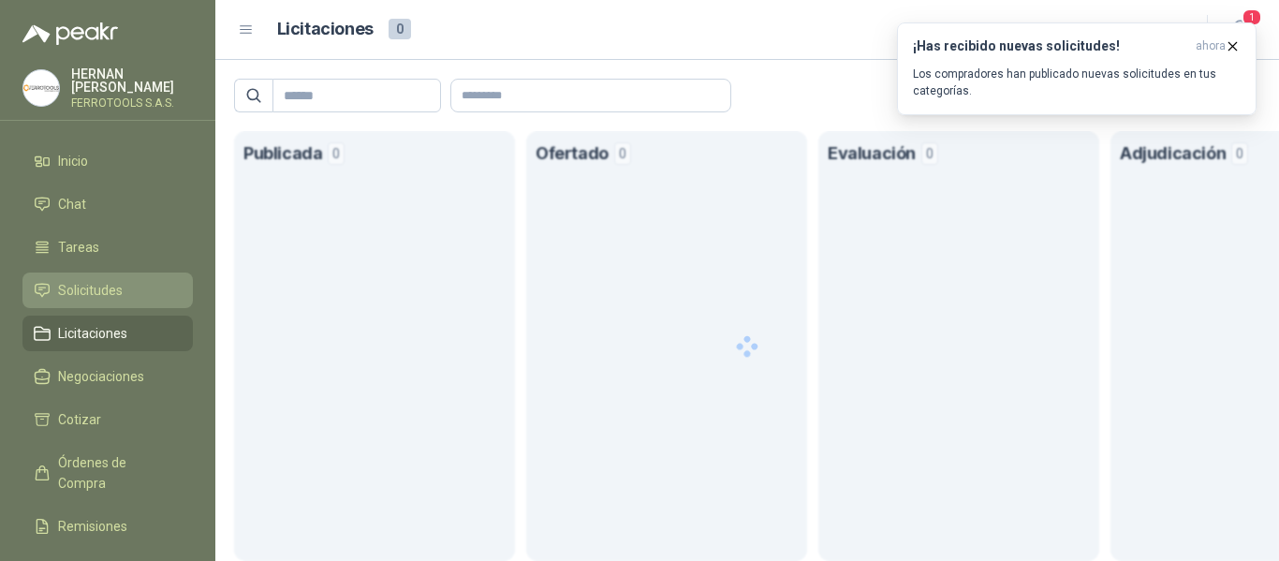
click at [110, 280] on span "Solicitudes" at bounding box center [90, 290] width 65 height 21
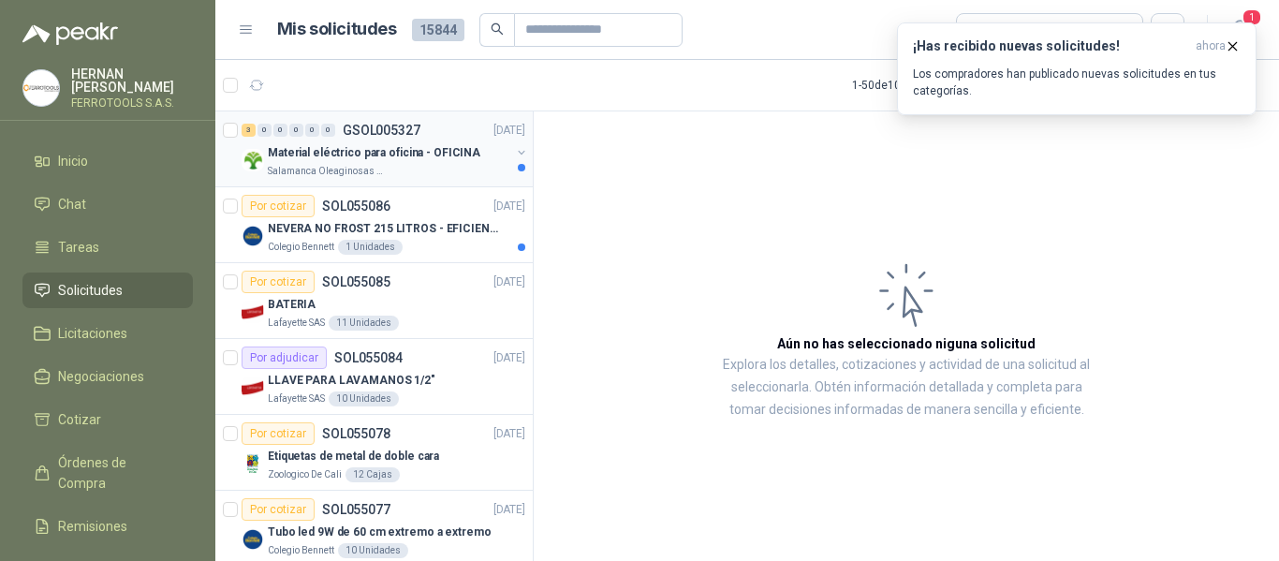
click at [374, 166] on p "Salamanca Oleaginosas SAS" at bounding box center [327, 171] width 118 height 15
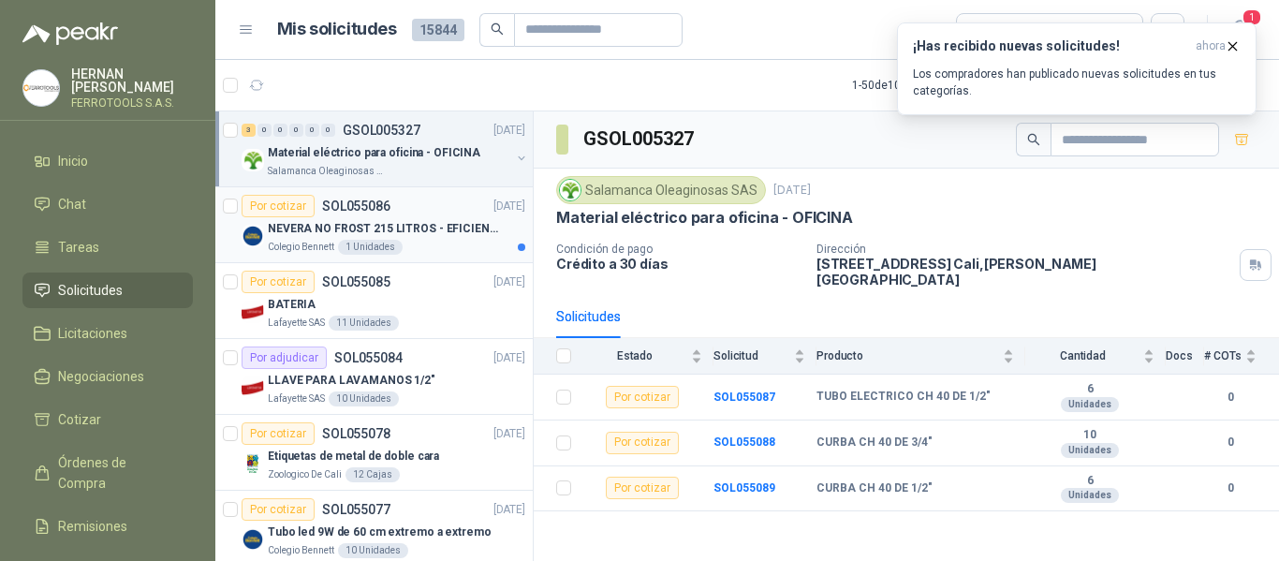
click at [457, 230] on p "NEVERA NO FROST 215 LITROS - EFICIENCIA ENERGETICA A" at bounding box center [384, 229] width 233 height 18
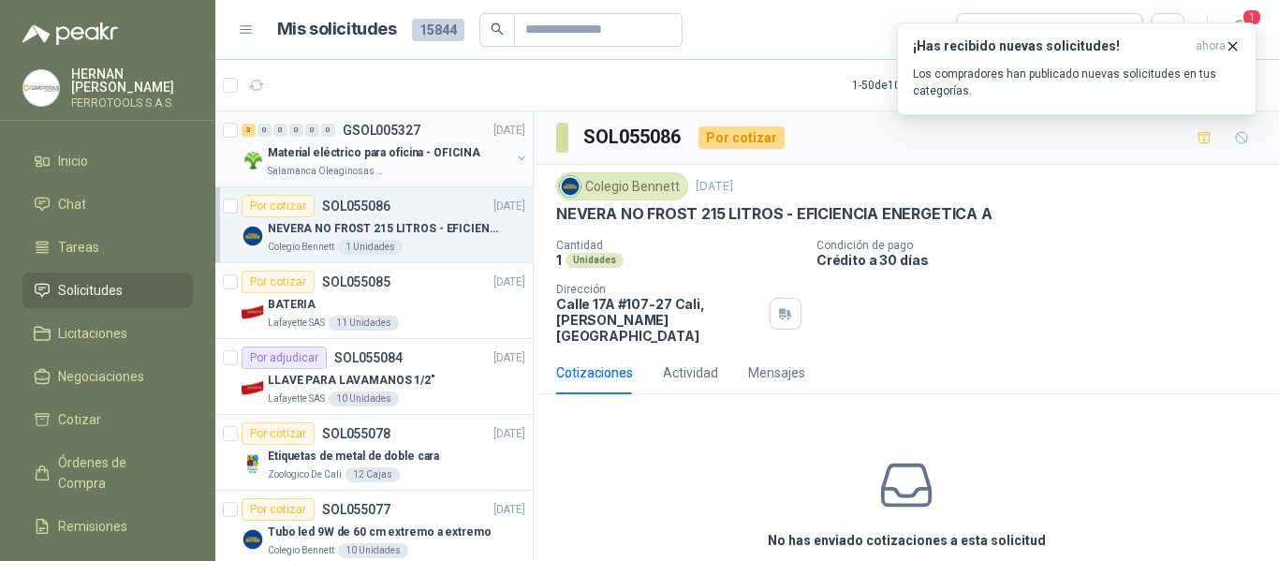
click at [433, 156] on p "Material eléctrico para oficina - OFICINA" at bounding box center [374, 153] width 212 height 18
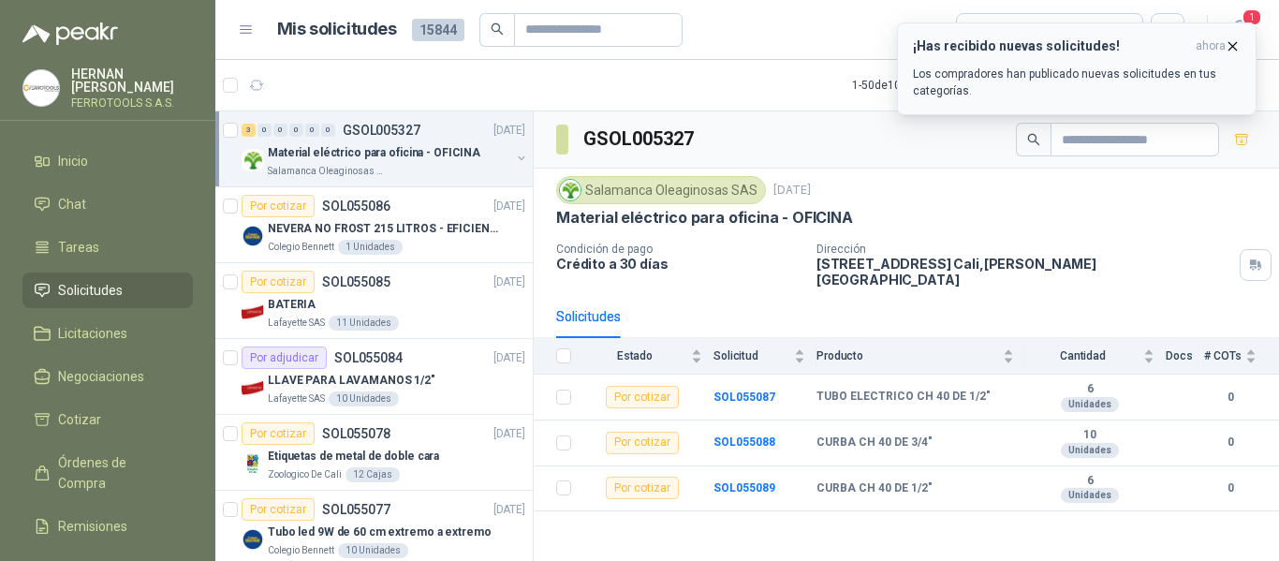
click at [1113, 95] on p "Los compradores han publicado nuevas solicitudes en tus categorías." at bounding box center [1077, 83] width 328 height 34
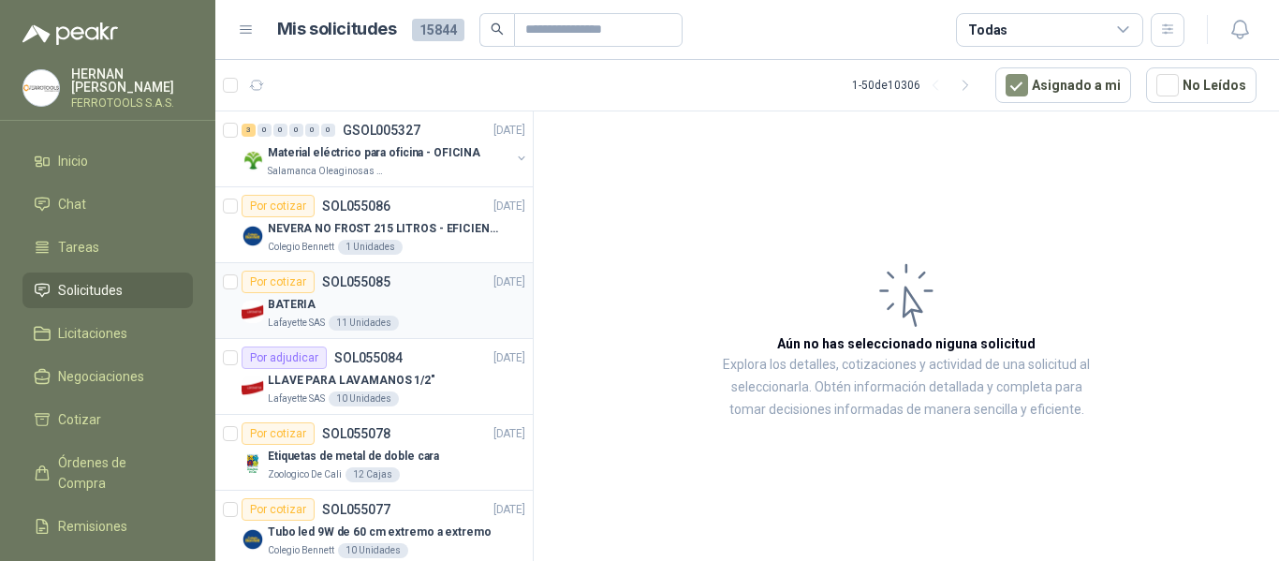
click at [482, 312] on div "BATERIA" at bounding box center [396, 304] width 257 height 22
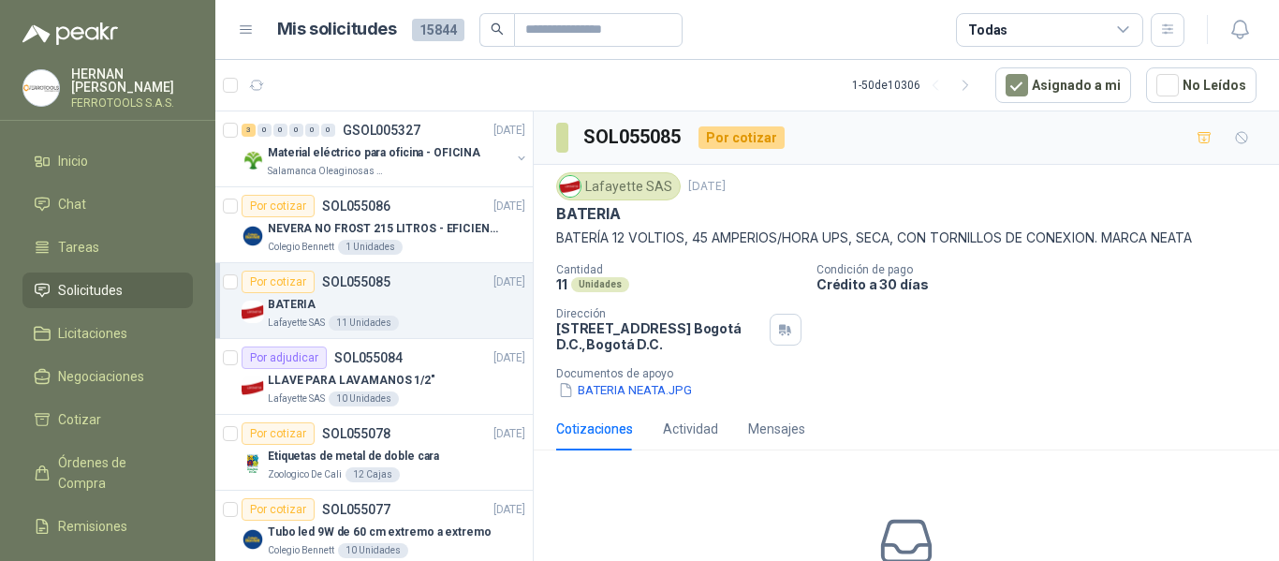
scroll to position [94, 0]
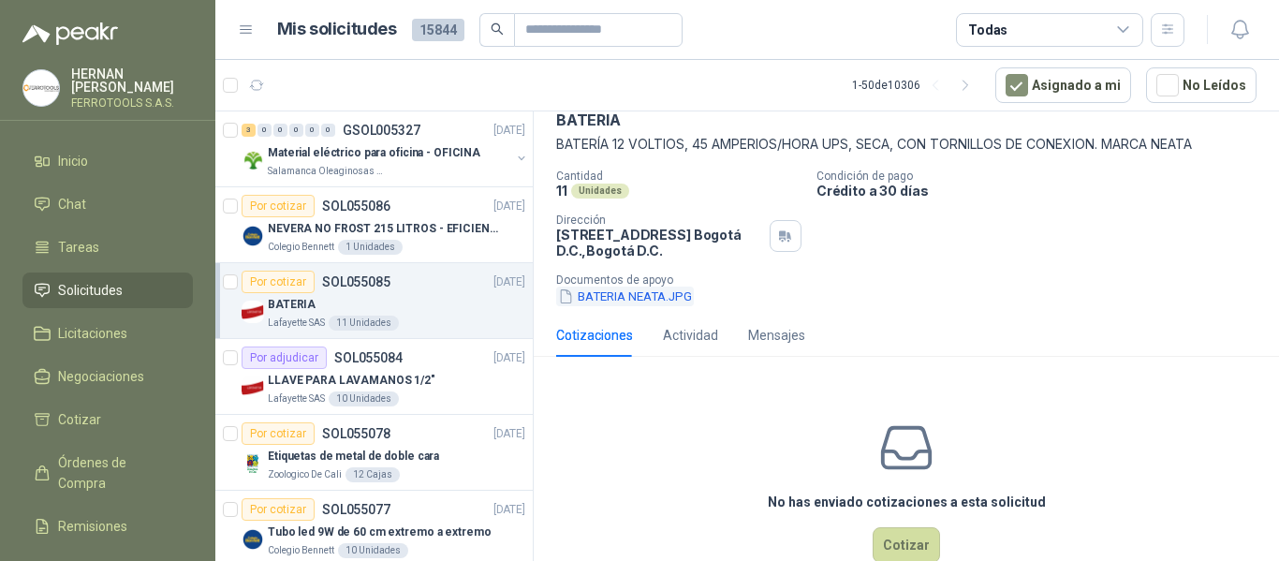
click at [612, 303] on button "BATERIA NEATA.JPG" at bounding box center [625, 296] width 138 height 20
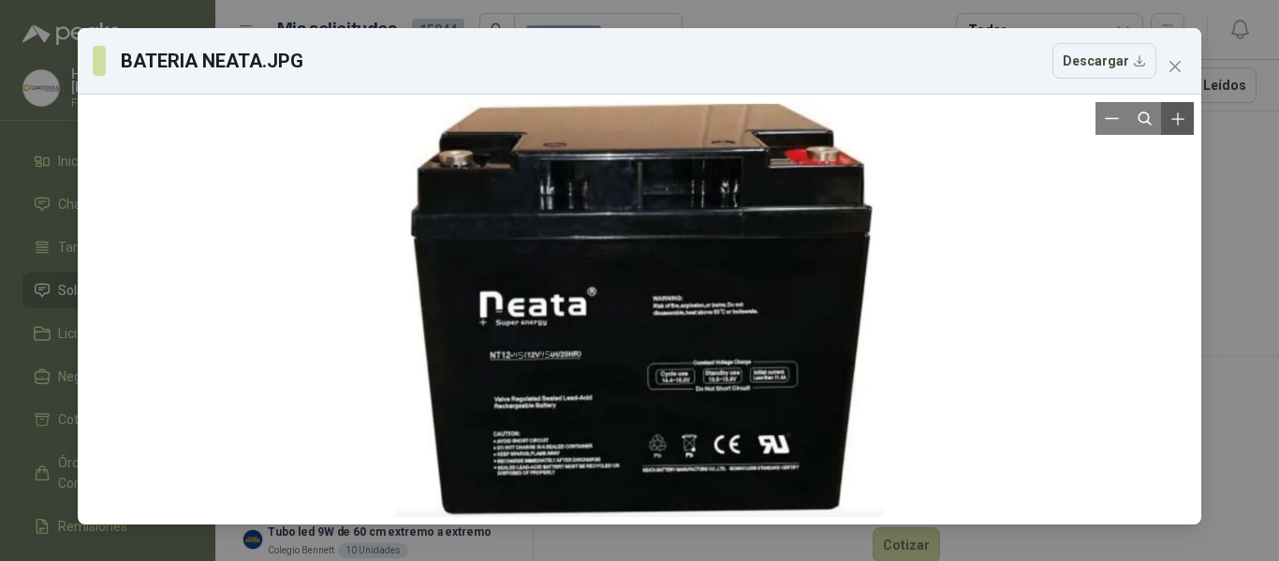
click at [1183, 124] on icon "Zoom in" at bounding box center [1177, 119] width 19 height 19
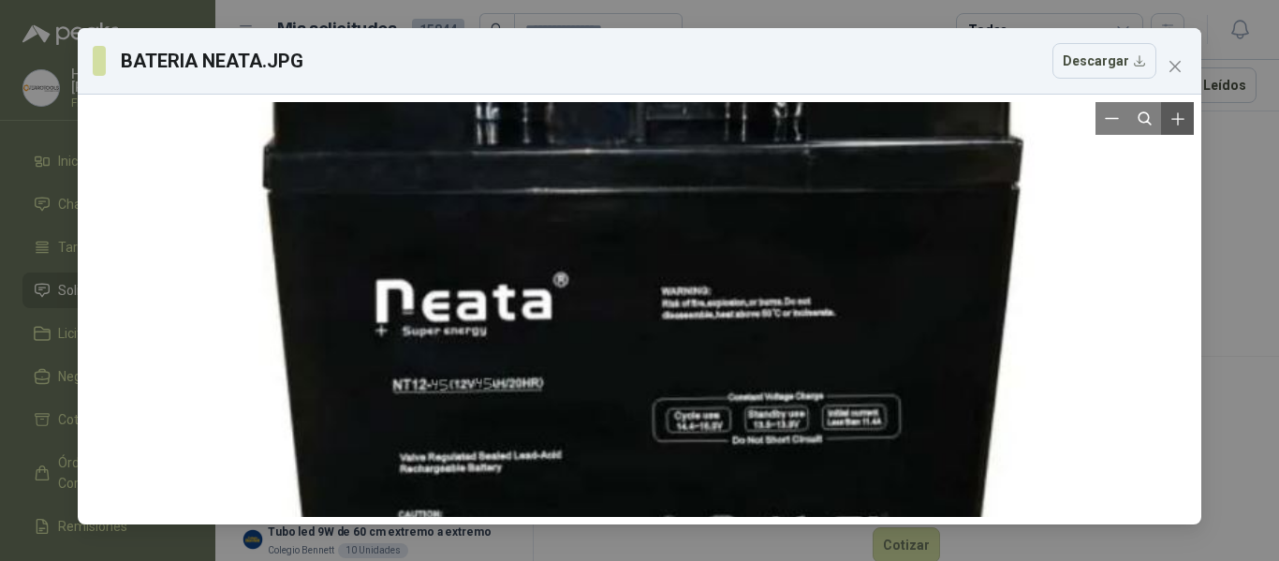
click at [1183, 124] on icon "Zoom in" at bounding box center [1177, 119] width 19 height 19
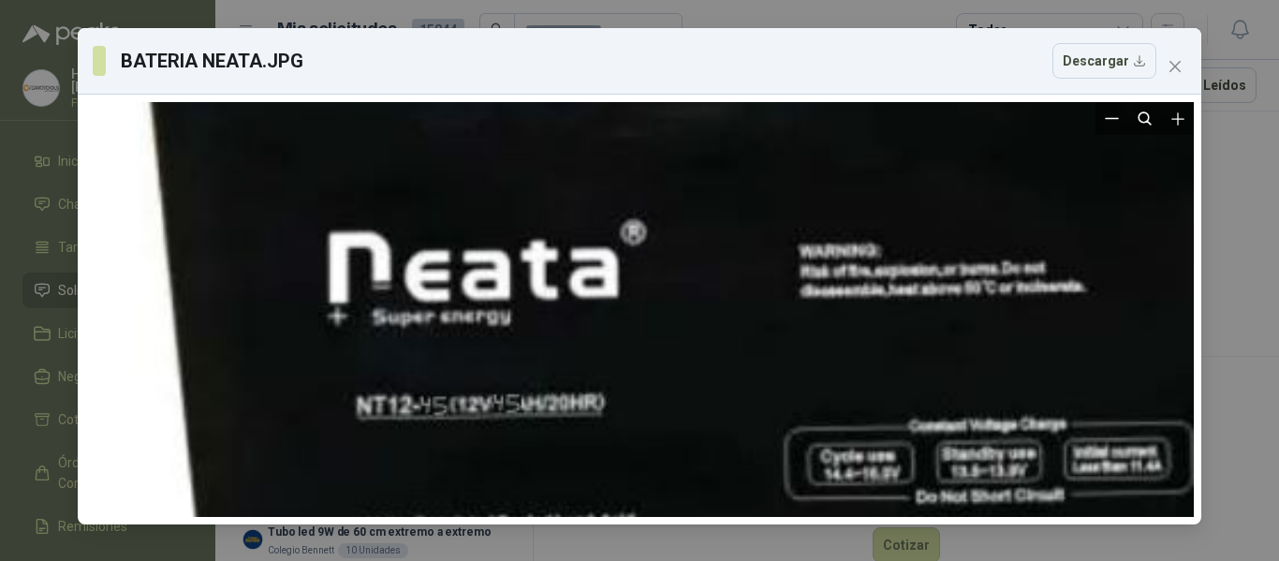
drag, startPoint x: 559, startPoint y: 301, endPoint x: 682, endPoint y: 273, distance: 126.7
click at [682, 273] on div at bounding box center [762, 281] width 1326 height 1128
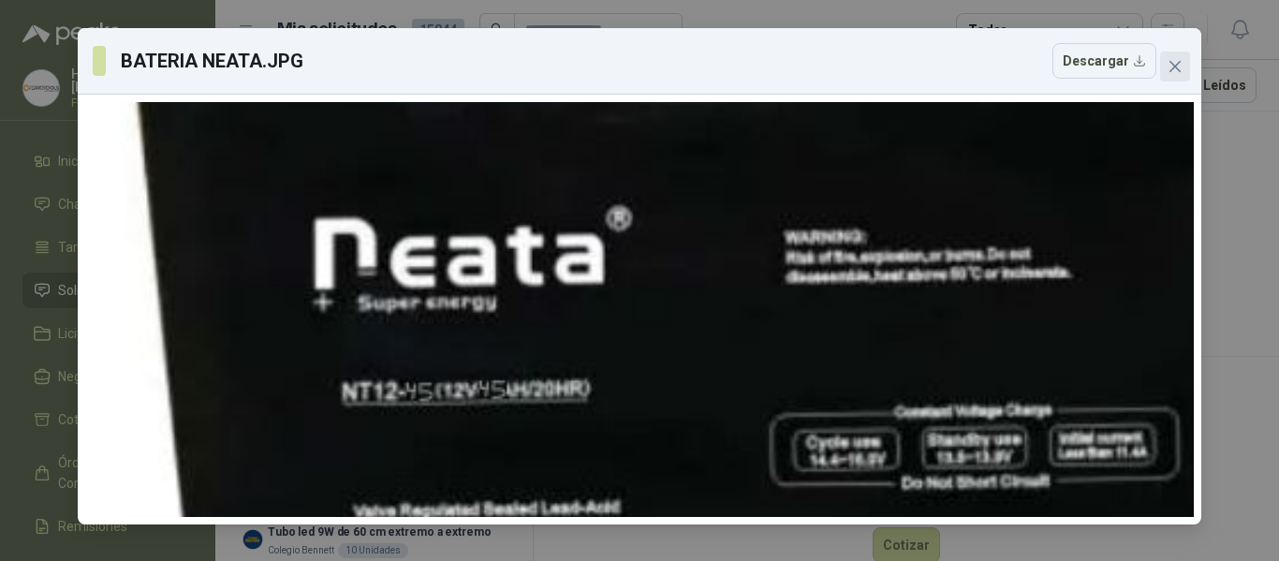
click at [1183, 70] on span "Close" at bounding box center [1175, 66] width 30 height 15
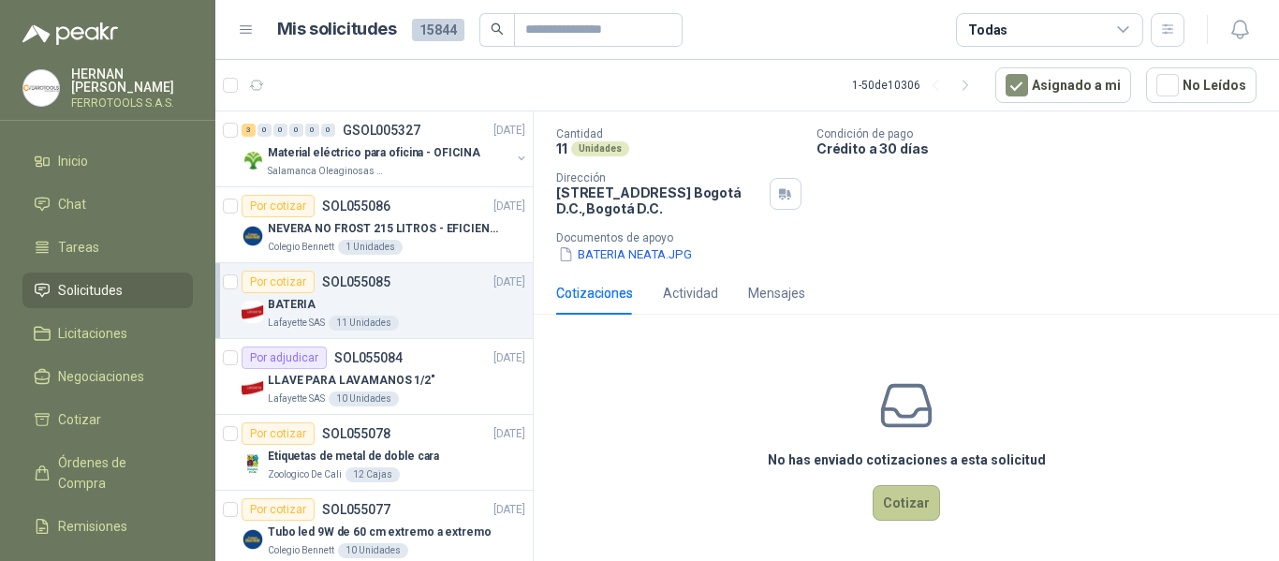
click at [898, 504] on button "Cotizar" at bounding box center [905, 503] width 67 height 36
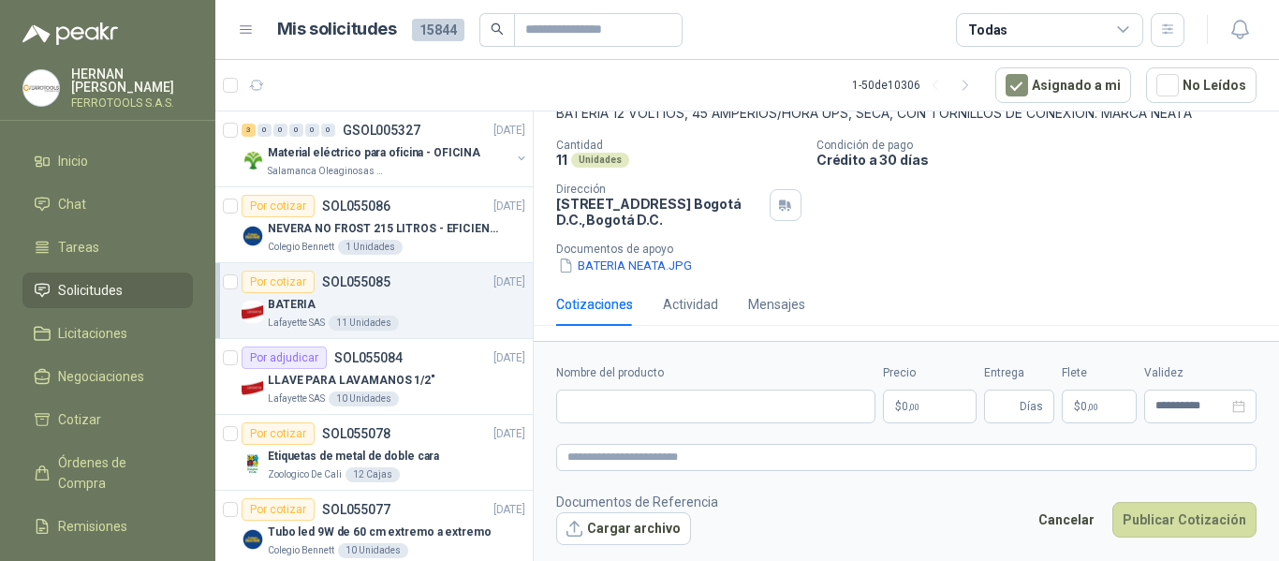
scroll to position [124, 0]
click at [682, 405] on input "Nombre del producto" at bounding box center [715, 406] width 319 height 34
paste input "**********"
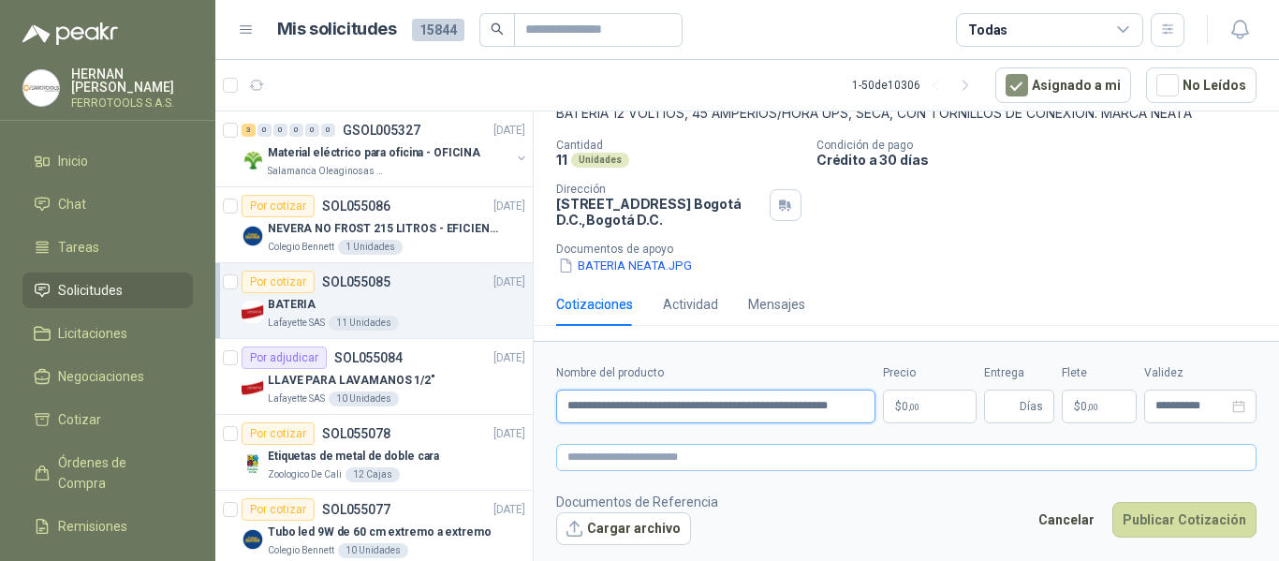
type input "**********"
click at [692, 451] on textarea at bounding box center [906, 457] width 700 height 27
paste textarea "**********"
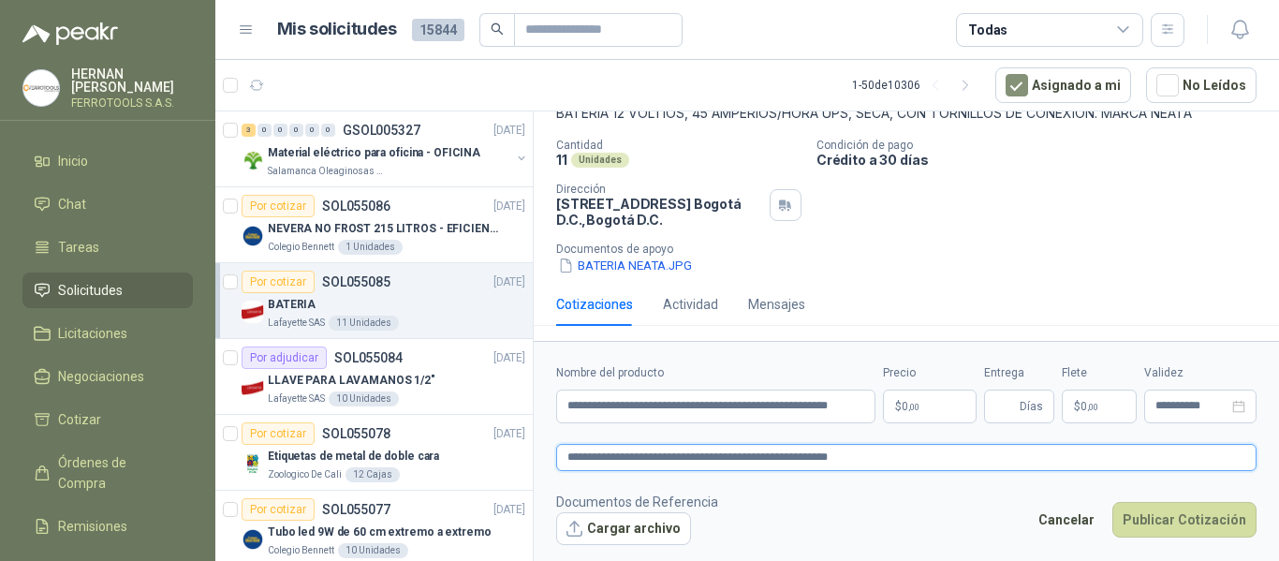
type textarea "**********"
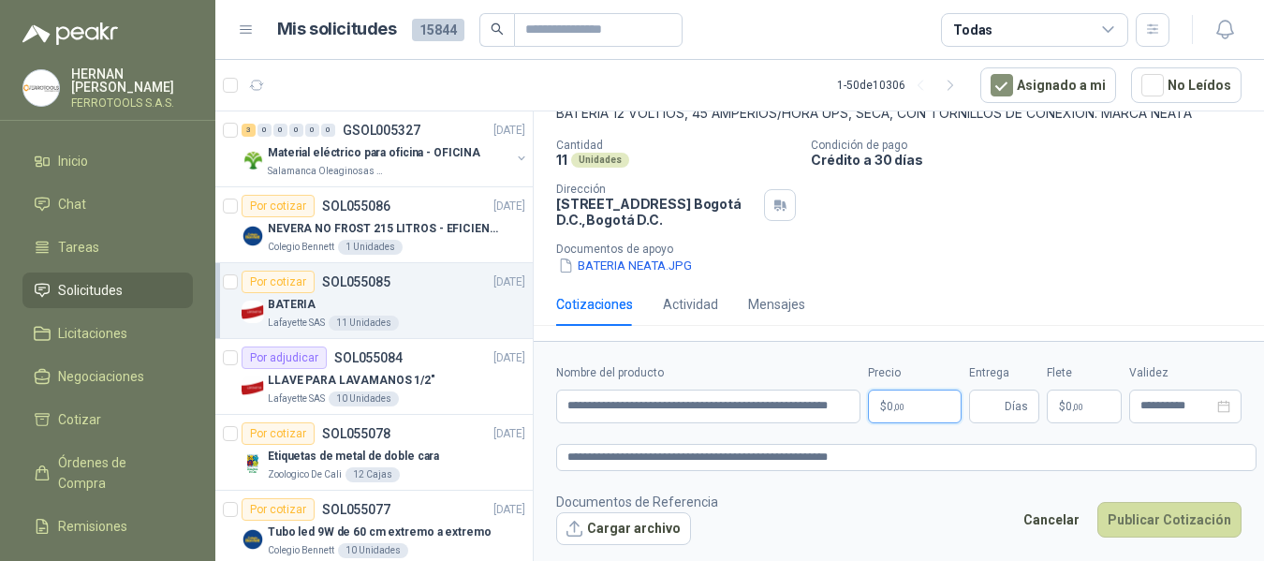
click at [929, 402] on body "HERNAN RUALES FERROTOOLS S.A.S. Inicio Chat Tareas Solicitudes Licitaciones Neg…" at bounding box center [632, 280] width 1264 height 561
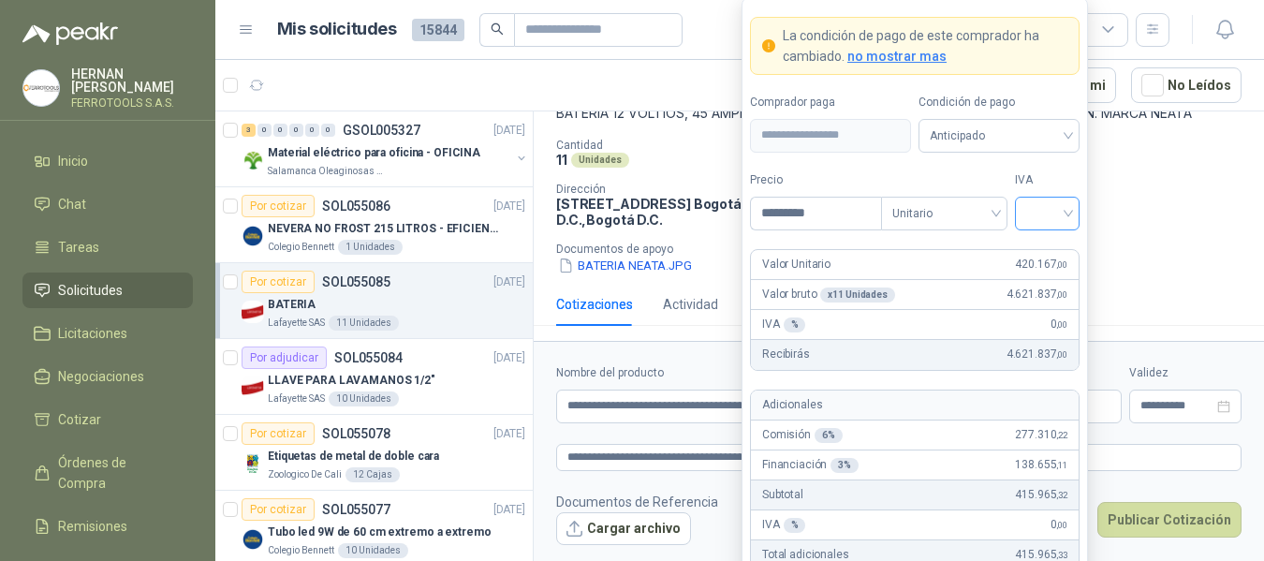
type input "*********"
click at [1046, 217] on input "search" at bounding box center [1047, 211] width 42 height 28
click at [1040, 252] on div "19%" at bounding box center [1047, 251] width 35 height 21
click at [1048, 167] on form "**********" at bounding box center [914, 345] width 346 height 696
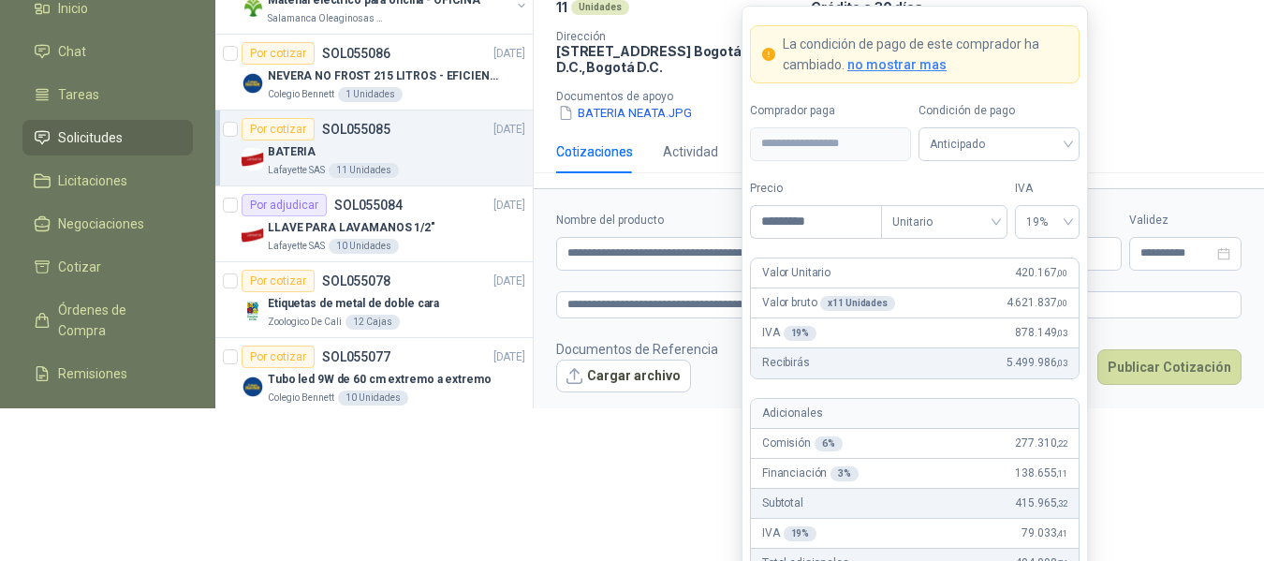
scroll to position [254, 0]
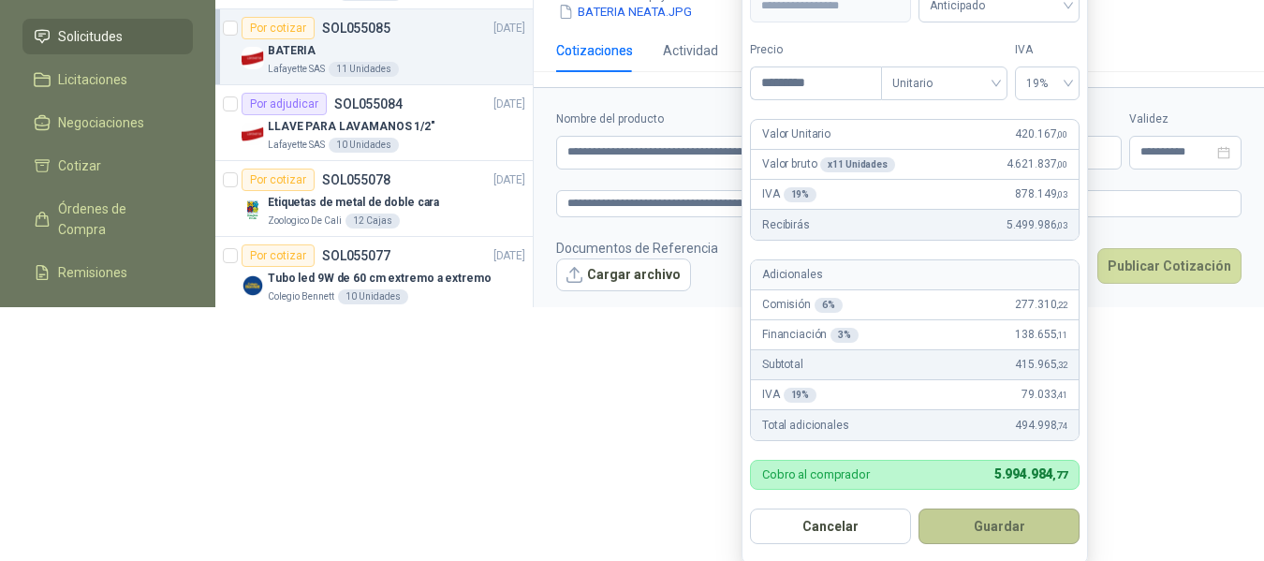
click at [1012, 530] on button "Guardar" at bounding box center [998, 526] width 161 height 36
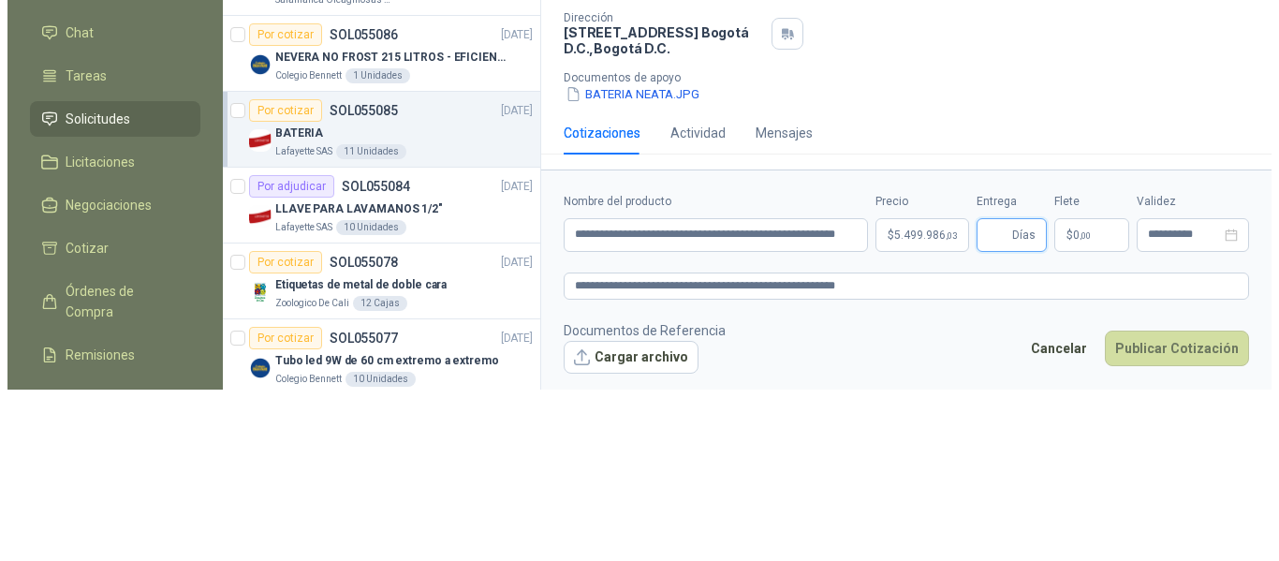
scroll to position [0, 0]
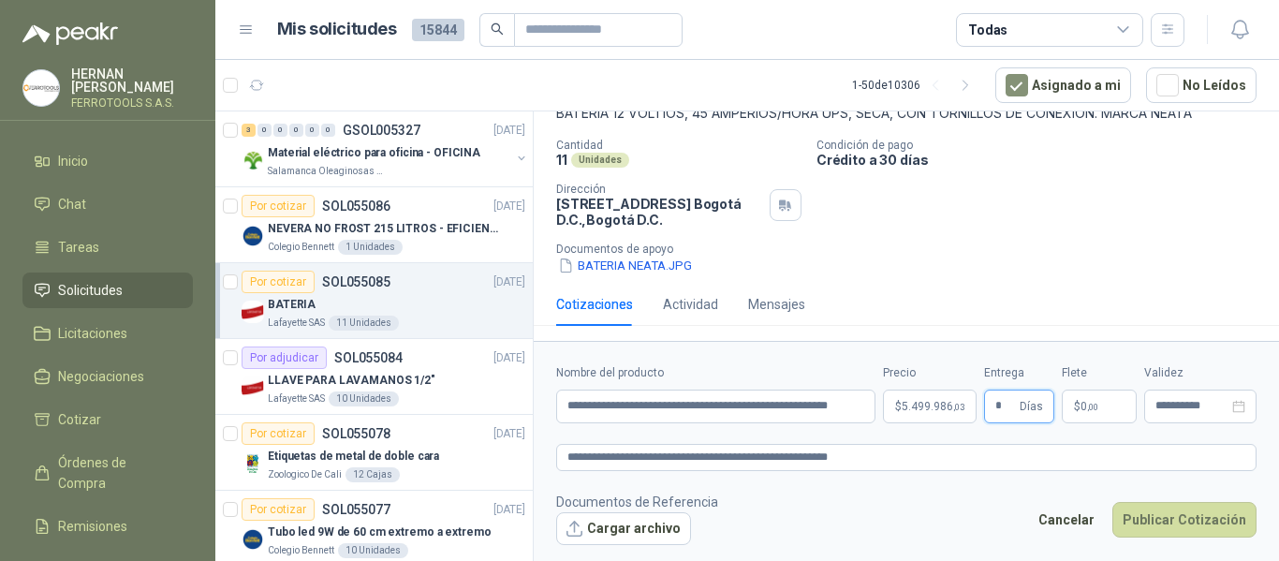
type input "*"
click at [928, 505] on footer "Documentos de Referencia Cargar archivo Cancelar Publicar Cotización" at bounding box center [906, 518] width 700 height 54
click at [621, 529] on button "Cargar archivo" at bounding box center [623, 529] width 135 height 34
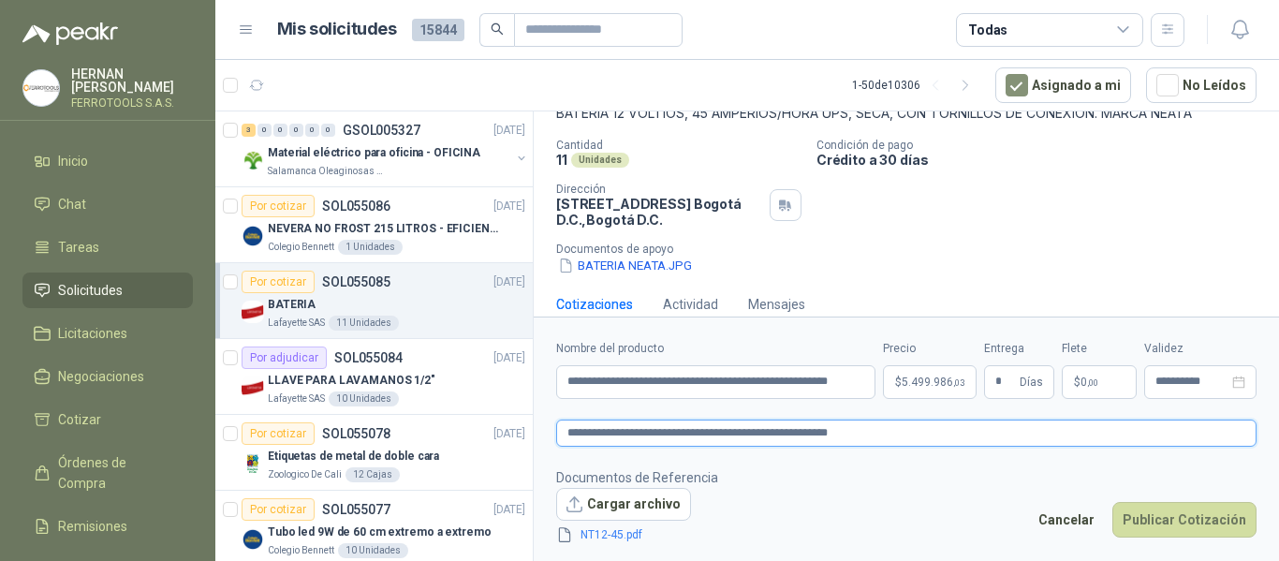
click at [917, 440] on textarea "**********" at bounding box center [906, 432] width 700 height 27
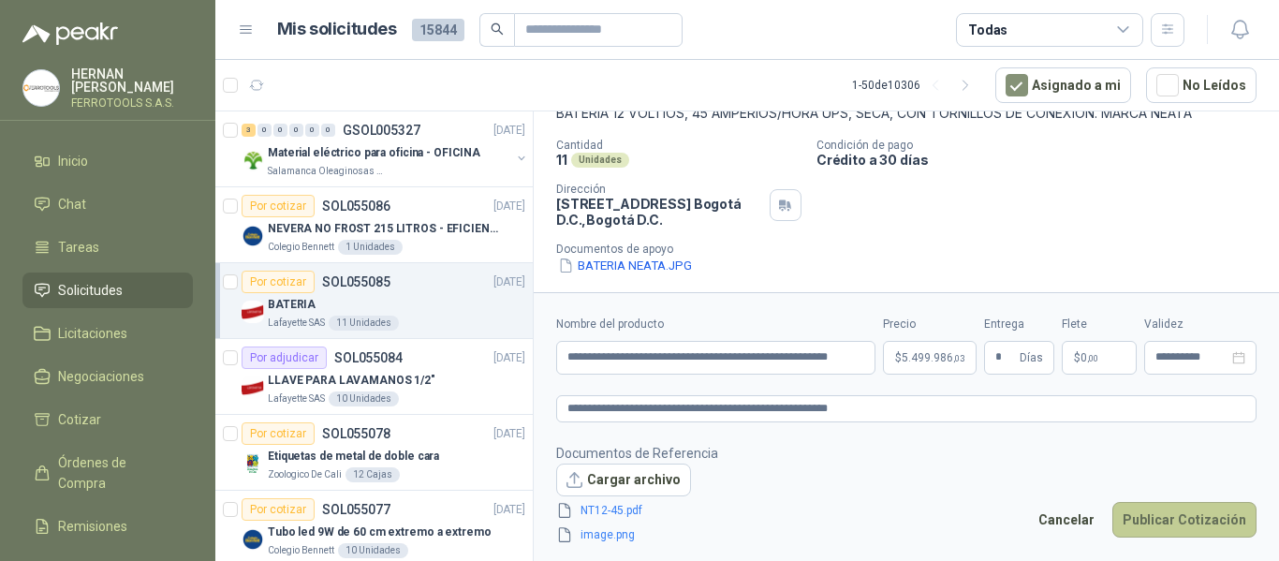
click at [1196, 525] on button "Publicar Cotización" at bounding box center [1184, 520] width 144 height 36
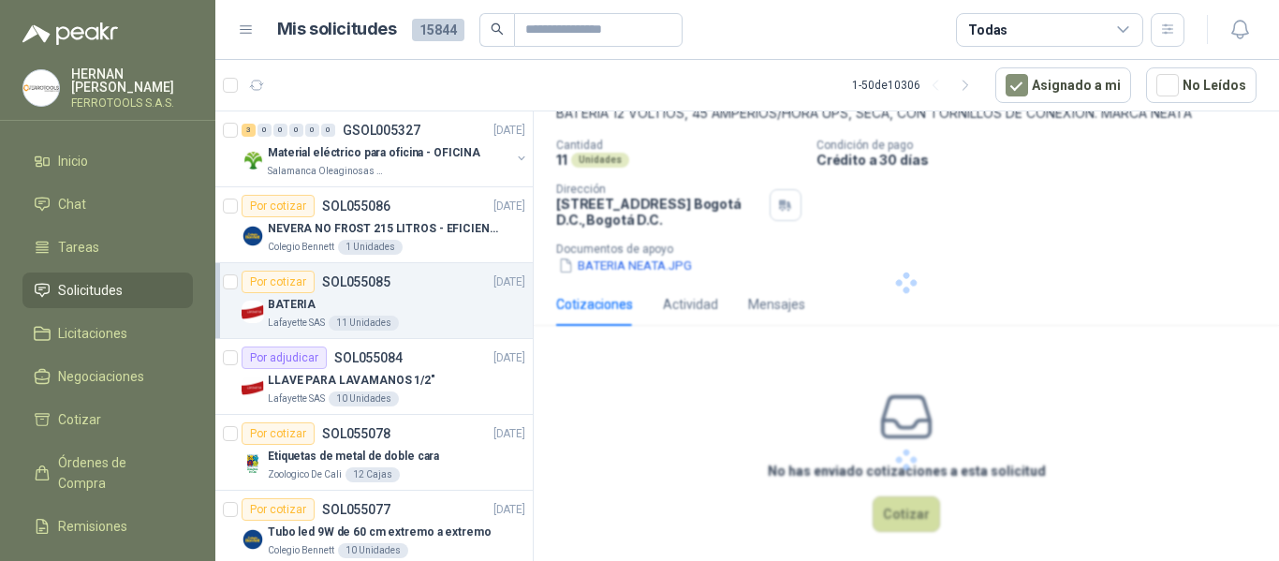
scroll to position [22, 0]
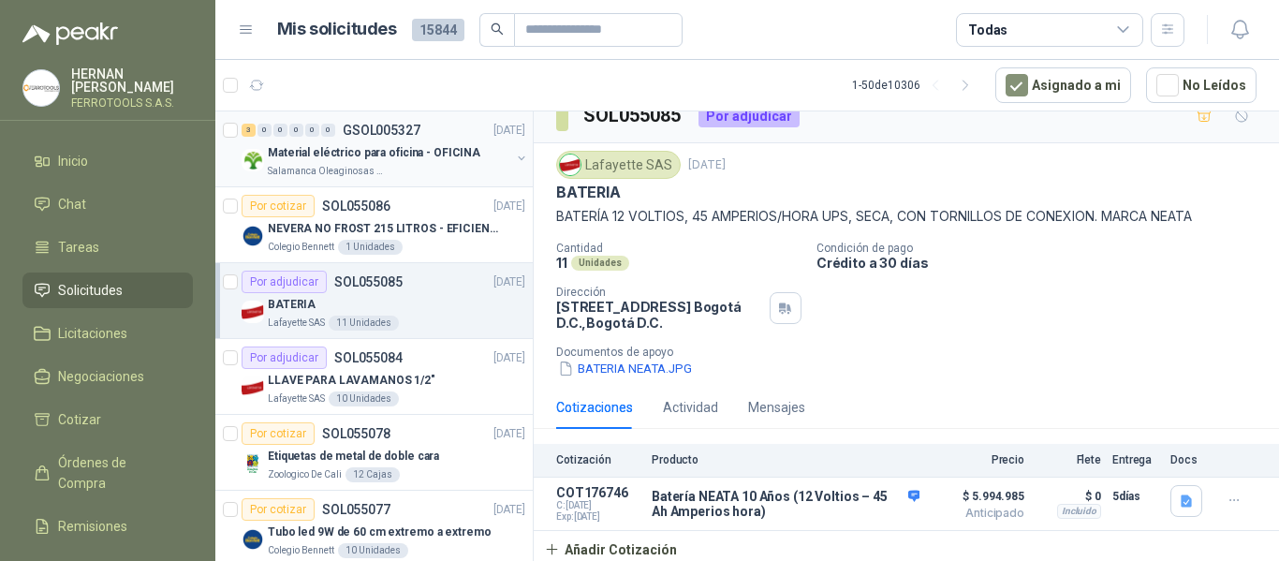
click at [418, 159] on p "Material eléctrico para oficina - OFICINA" at bounding box center [374, 153] width 212 height 18
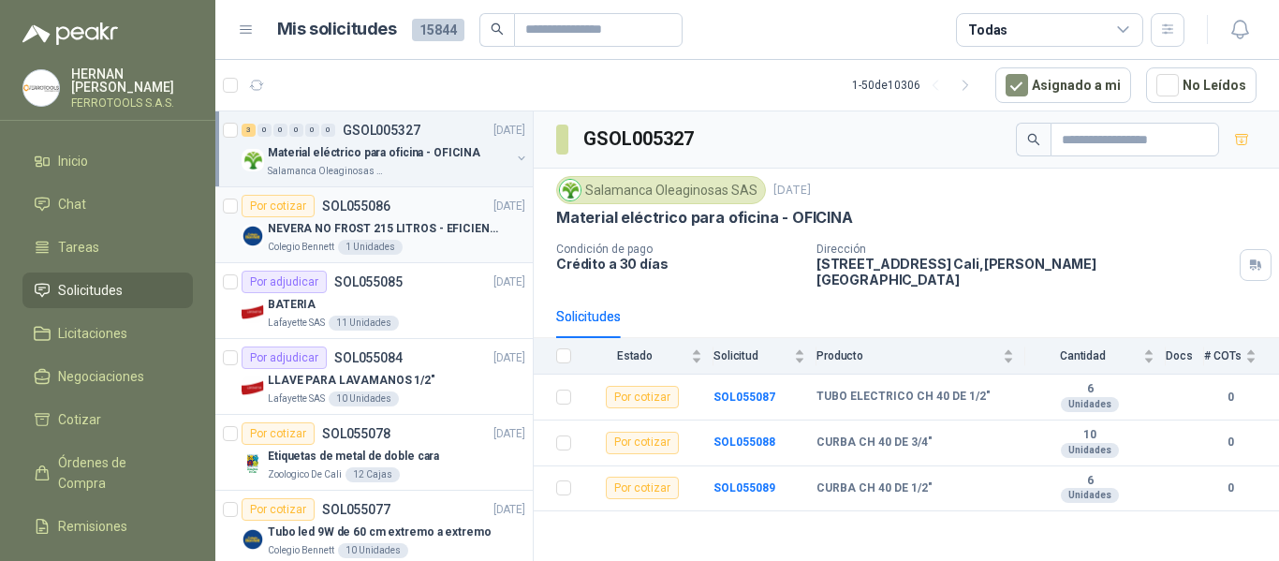
click at [415, 205] on div "Por cotizar SOL055086 08/09/25" at bounding box center [383, 206] width 284 height 22
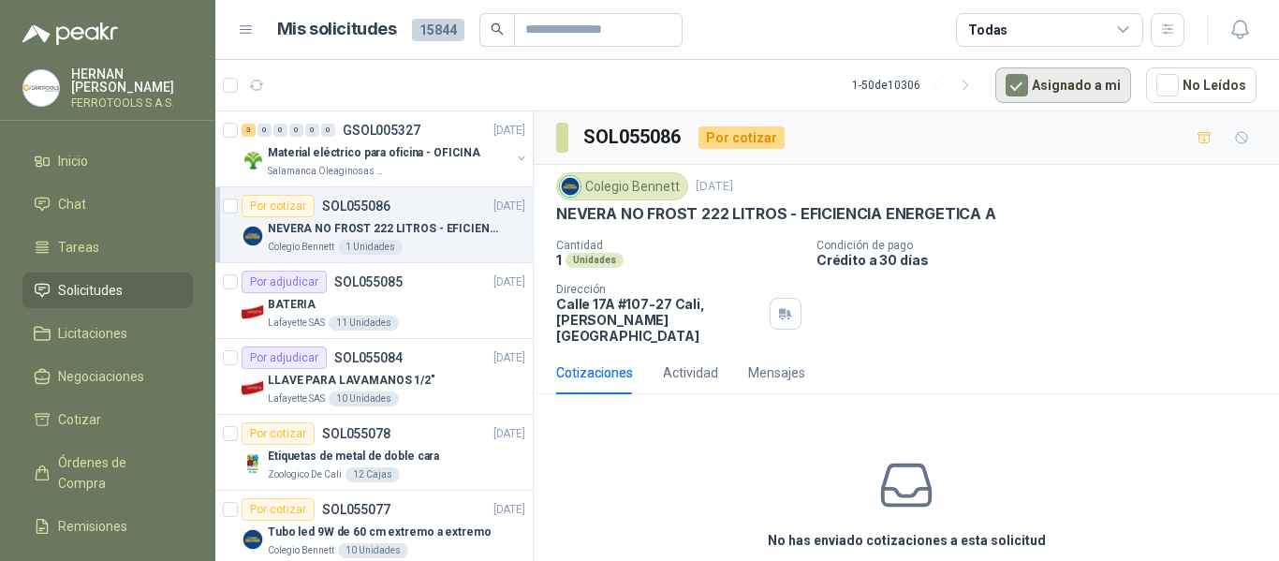
click at [1075, 87] on button "Asignado a mi" at bounding box center [1063, 85] width 136 height 36
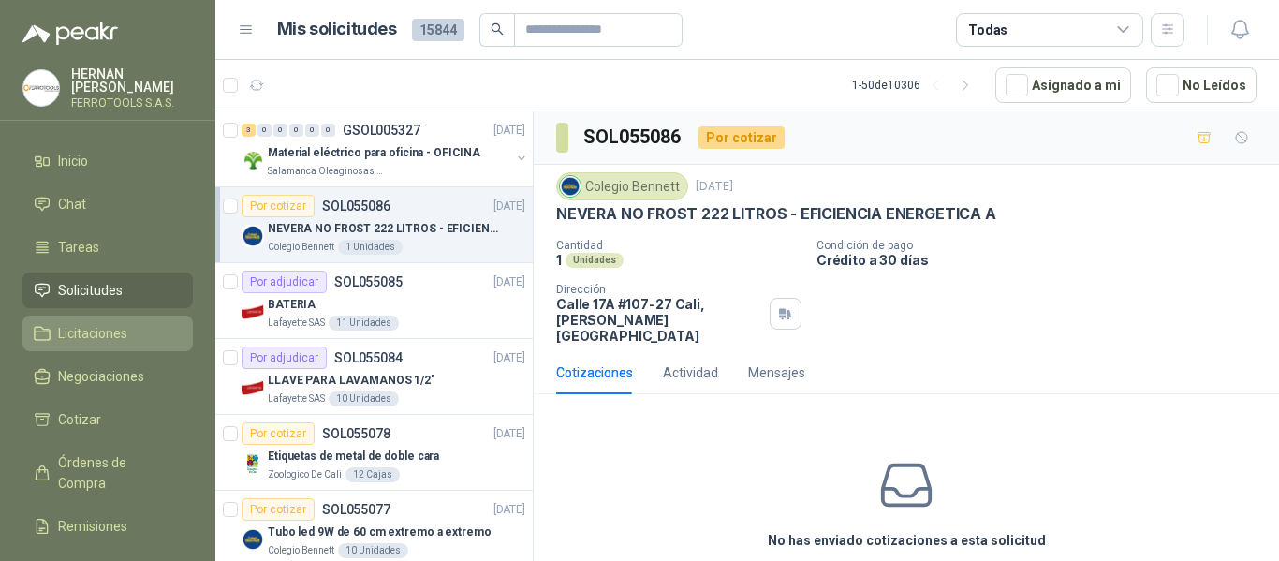
drag, startPoint x: 100, startPoint y: 337, endPoint x: 101, endPoint y: 316, distance: 20.6
click at [100, 337] on span "Licitaciones" at bounding box center [92, 333] width 69 height 21
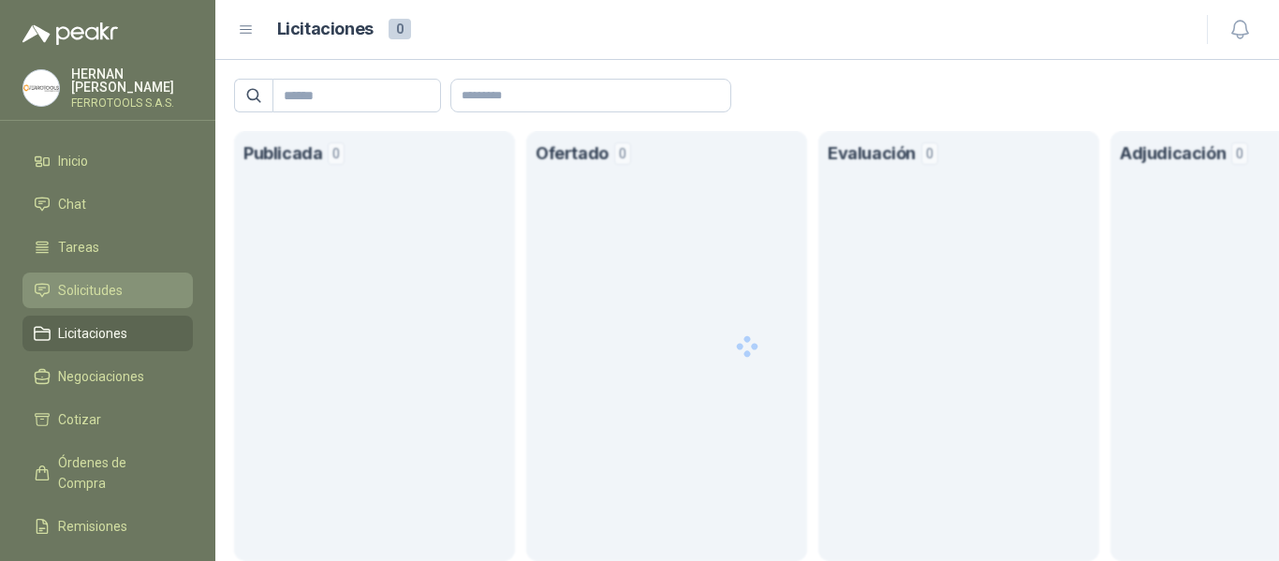
click at [107, 286] on span "Solicitudes" at bounding box center [90, 290] width 65 height 21
